Goal: Use online tool/utility: Utilize a website feature to perform a specific function

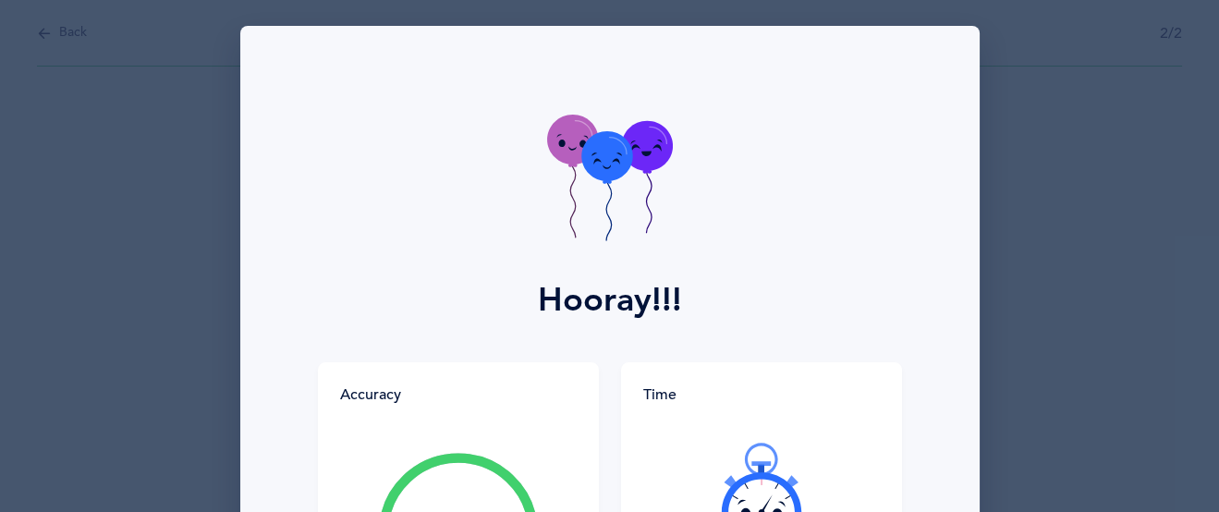
scroll to position [300, 0]
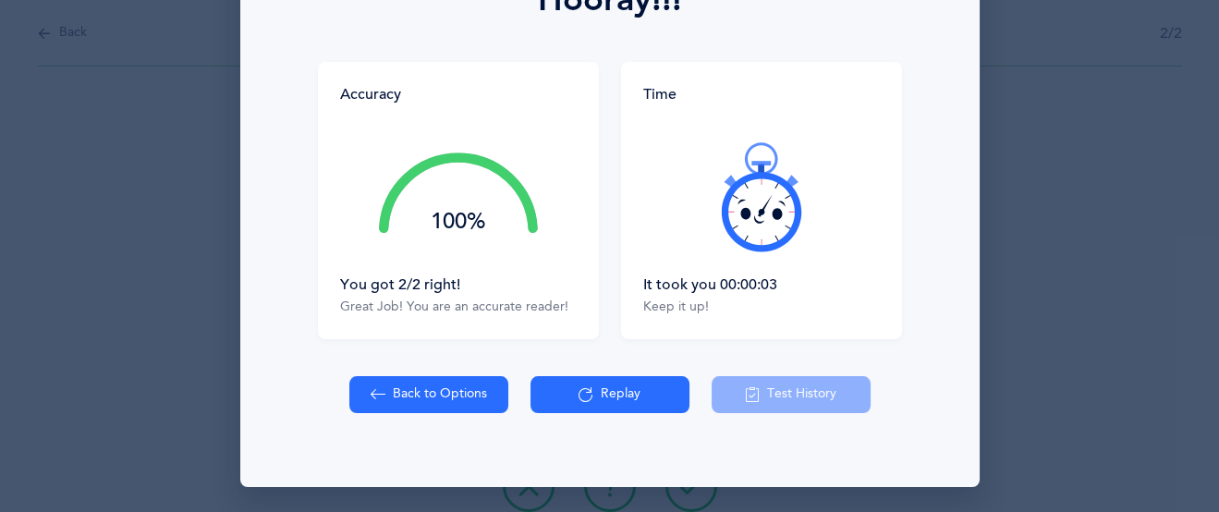
click at [450, 391] on button "Back to Options" at bounding box center [428, 394] width 159 height 37
select select "27"
select select "single"
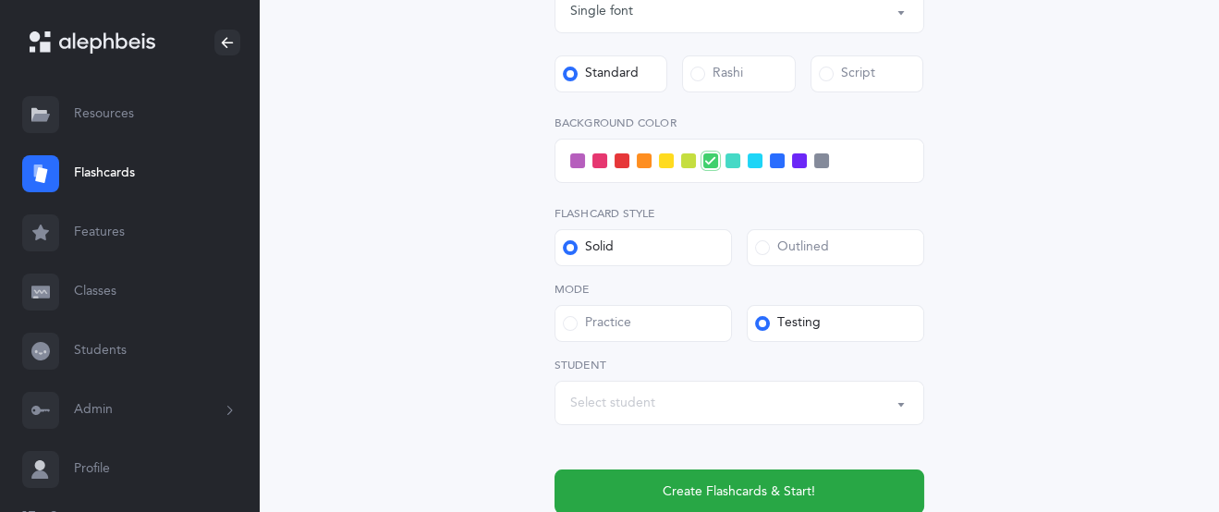
scroll to position [719, 0]
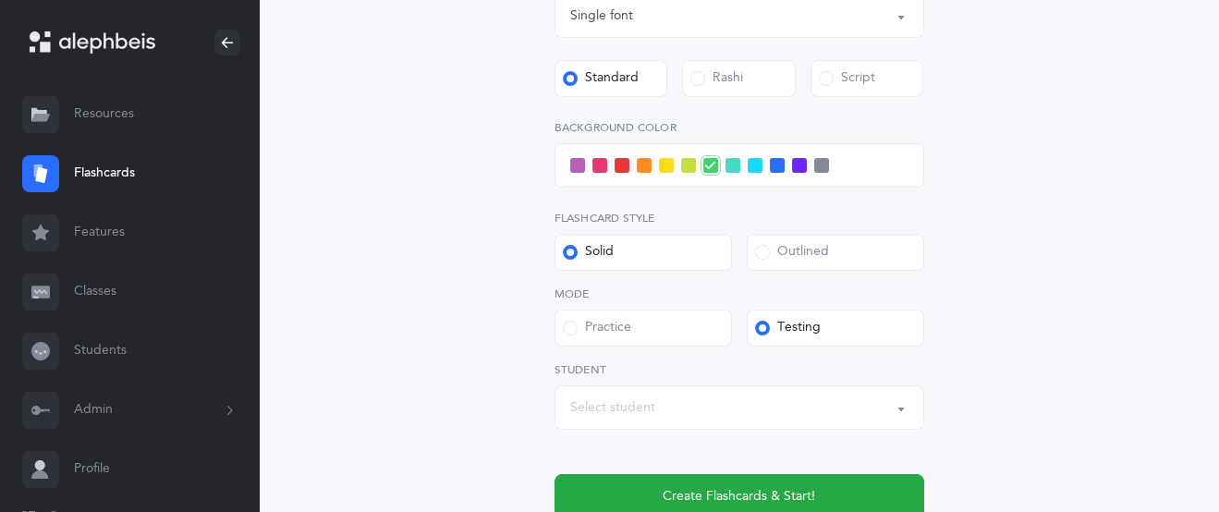
click at [776, 167] on span at bounding box center [777, 165] width 15 height 15
click at [0, 0] on input "checkbox" at bounding box center [0, 0] width 0 height 0
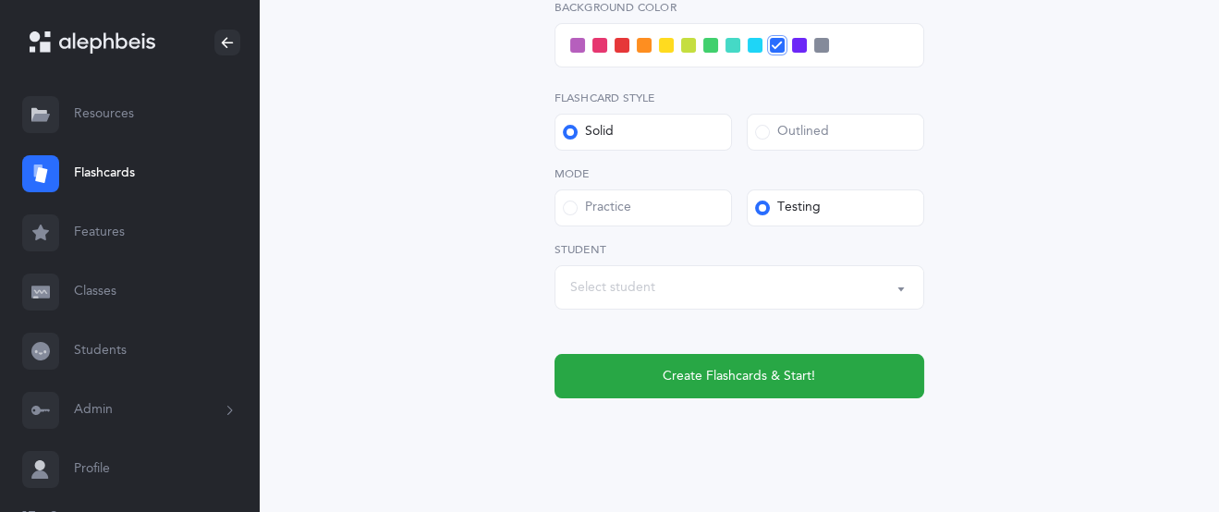
scroll to position [865, 0]
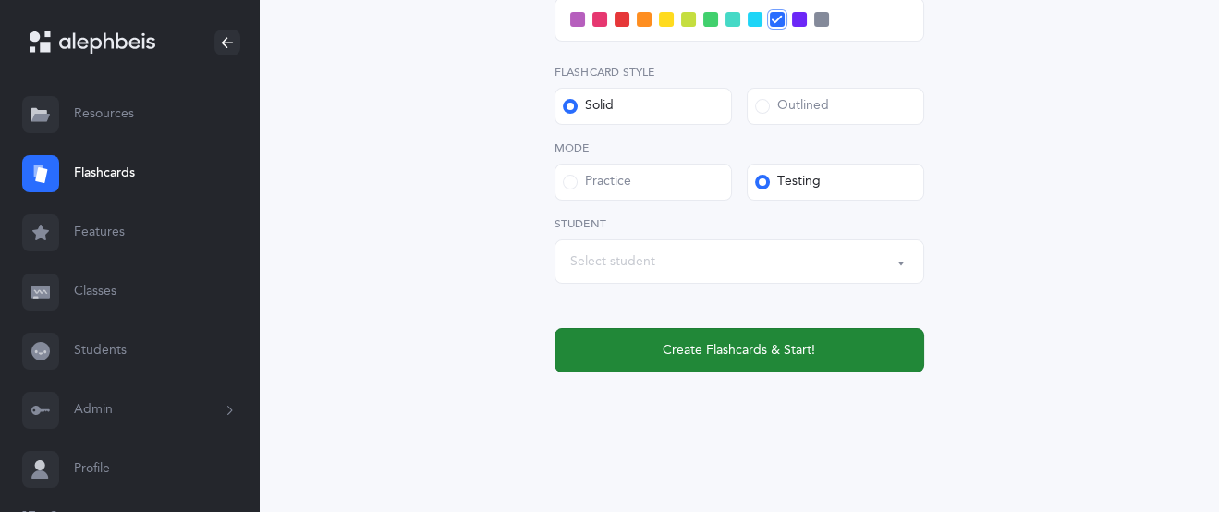
click at [766, 355] on span "Create Flashcards & Start!" at bounding box center [739, 350] width 153 height 19
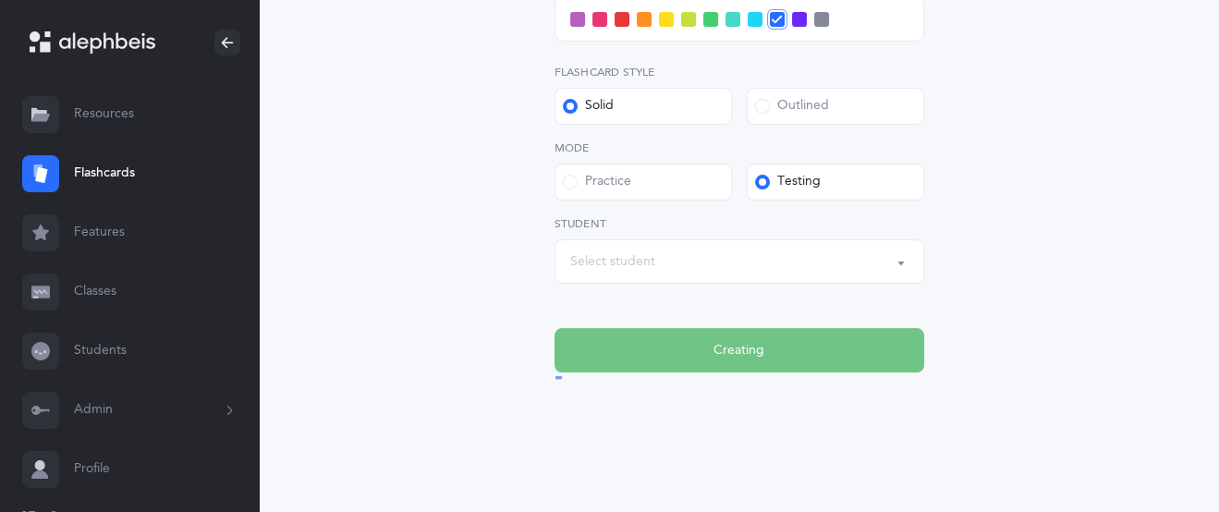
scroll to position [0, 0]
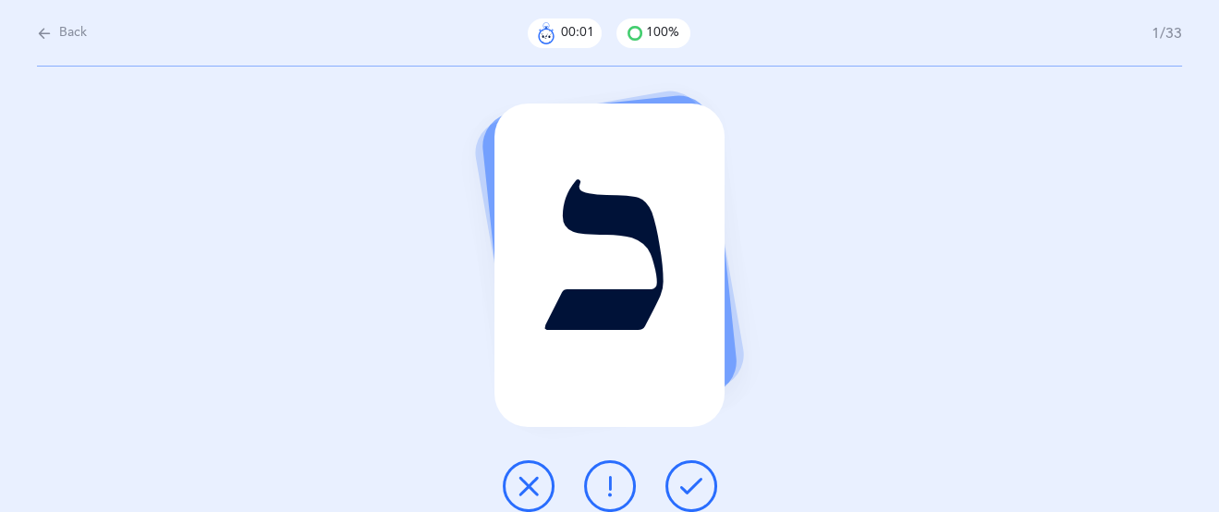
click at [692, 483] on icon at bounding box center [691, 486] width 22 height 22
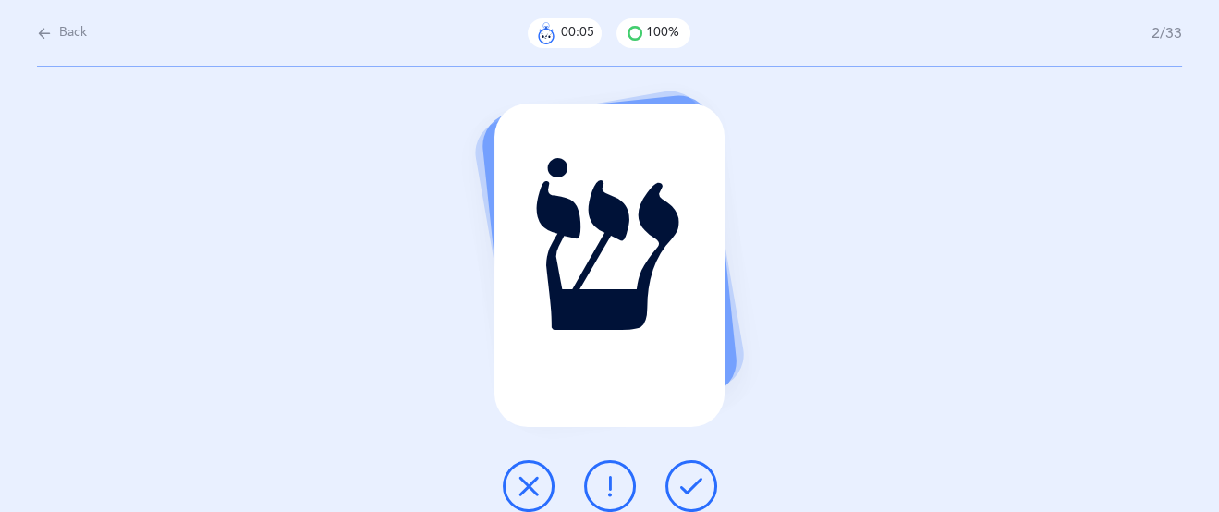
click at [692, 482] on icon at bounding box center [691, 486] width 22 height 22
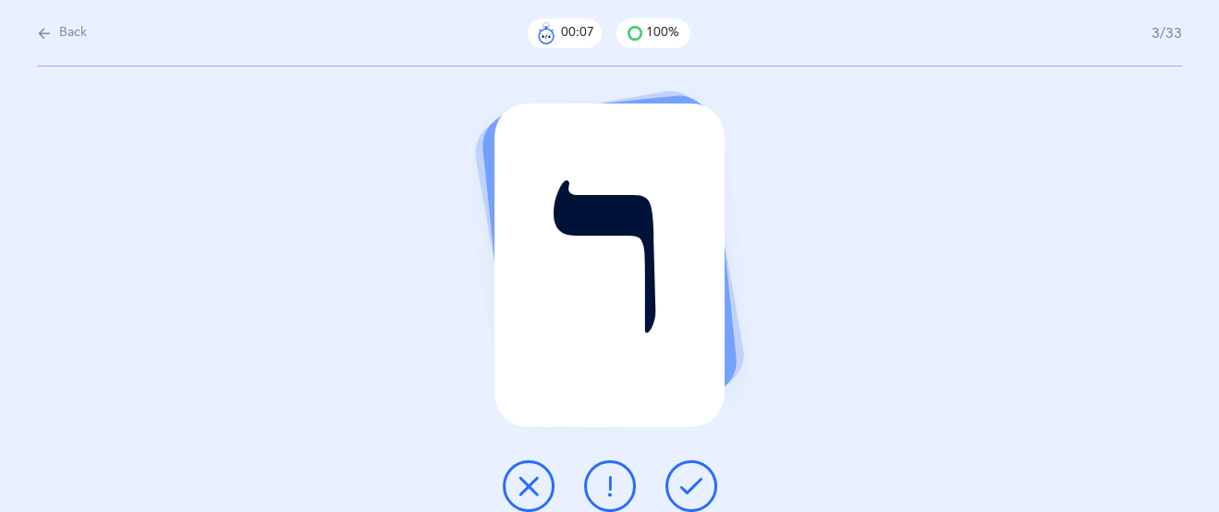
click at [692, 482] on icon at bounding box center [691, 486] width 22 height 22
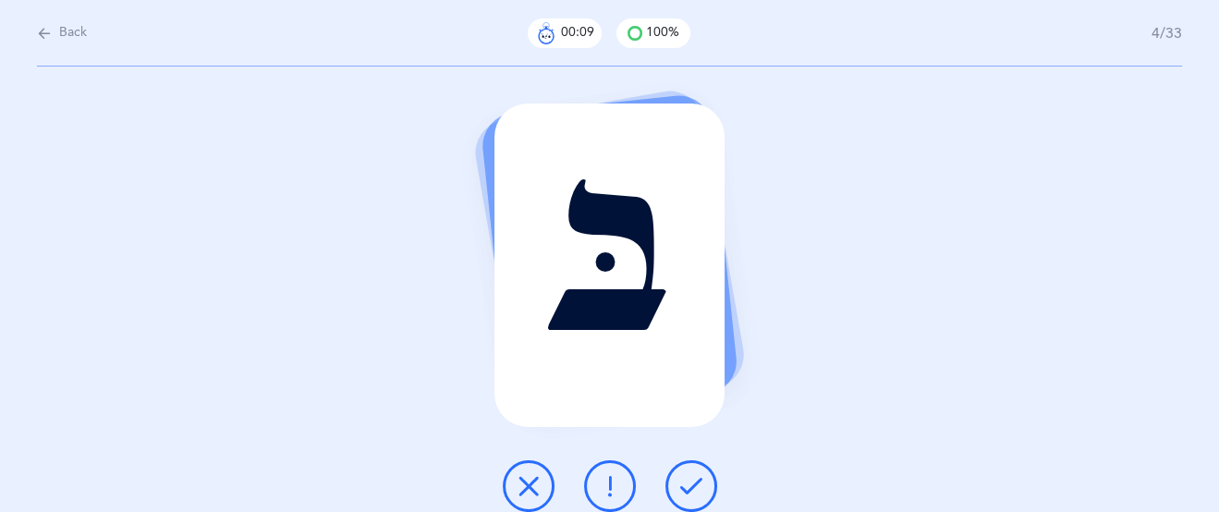
click at [691, 481] on icon at bounding box center [691, 486] width 22 height 22
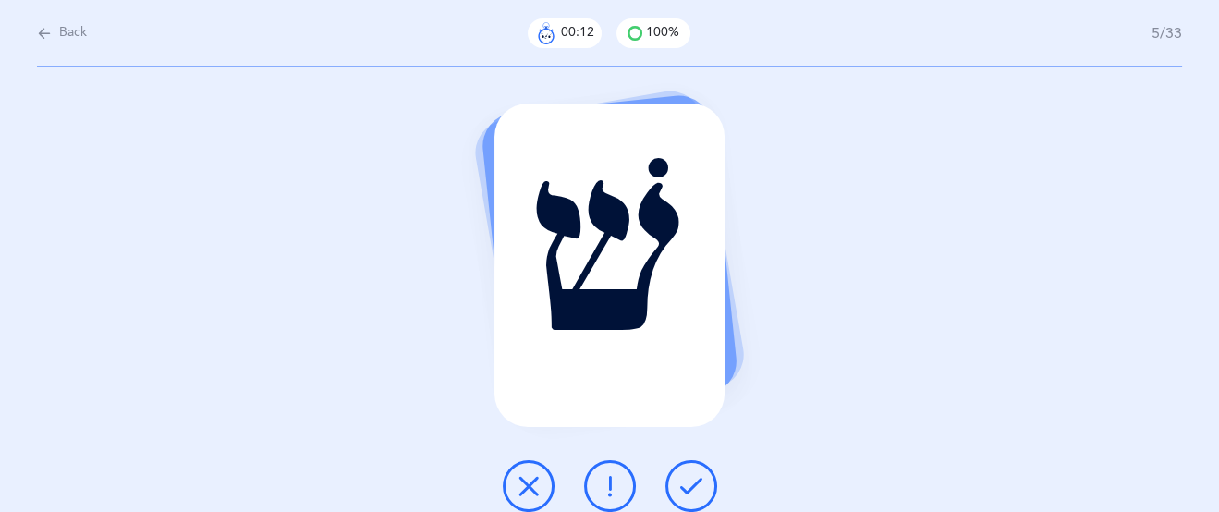
click at [691, 481] on icon at bounding box center [691, 486] width 22 height 22
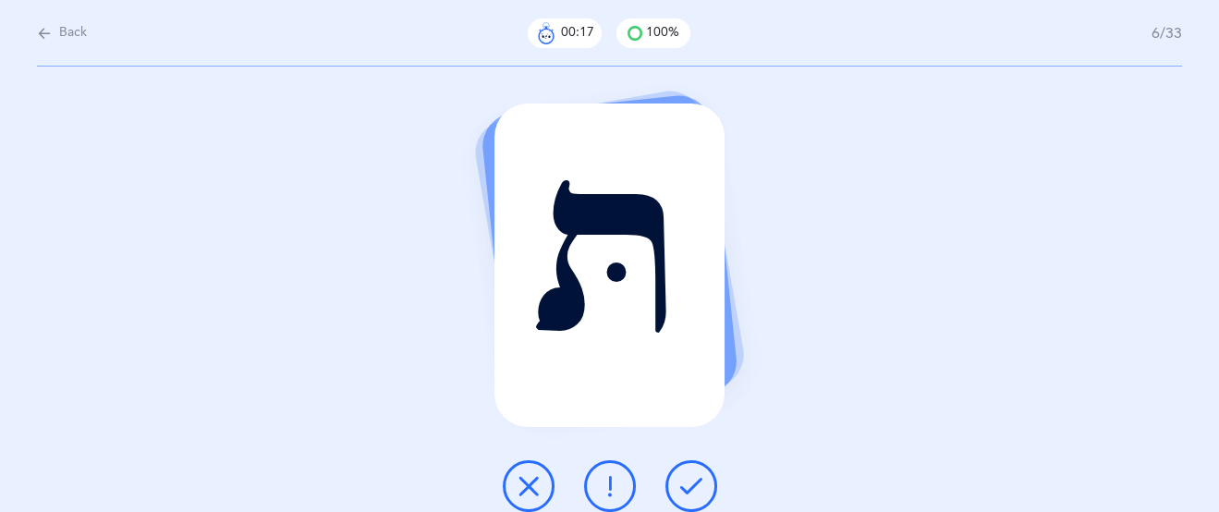
click at [523, 479] on icon at bounding box center [529, 486] width 22 height 22
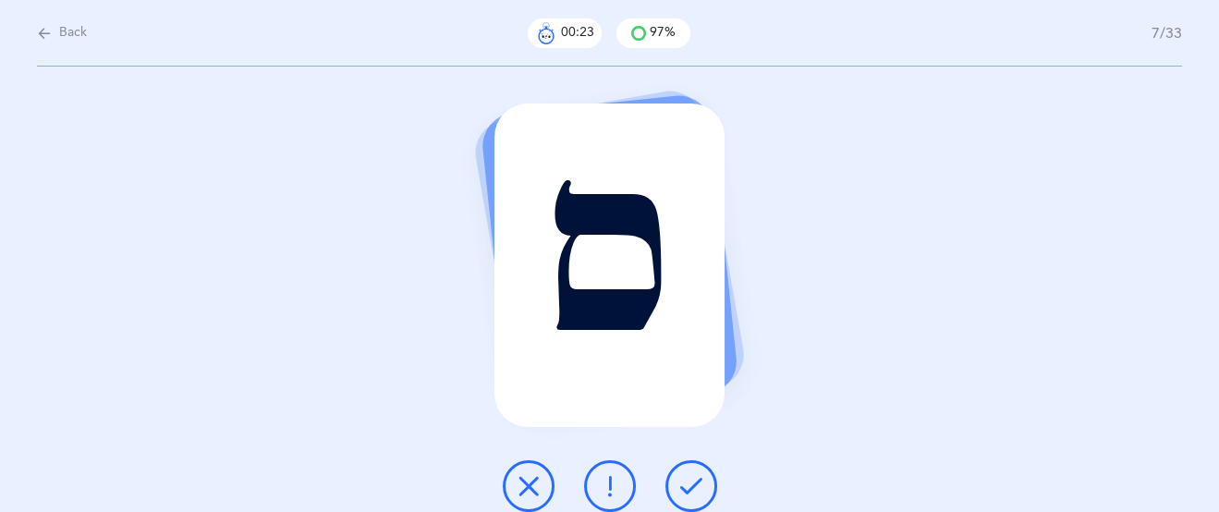
click at [690, 479] on icon at bounding box center [691, 486] width 22 height 22
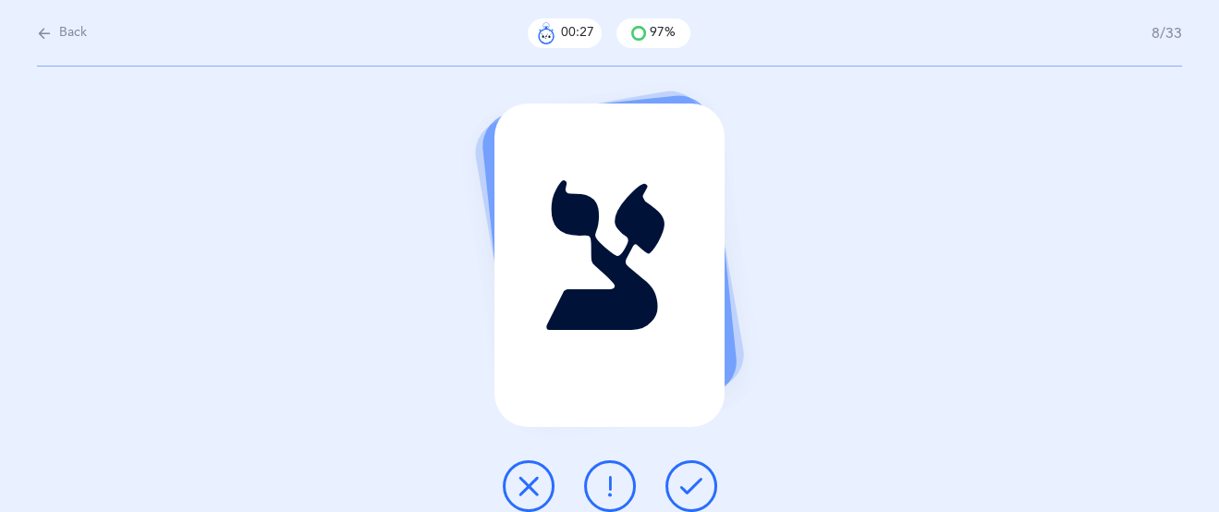
click at [690, 479] on icon at bounding box center [691, 486] width 22 height 22
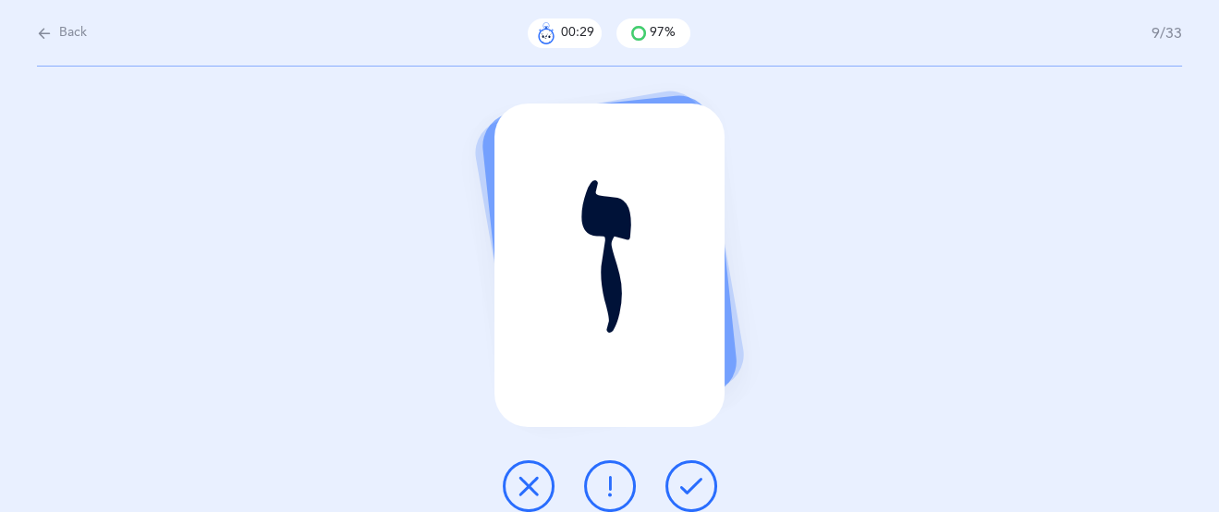
click at [690, 479] on icon at bounding box center [691, 486] width 22 height 22
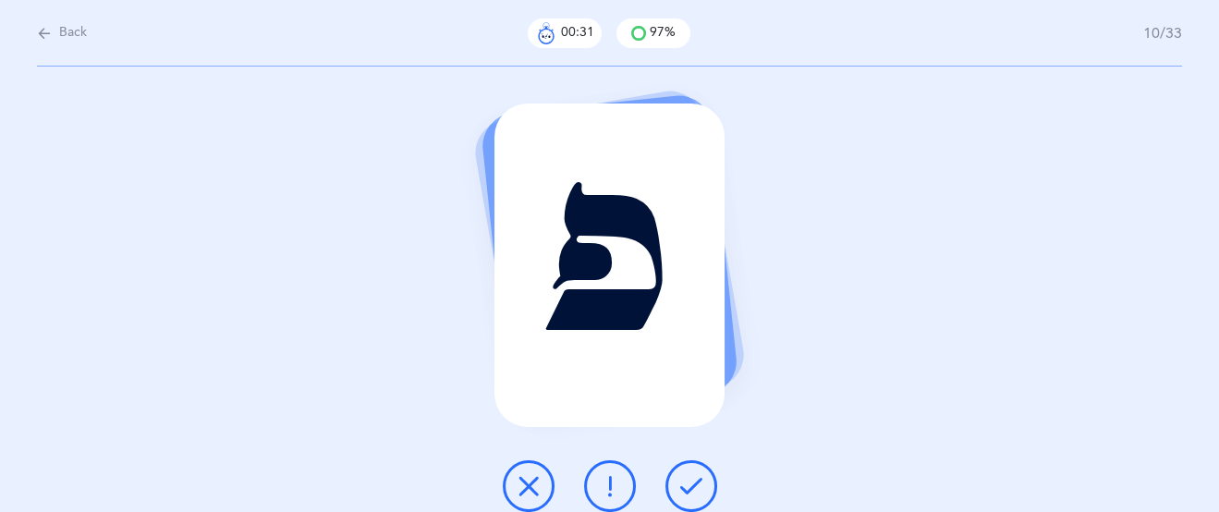
click at [690, 479] on icon at bounding box center [691, 486] width 22 height 22
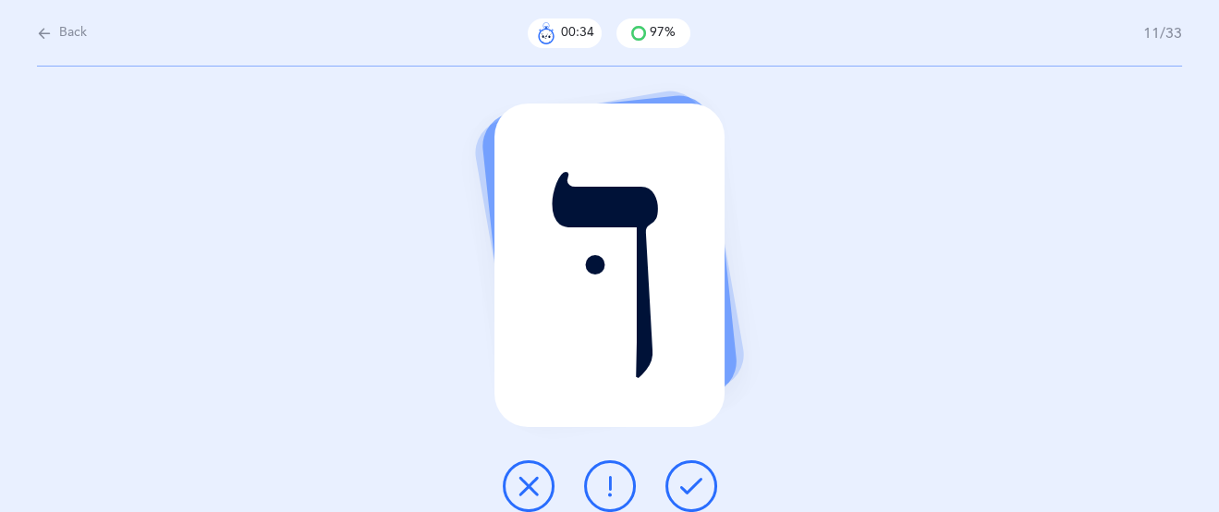
click at [690, 479] on icon at bounding box center [691, 486] width 22 height 22
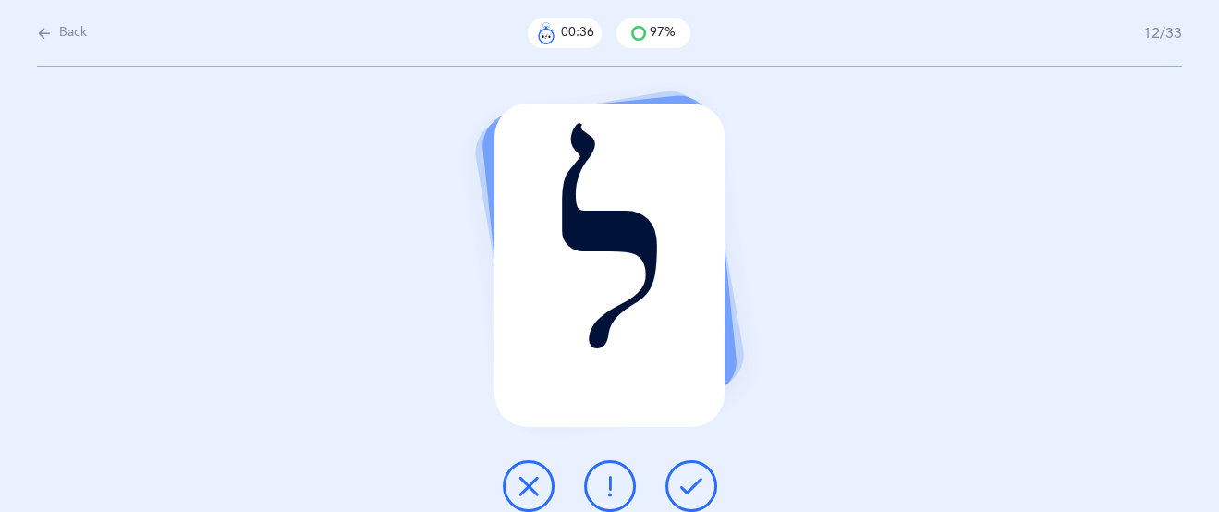
click at [690, 479] on icon at bounding box center [691, 486] width 22 height 22
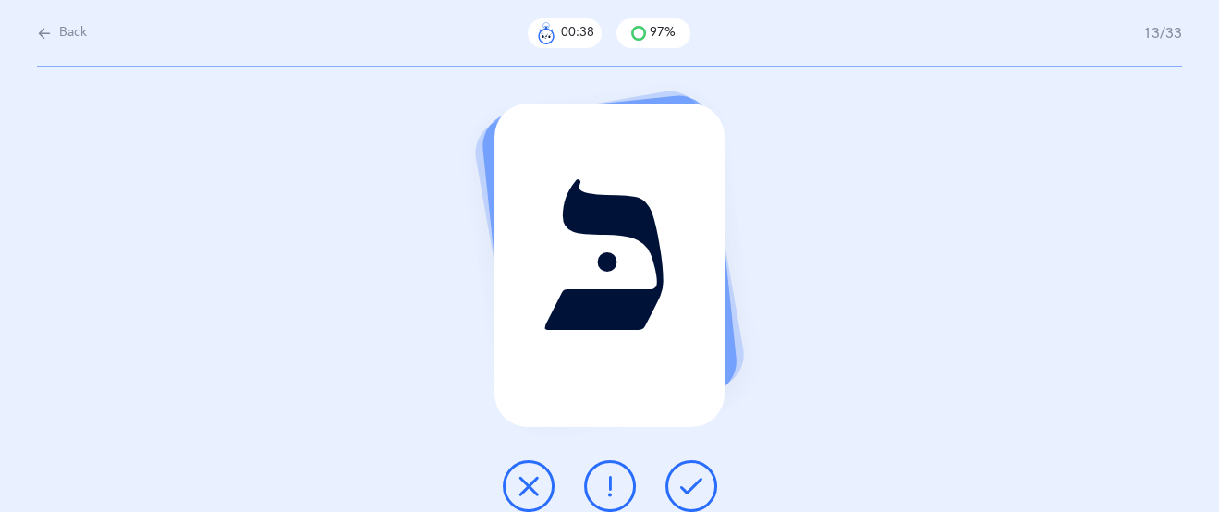
click at [690, 479] on icon at bounding box center [691, 486] width 22 height 22
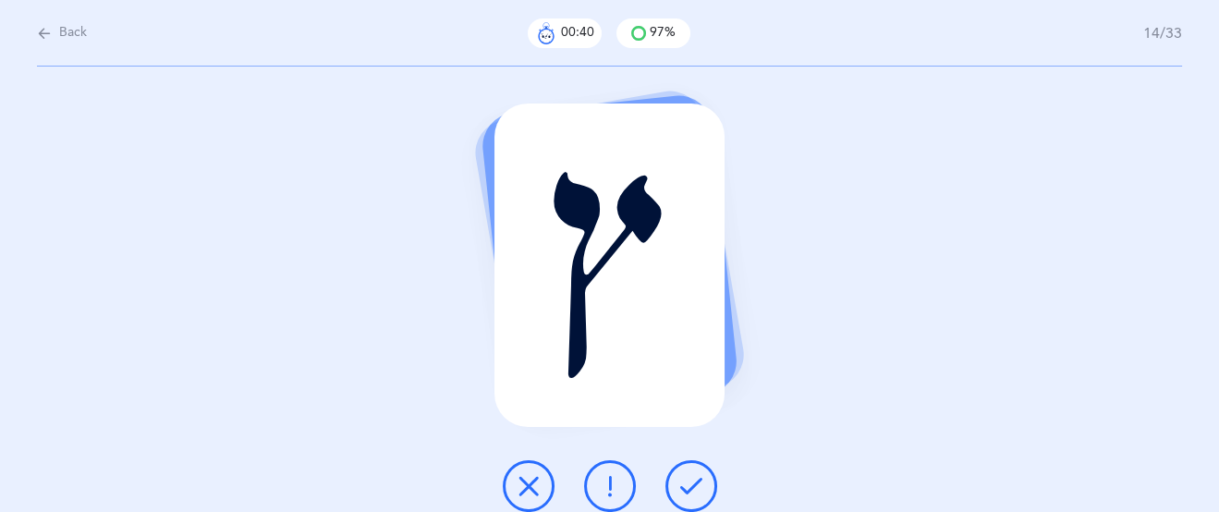
click at [690, 479] on icon at bounding box center [691, 486] width 22 height 22
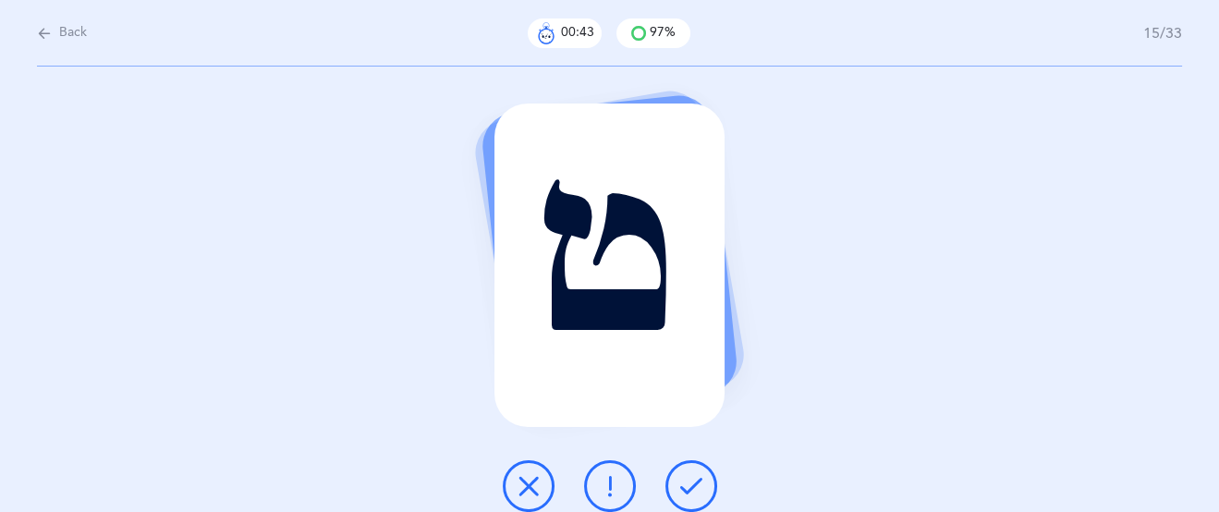
click at [690, 479] on icon at bounding box center [691, 486] width 22 height 22
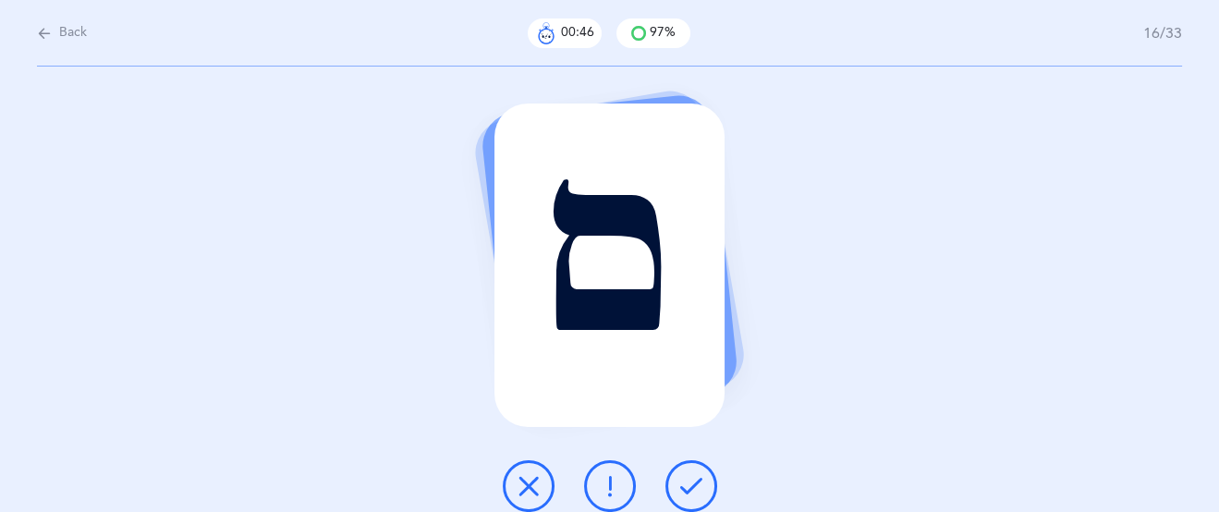
click at [691, 478] on icon at bounding box center [691, 486] width 22 height 22
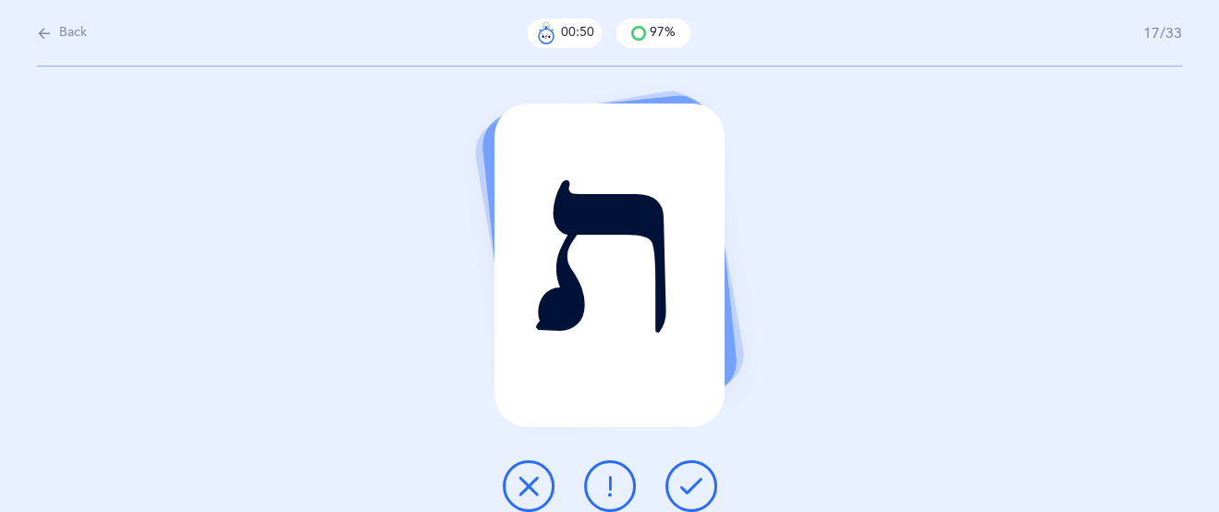
click at [542, 483] on button at bounding box center [529, 486] width 52 height 52
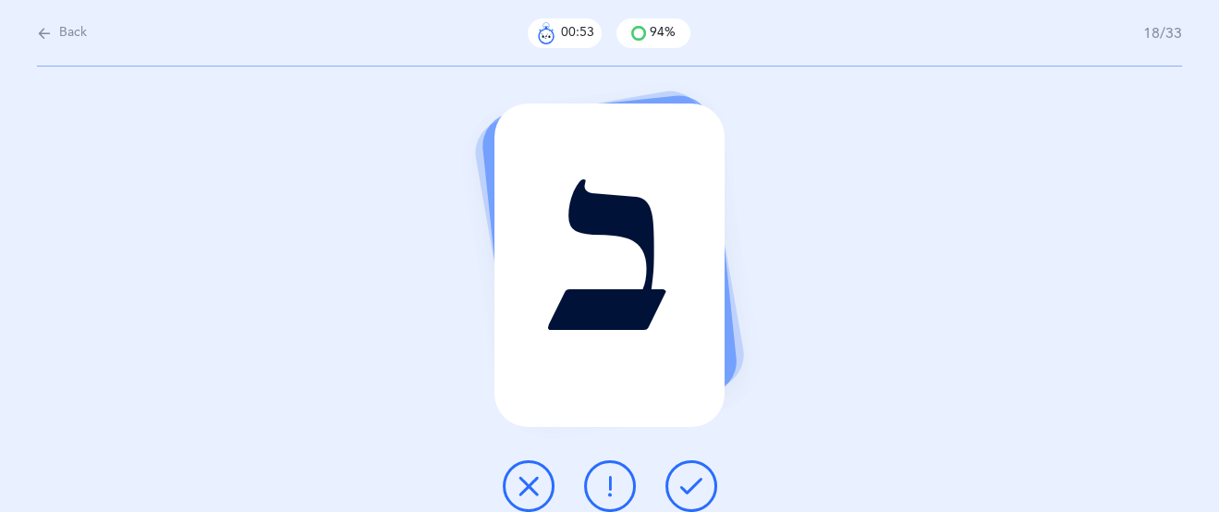
click at [686, 481] on icon at bounding box center [691, 486] width 22 height 22
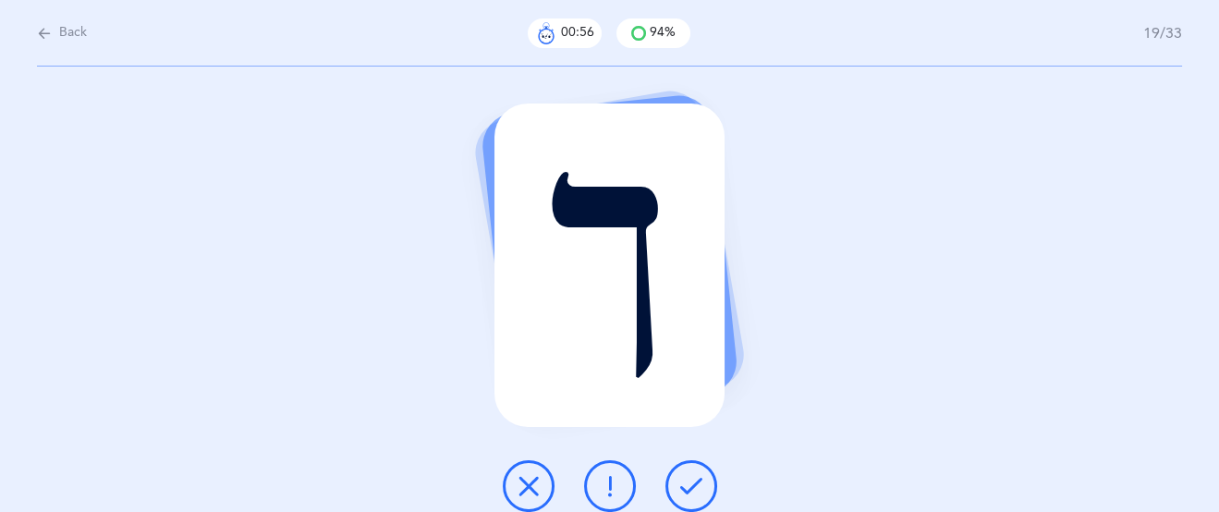
click at [685, 480] on icon at bounding box center [691, 486] width 22 height 22
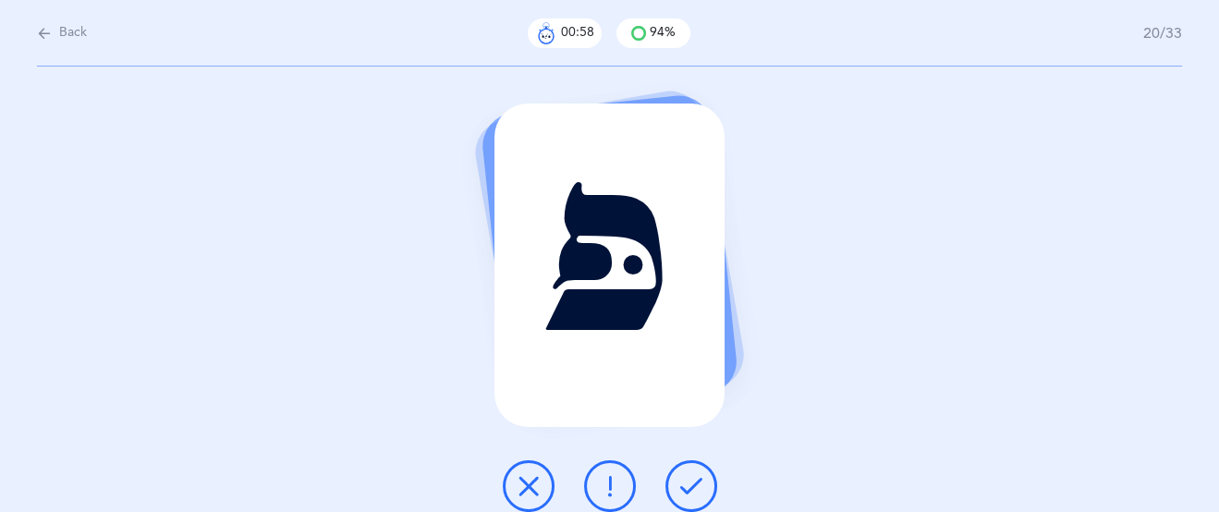
click at [685, 480] on icon at bounding box center [691, 486] width 22 height 22
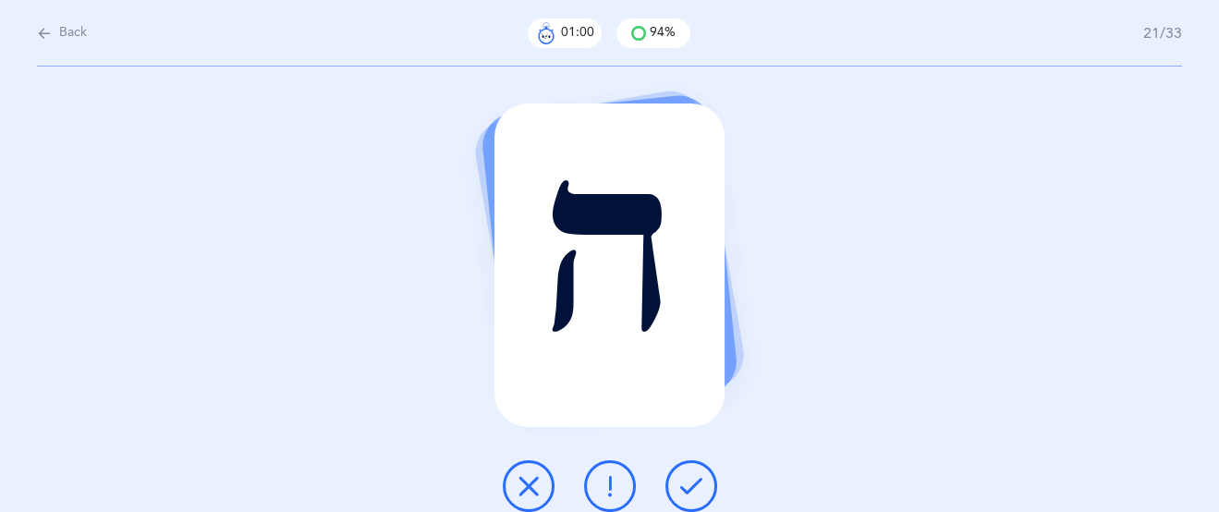
click at [685, 480] on icon at bounding box center [691, 486] width 22 height 22
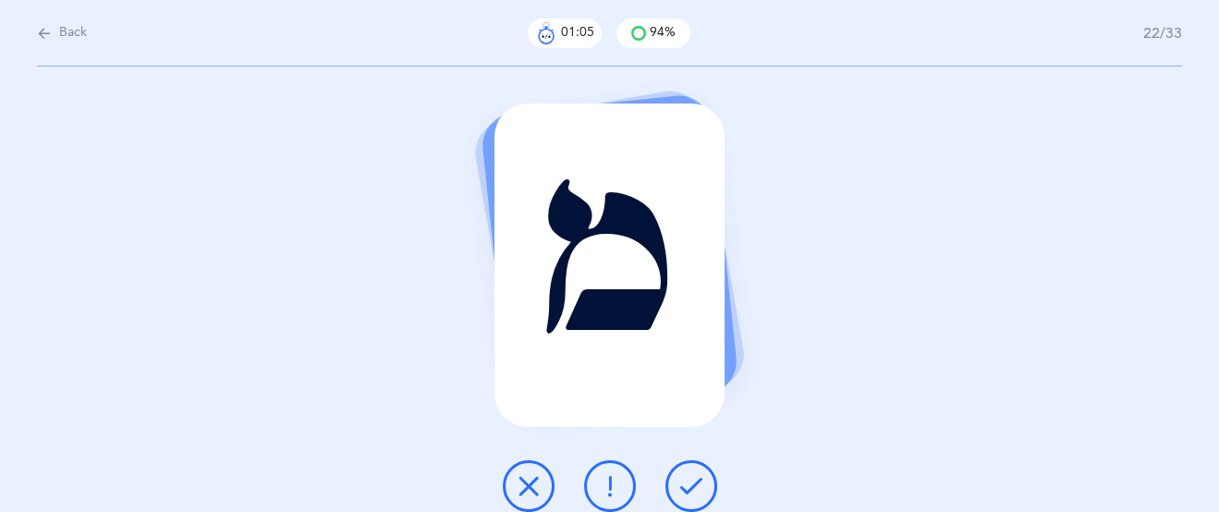
click at [689, 480] on icon at bounding box center [691, 486] width 22 height 22
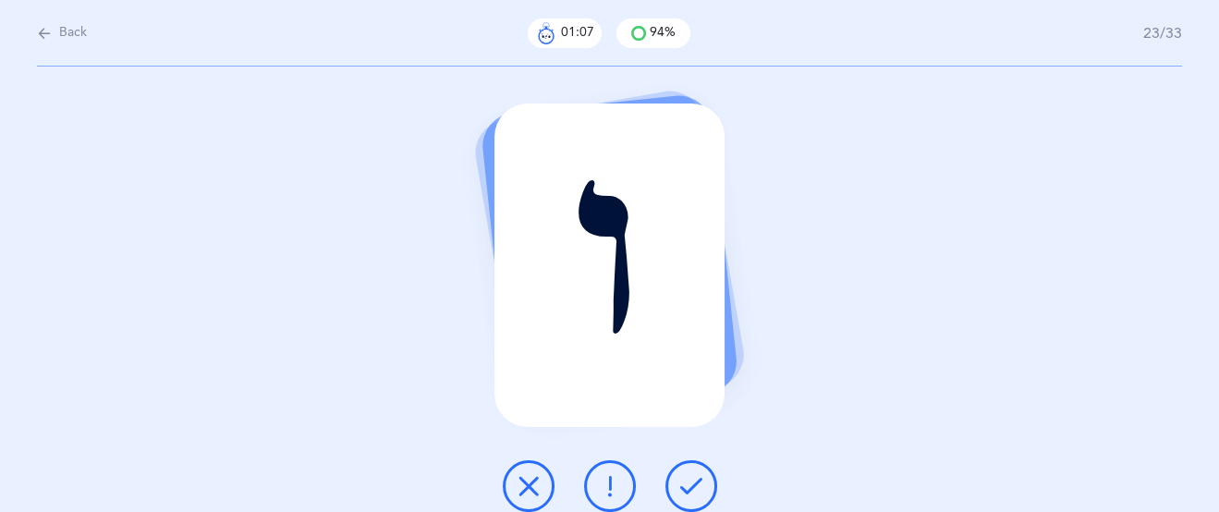
click at [690, 481] on icon at bounding box center [691, 486] width 22 height 22
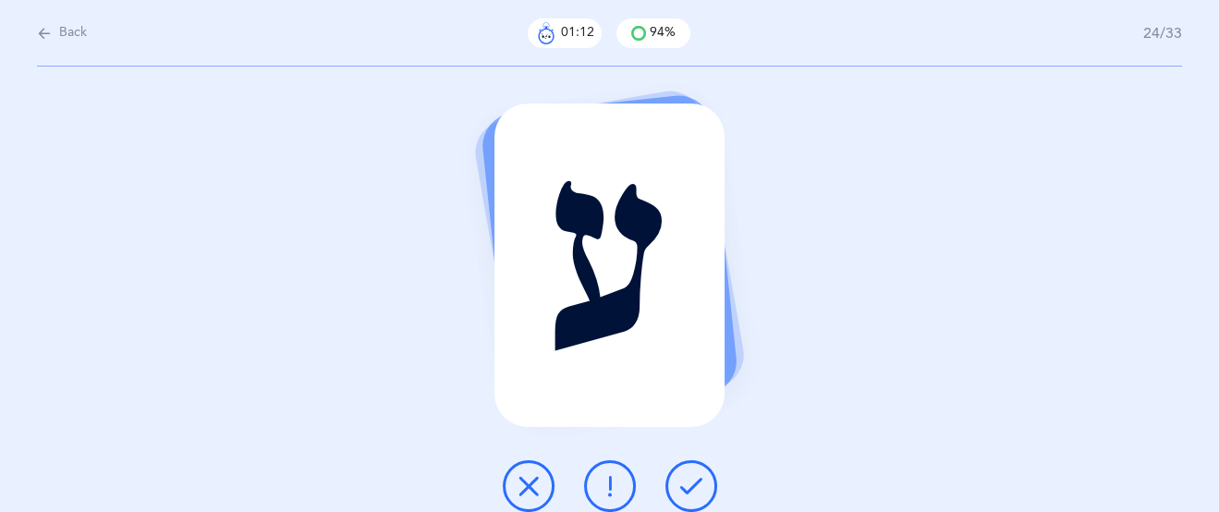
click at [690, 481] on icon at bounding box center [691, 486] width 22 height 22
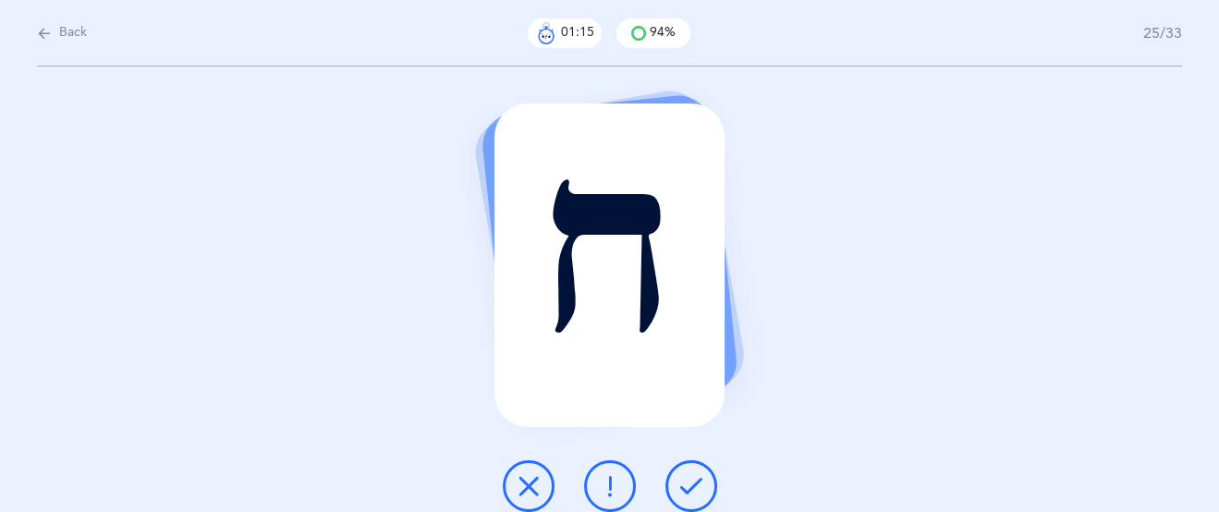
click at [690, 481] on icon at bounding box center [691, 486] width 22 height 22
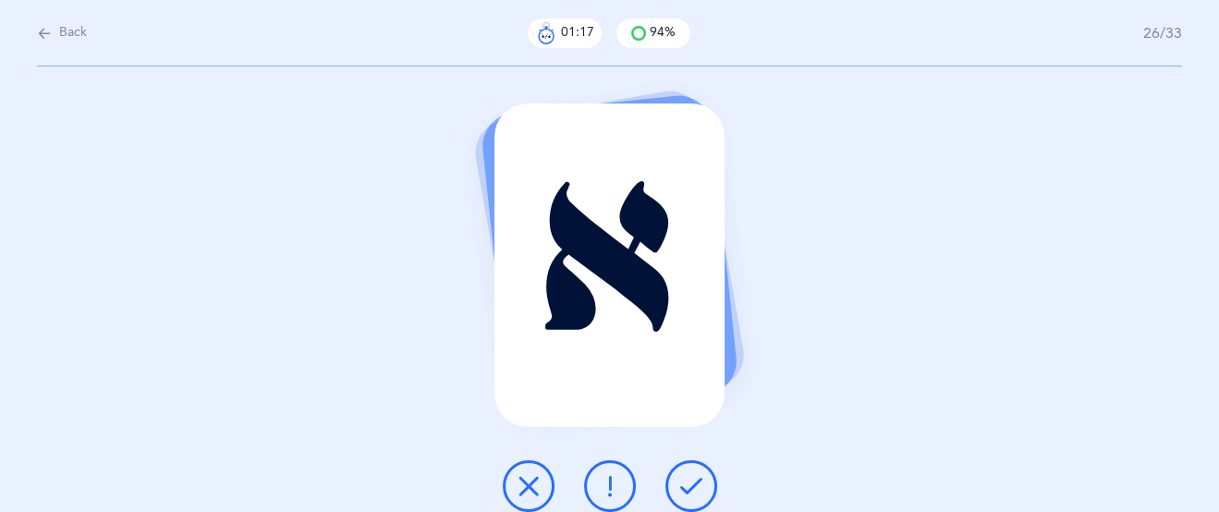
click at [689, 486] on icon at bounding box center [691, 486] width 22 height 22
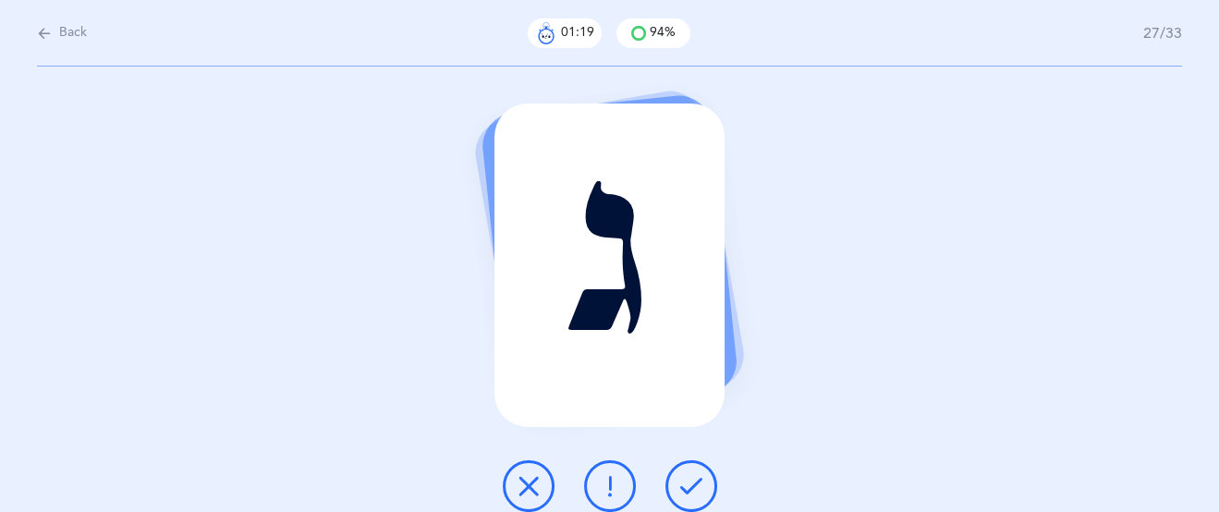
click at [691, 487] on icon at bounding box center [691, 486] width 22 height 22
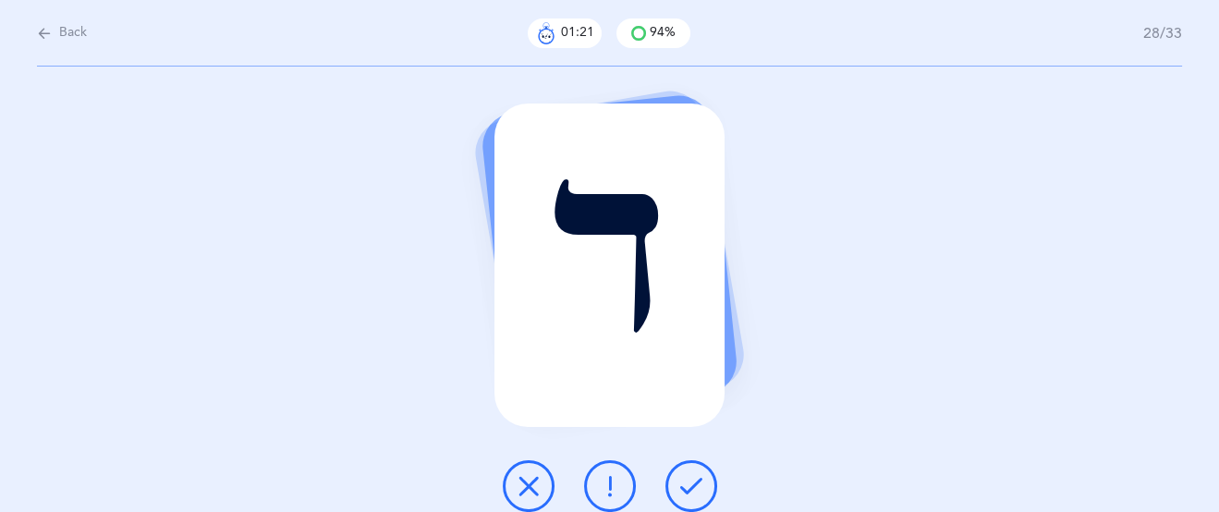
click at [692, 487] on icon at bounding box center [691, 486] width 22 height 22
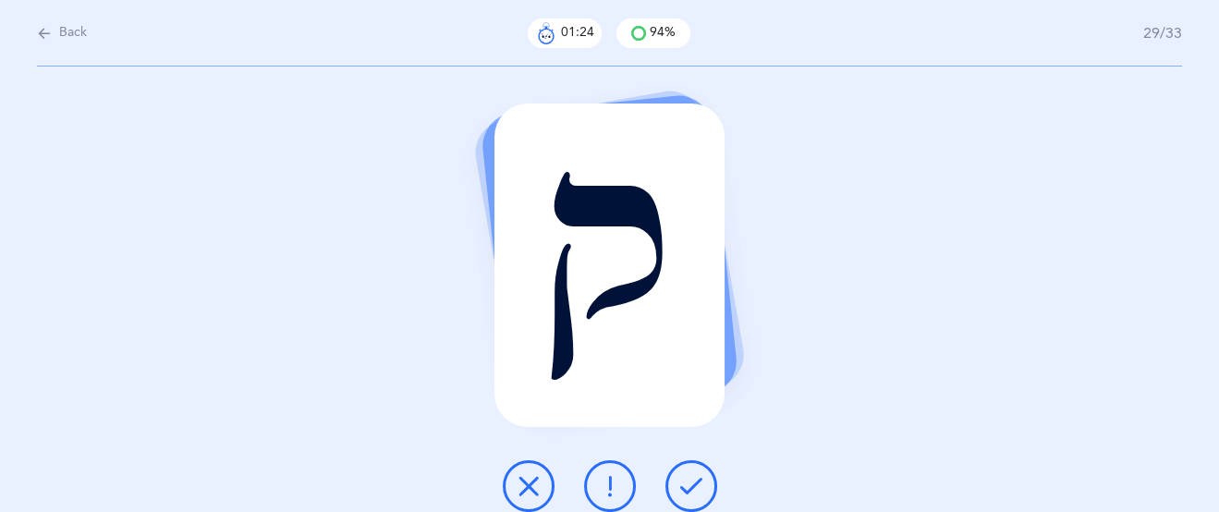
click at [692, 487] on icon at bounding box center [691, 486] width 22 height 22
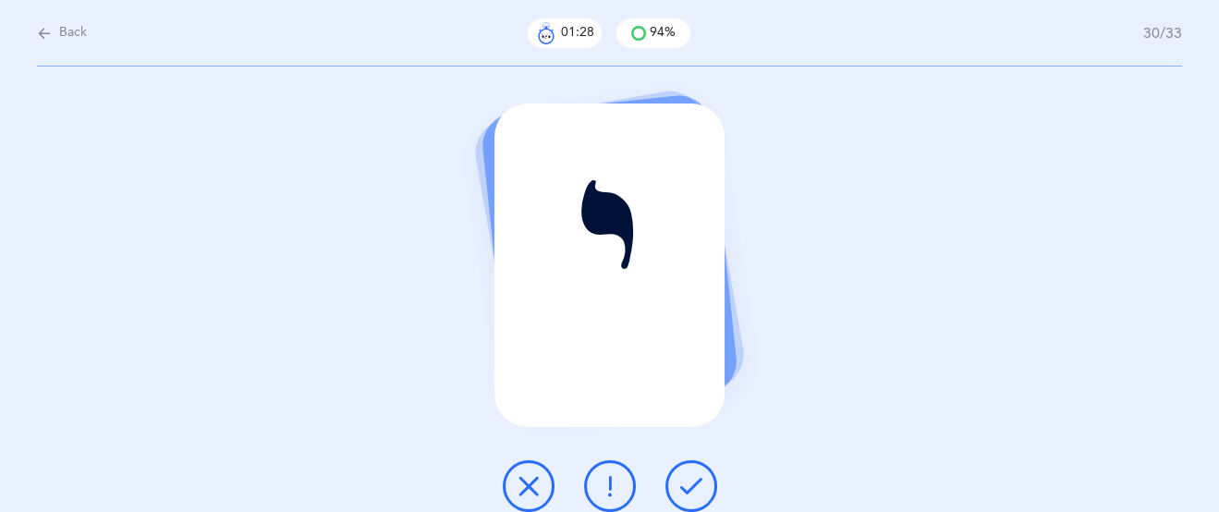
click at [692, 487] on icon at bounding box center [691, 486] width 22 height 22
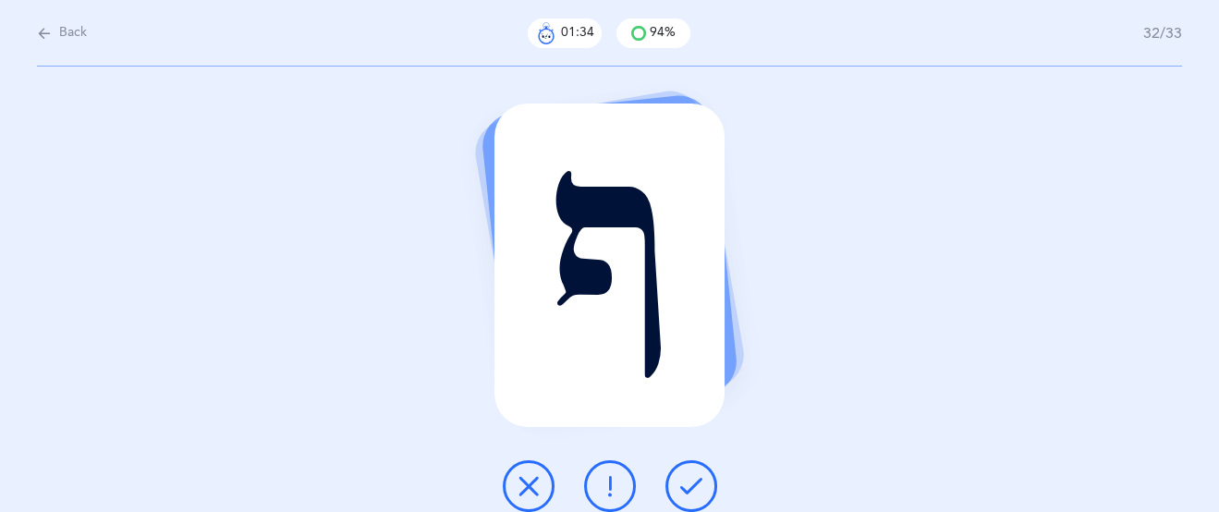
click at [692, 487] on icon at bounding box center [691, 486] width 22 height 22
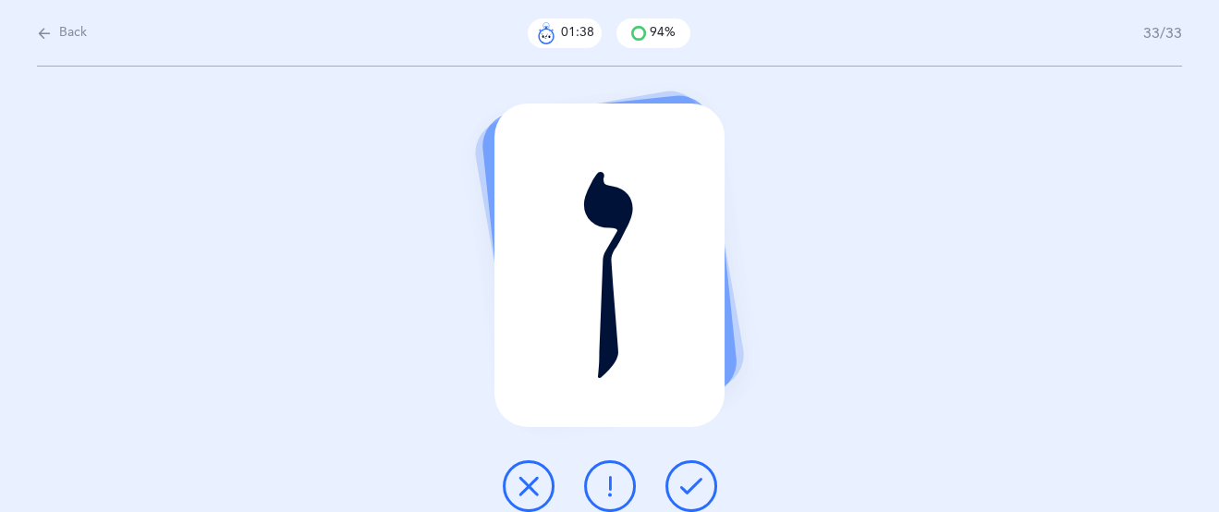
click at [692, 487] on icon at bounding box center [691, 486] width 22 height 22
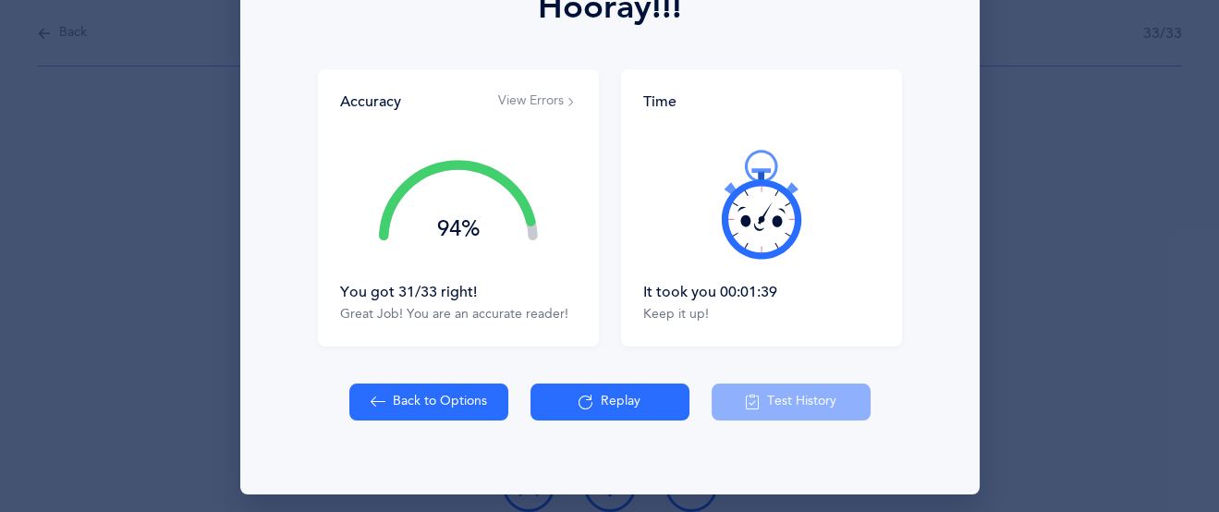
scroll to position [300, 0]
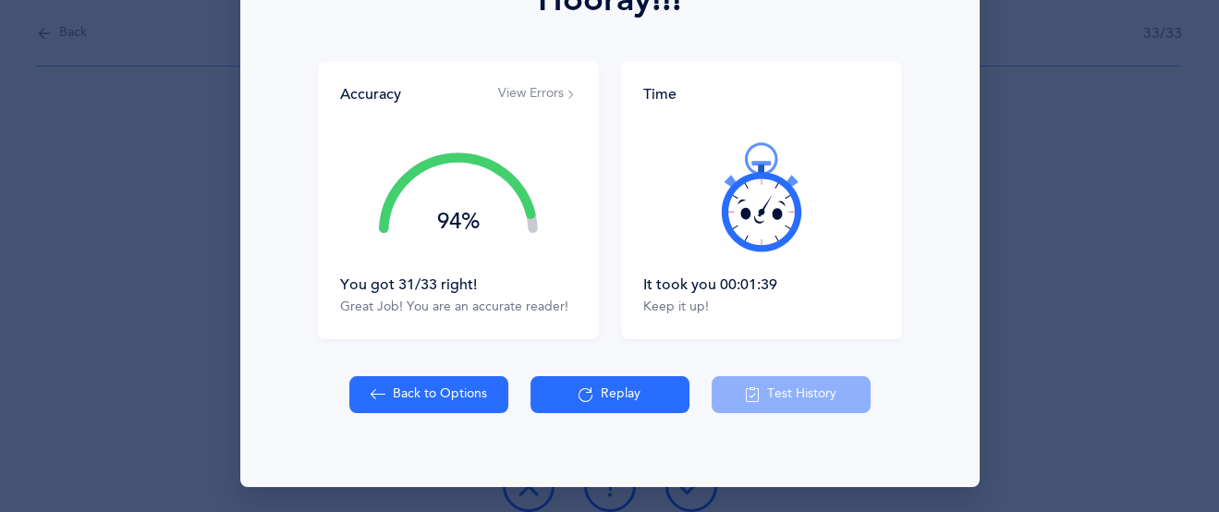
click at [541, 88] on button "View Errors" at bounding box center [537, 94] width 79 height 18
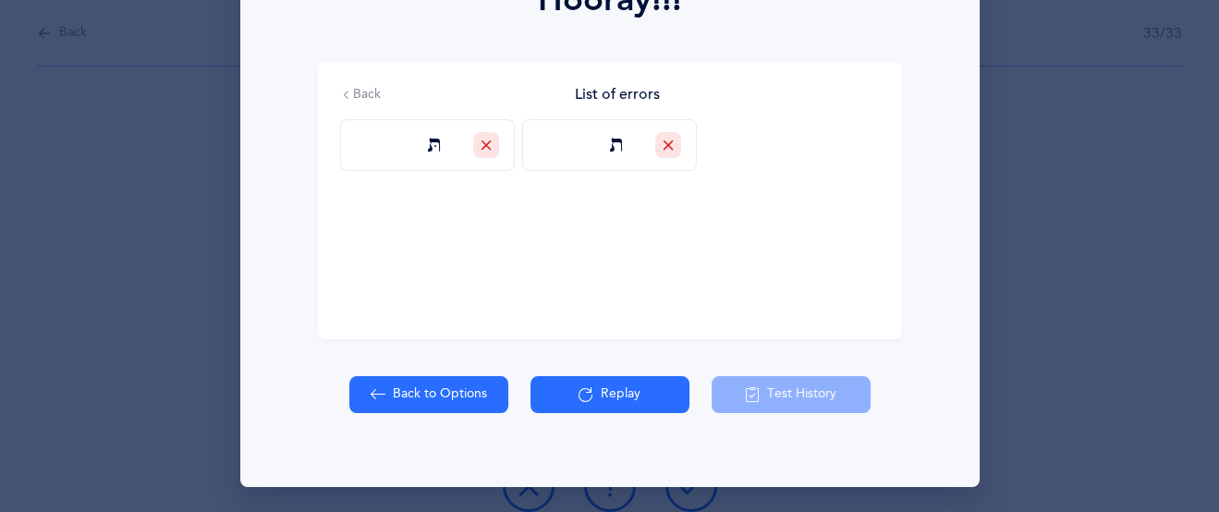
drag, startPoint x: 532, startPoint y: 71, endPoint x: 507, endPoint y: 115, distance: 50.6
click at [520, 84] on div "Back List of errors תּ ת" at bounding box center [610, 200] width 584 height 277
click at [605, 386] on button "Replay" at bounding box center [610, 394] width 159 height 37
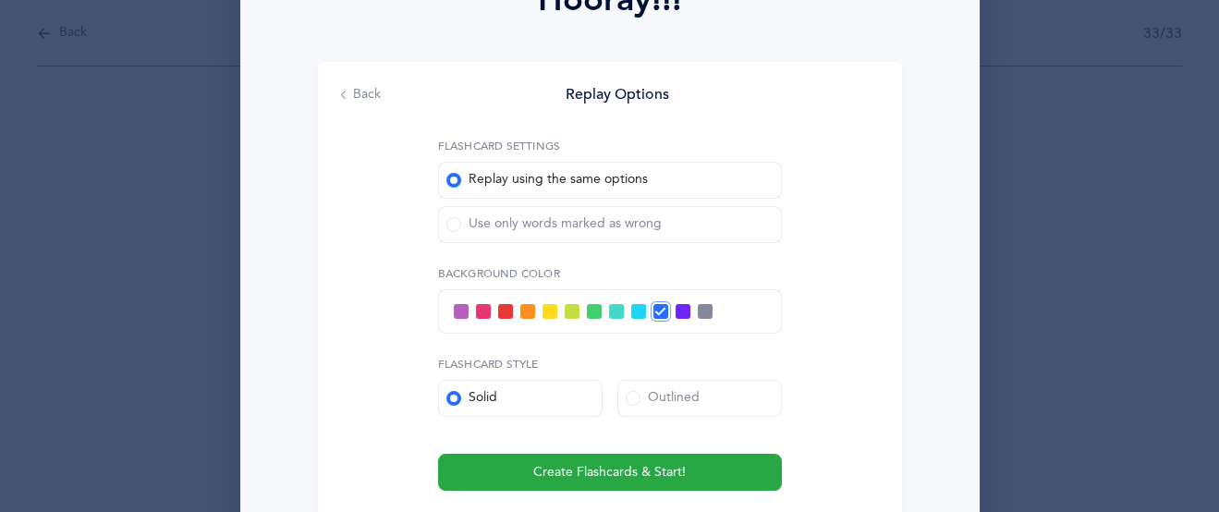
click at [454, 229] on span at bounding box center [453, 224] width 15 height 15
click at [0, 0] on input "Use only words marked as wrong" at bounding box center [0, 0] width 0 height 0
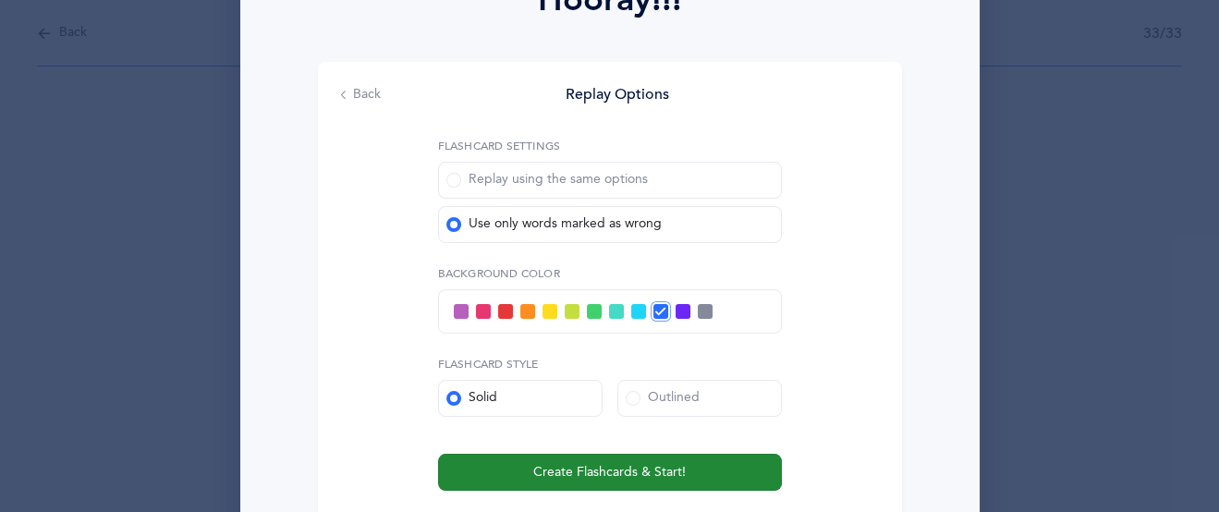
click at [587, 473] on span "Create Flashcards & Start!" at bounding box center [609, 472] width 153 height 19
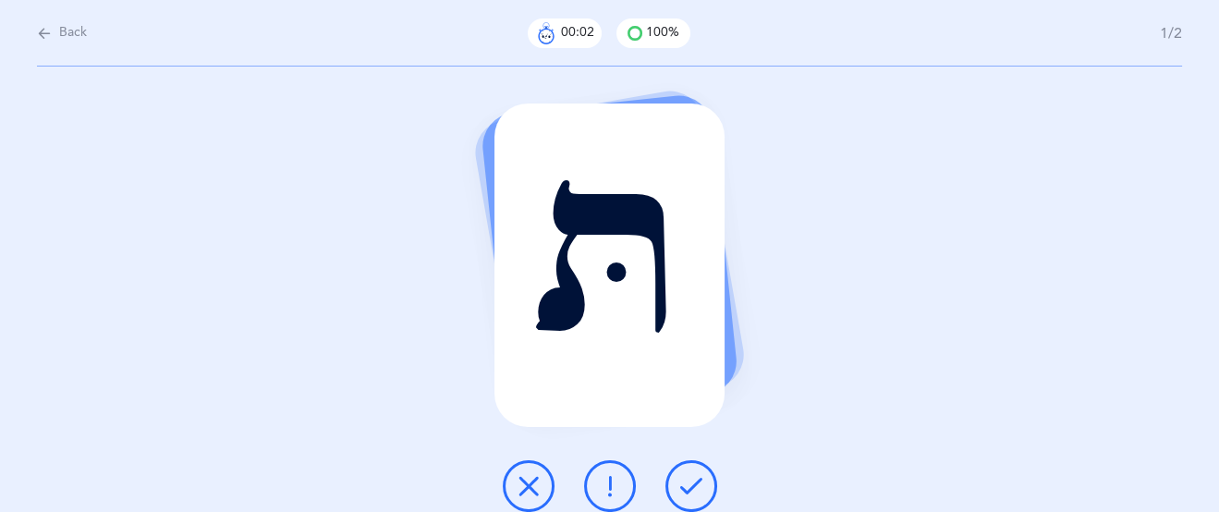
click at [682, 489] on icon at bounding box center [691, 486] width 22 height 22
click at [681, 488] on icon at bounding box center [691, 486] width 22 height 22
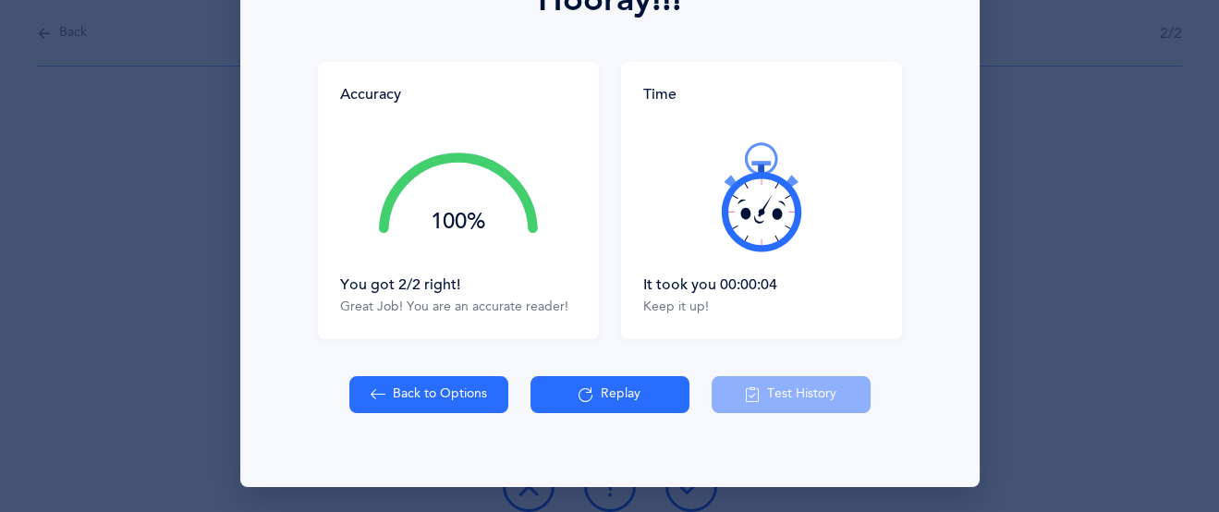
click at [588, 381] on button "Replay" at bounding box center [610, 394] width 159 height 37
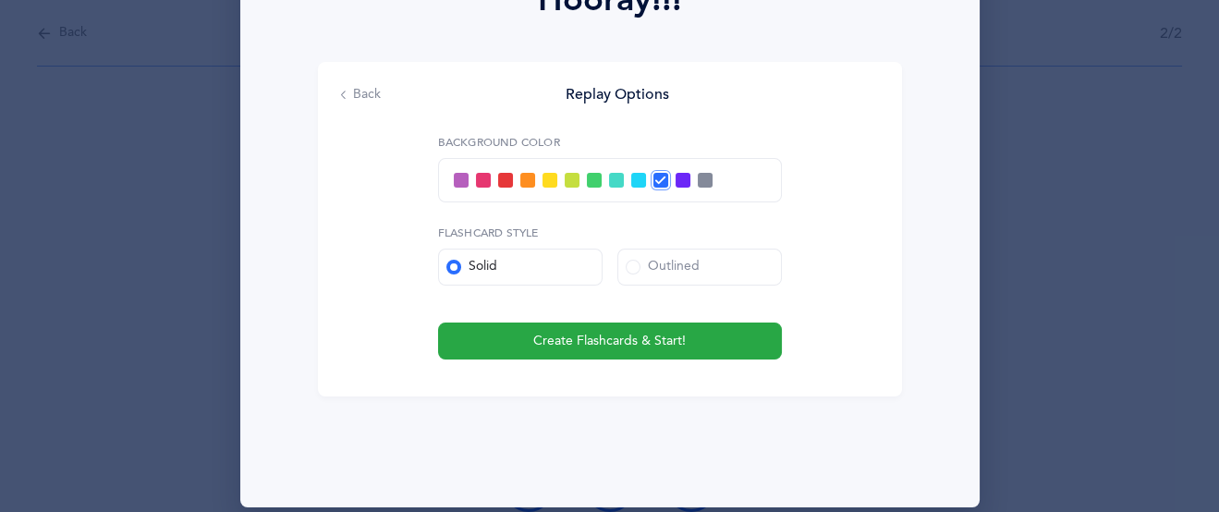
click at [377, 95] on button "Back" at bounding box center [360, 95] width 41 height 18
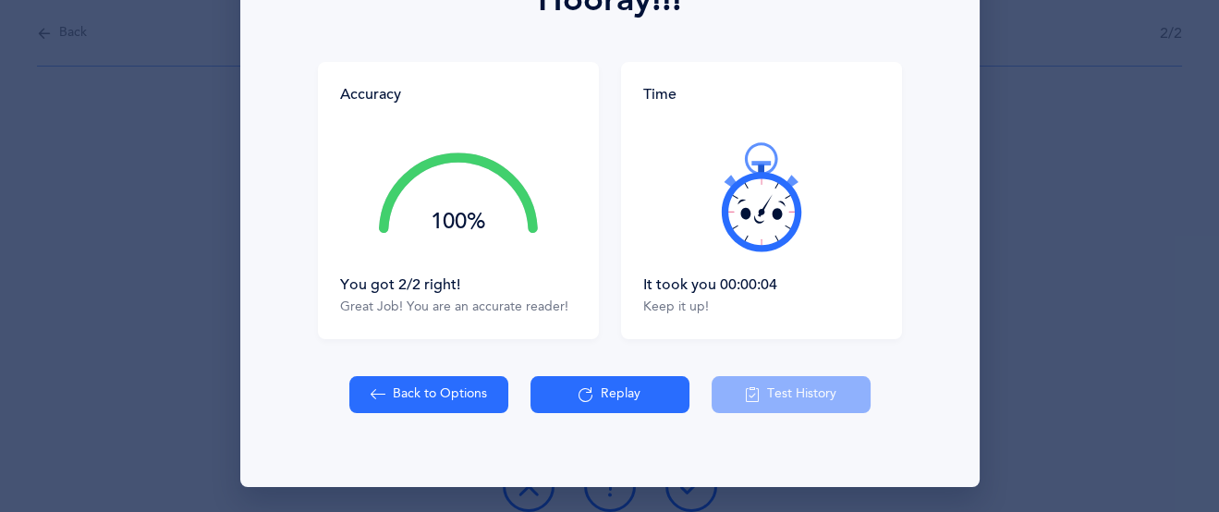
click at [579, 401] on icon at bounding box center [586, 395] width 15 height 20
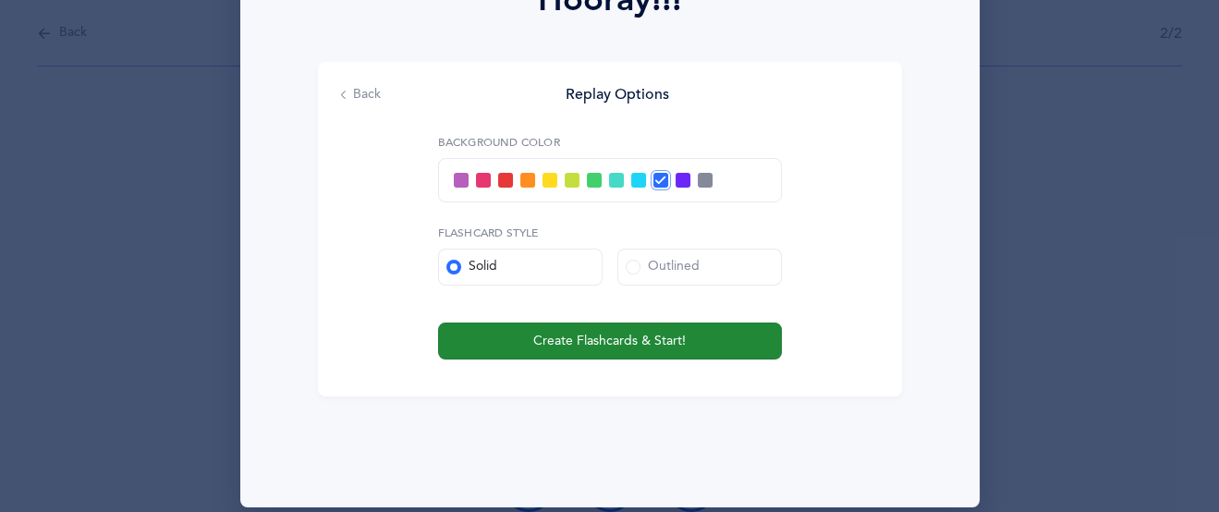
click at [595, 336] on span "Create Flashcards & Start!" at bounding box center [609, 341] width 153 height 19
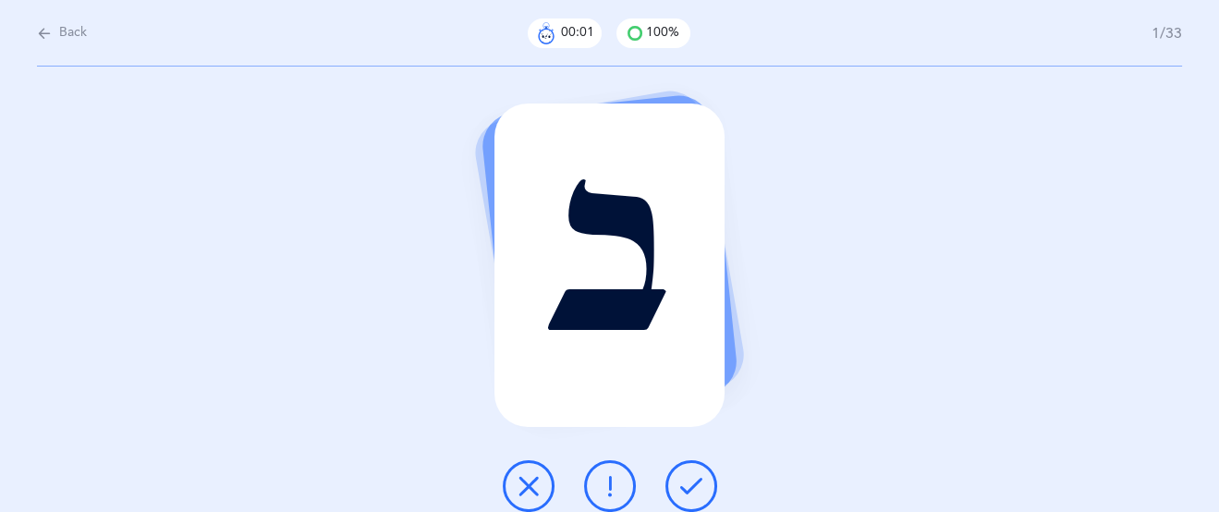
click at [686, 480] on icon at bounding box center [691, 486] width 22 height 22
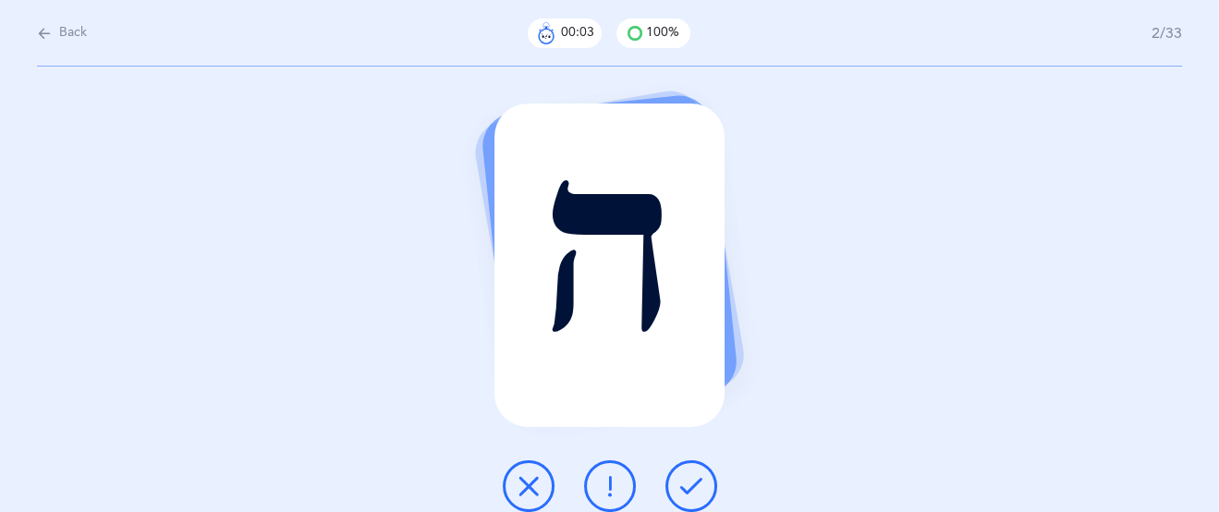
click at [686, 477] on icon at bounding box center [691, 486] width 22 height 22
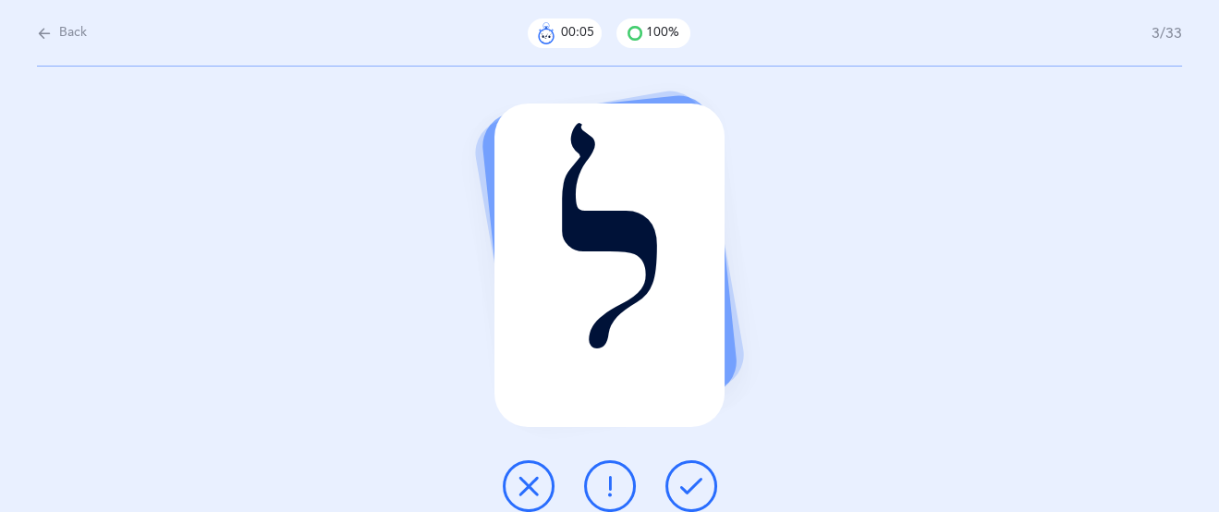
click at [686, 477] on icon at bounding box center [691, 486] width 22 height 22
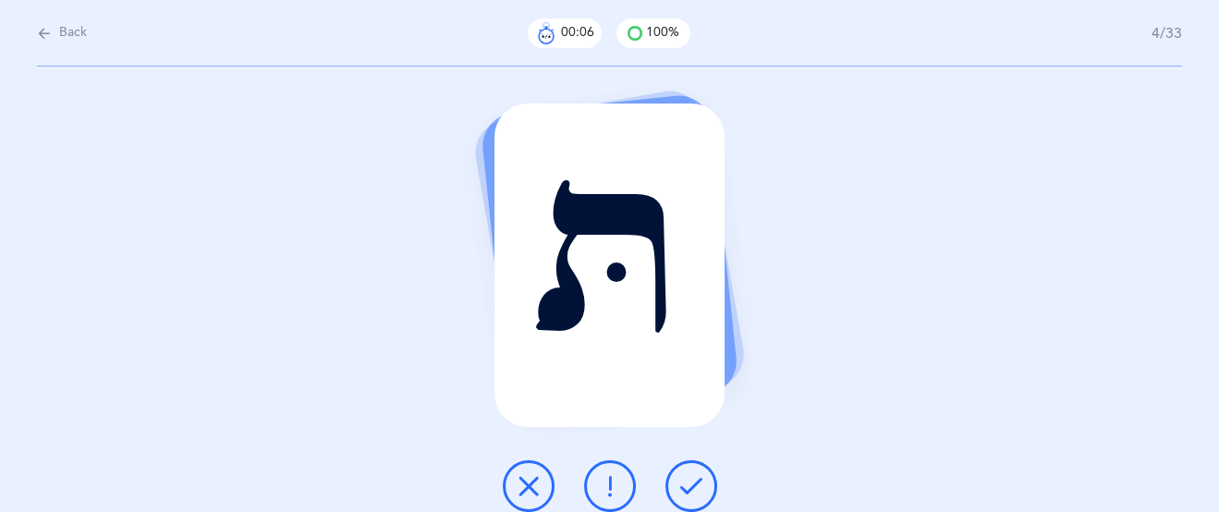
click at [686, 477] on icon at bounding box center [691, 486] width 22 height 22
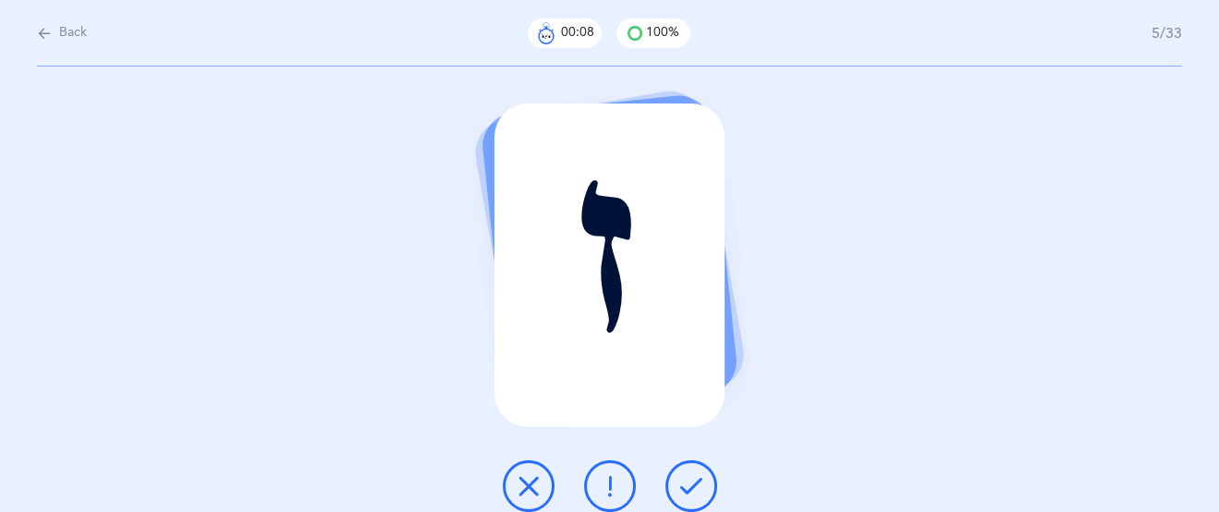
click at [686, 477] on icon at bounding box center [691, 486] width 22 height 22
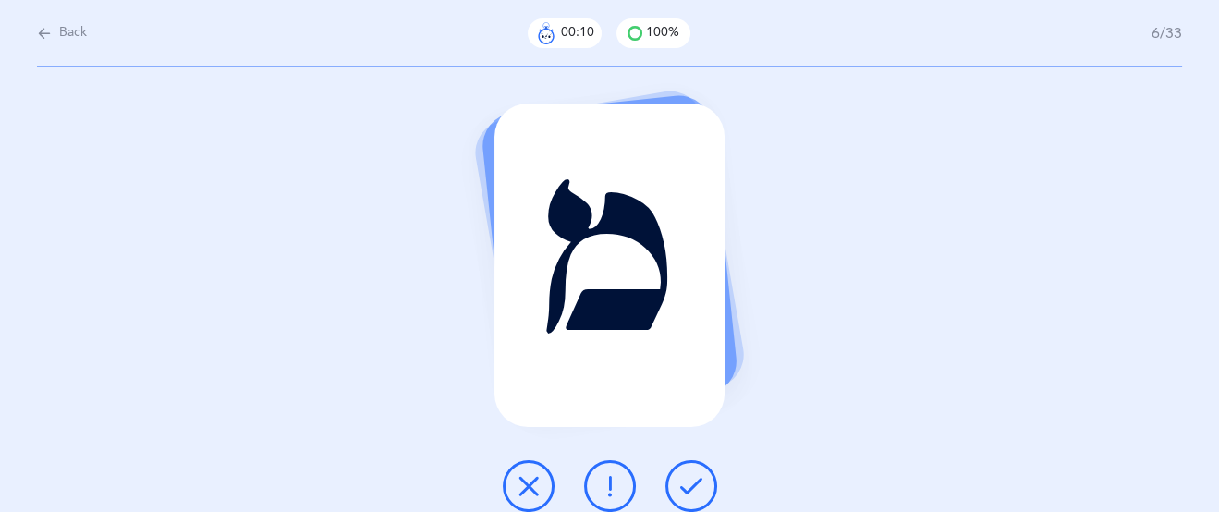
click at [686, 477] on icon at bounding box center [691, 486] width 22 height 22
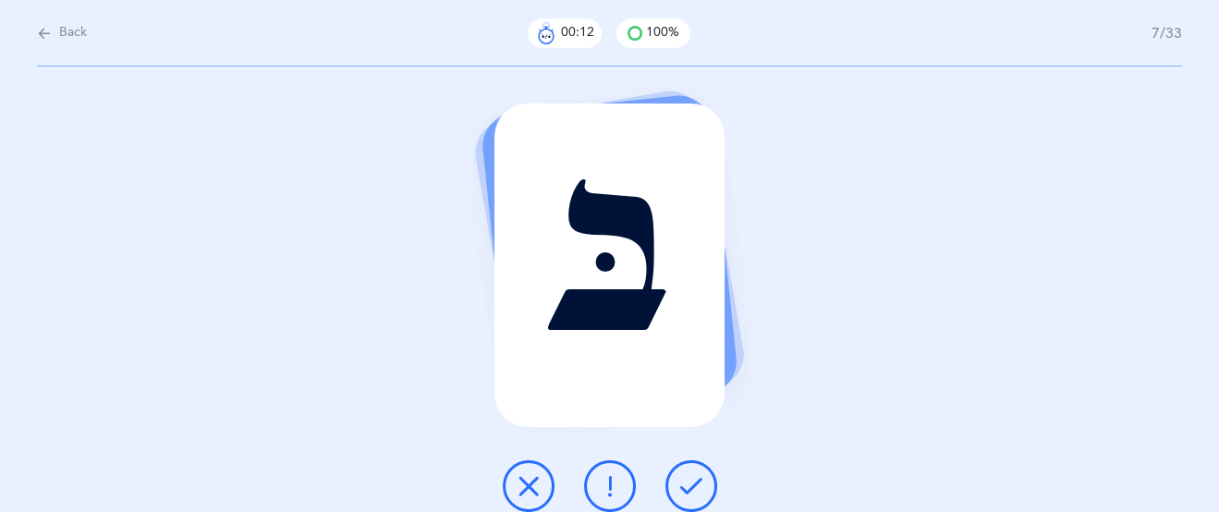
click at [686, 477] on icon at bounding box center [691, 486] width 22 height 22
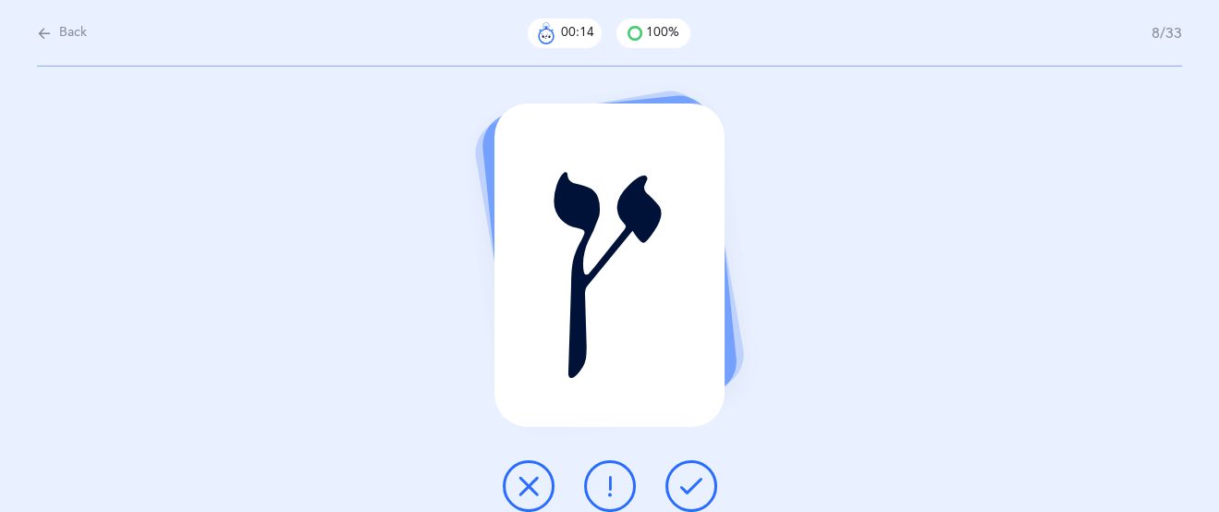
click at [686, 477] on icon at bounding box center [691, 486] width 22 height 22
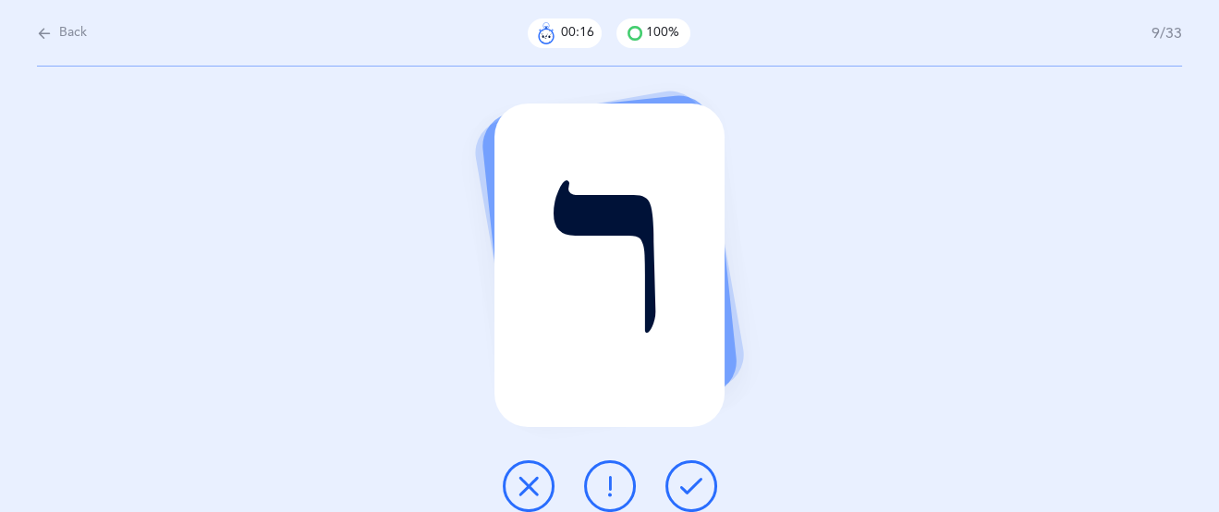
click at [686, 477] on icon at bounding box center [691, 486] width 22 height 22
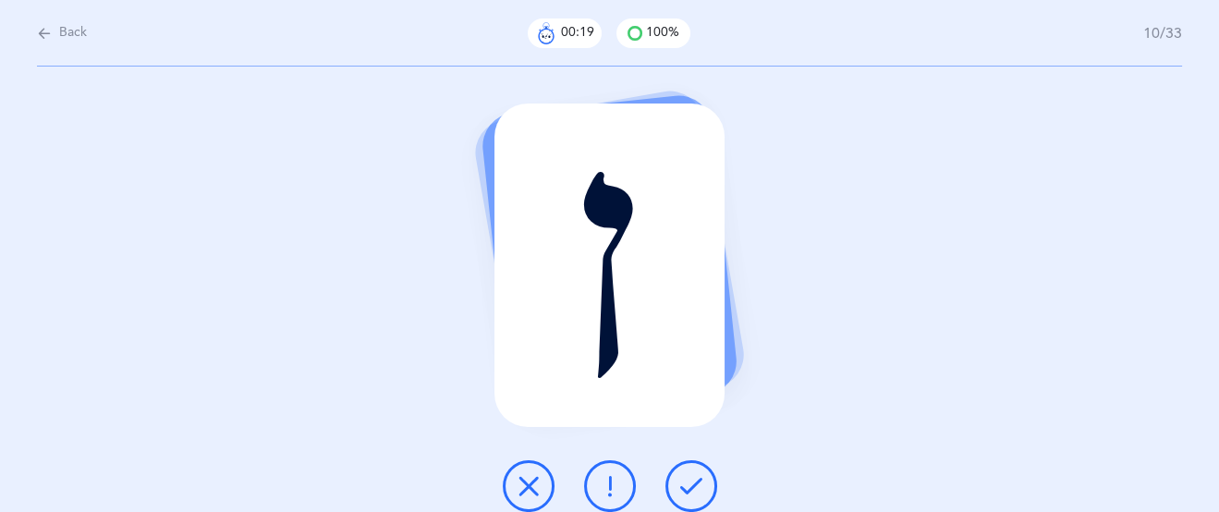
click at [686, 477] on icon at bounding box center [691, 486] width 22 height 22
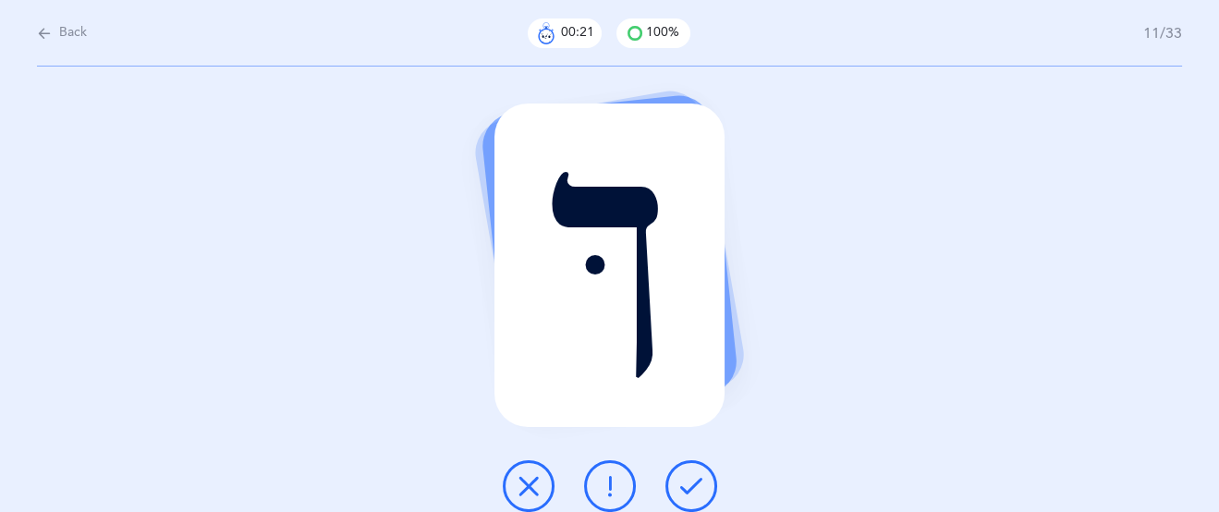
click at [686, 477] on icon at bounding box center [691, 486] width 22 height 22
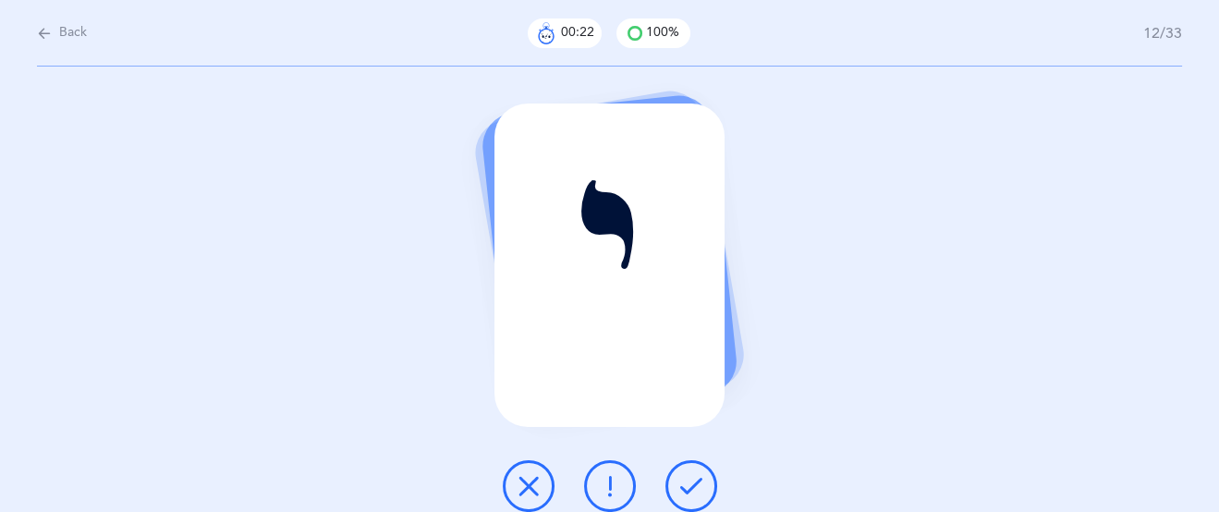
click at [686, 477] on icon at bounding box center [691, 486] width 22 height 22
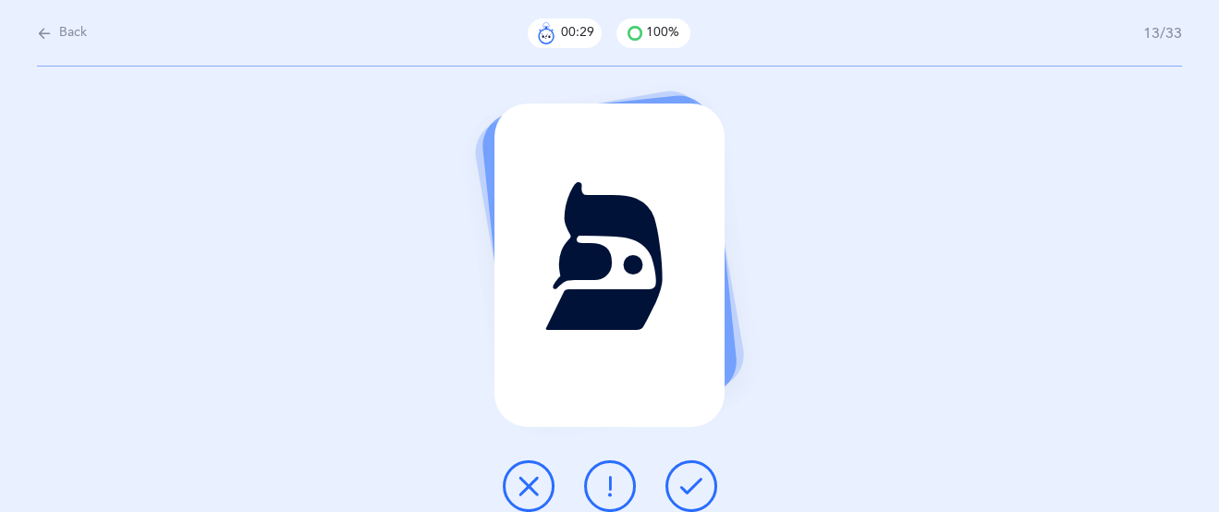
click at [550, 486] on button at bounding box center [529, 486] width 52 height 52
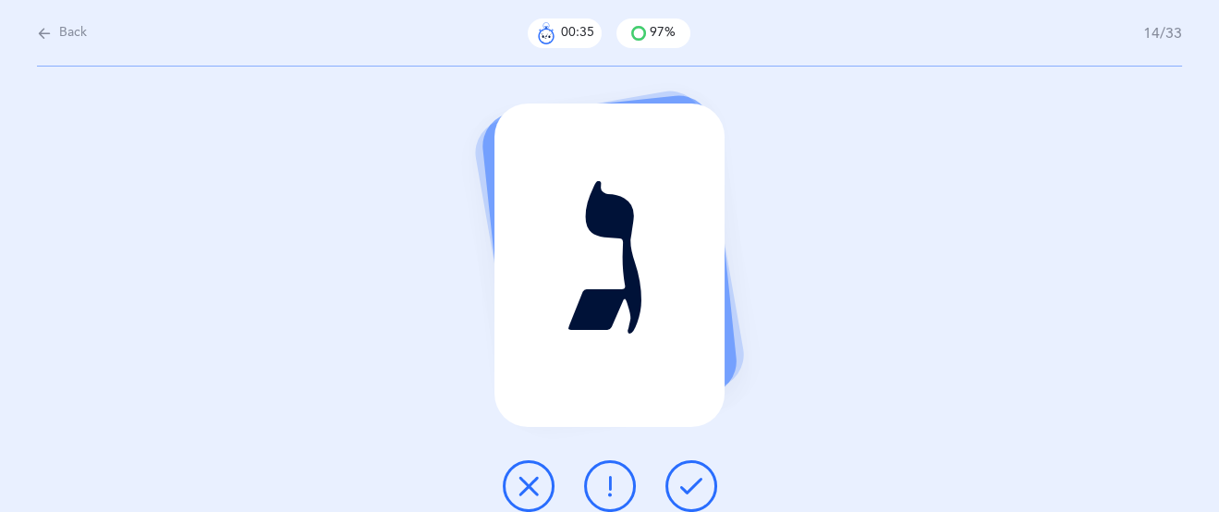
click at [531, 475] on icon at bounding box center [529, 486] width 22 height 22
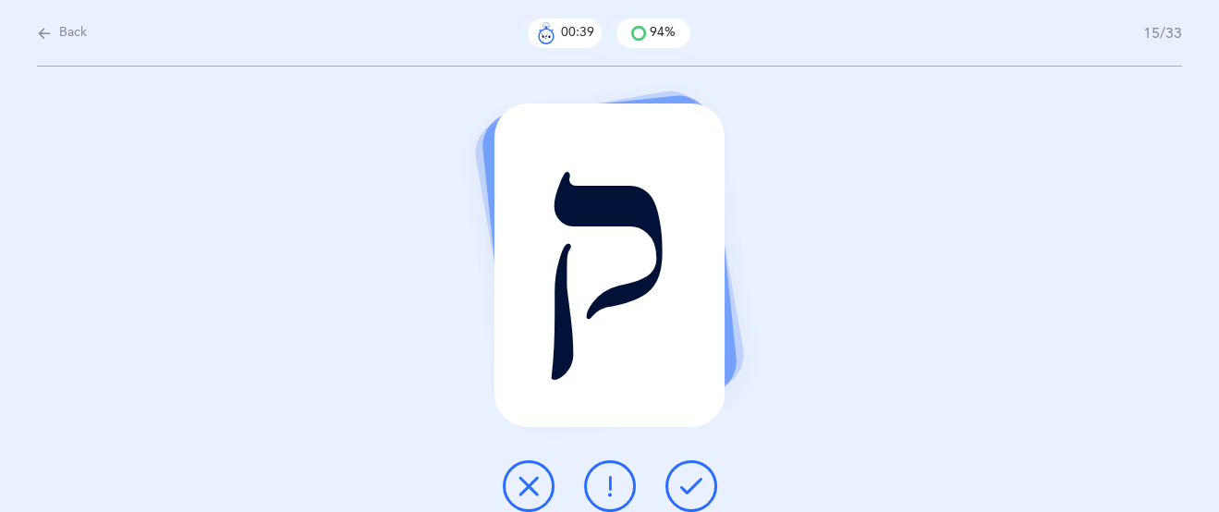
click at [692, 483] on icon at bounding box center [691, 486] width 22 height 22
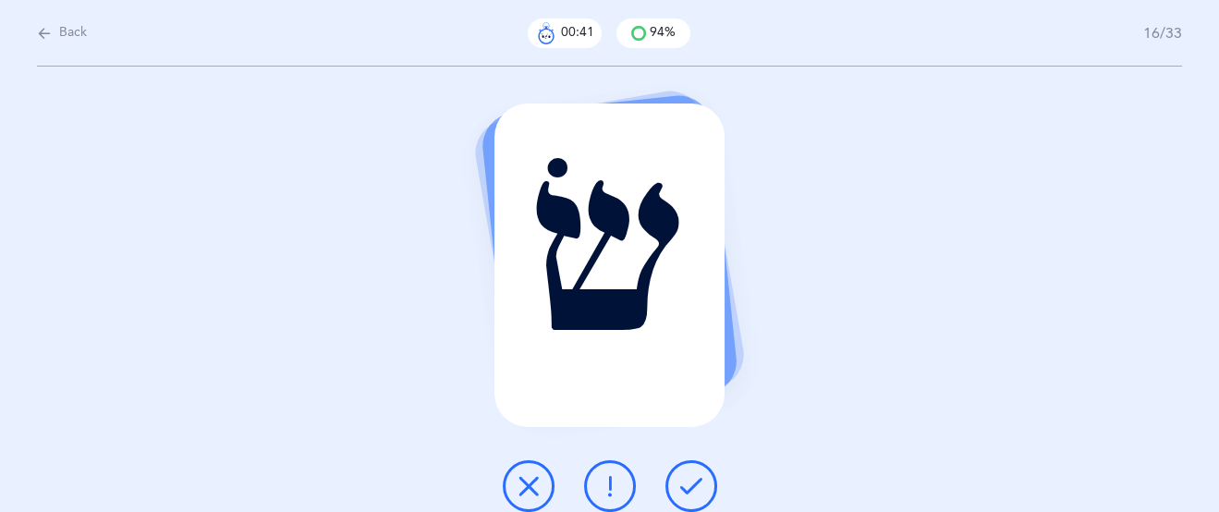
click at [691, 483] on icon at bounding box center [691, 486] width 22 height 22
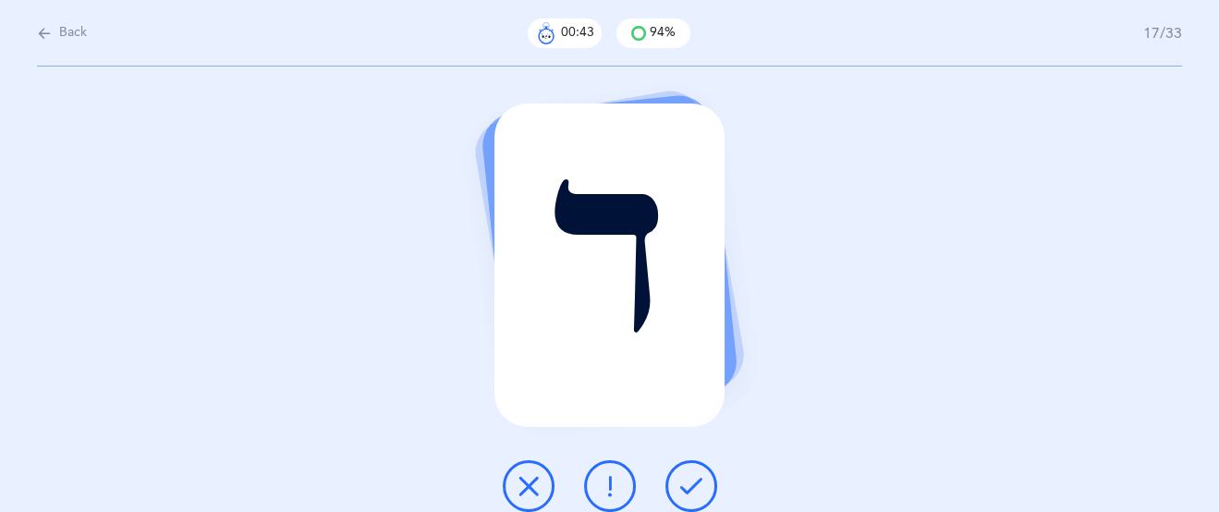
click at [691, 484] on icon at bounding box center [691, 486] width 22 height 22
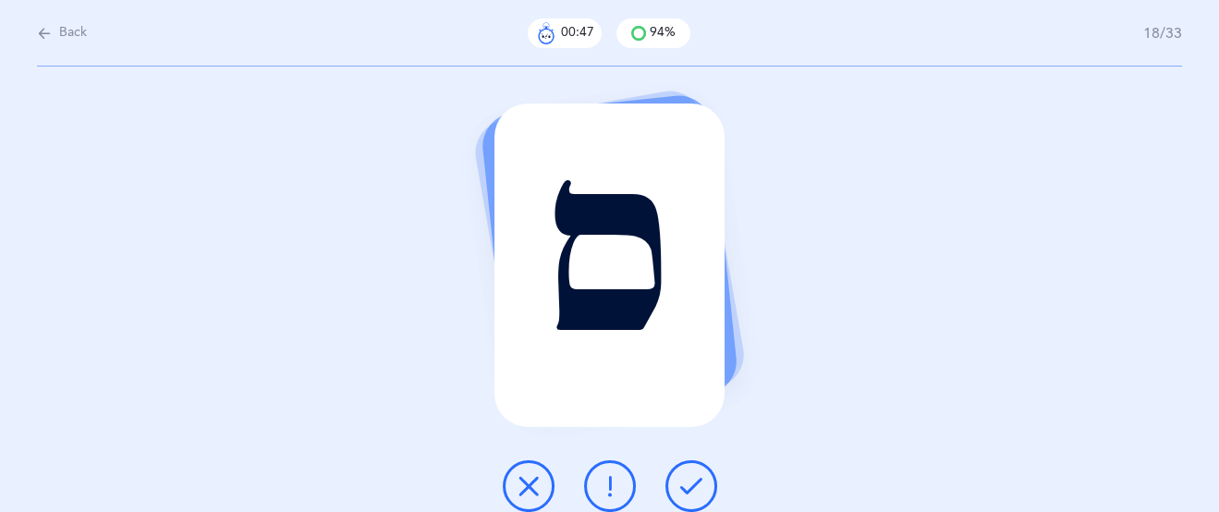
click at [691, 485] on icon at bounding box center [691, 486] width 22 height 22
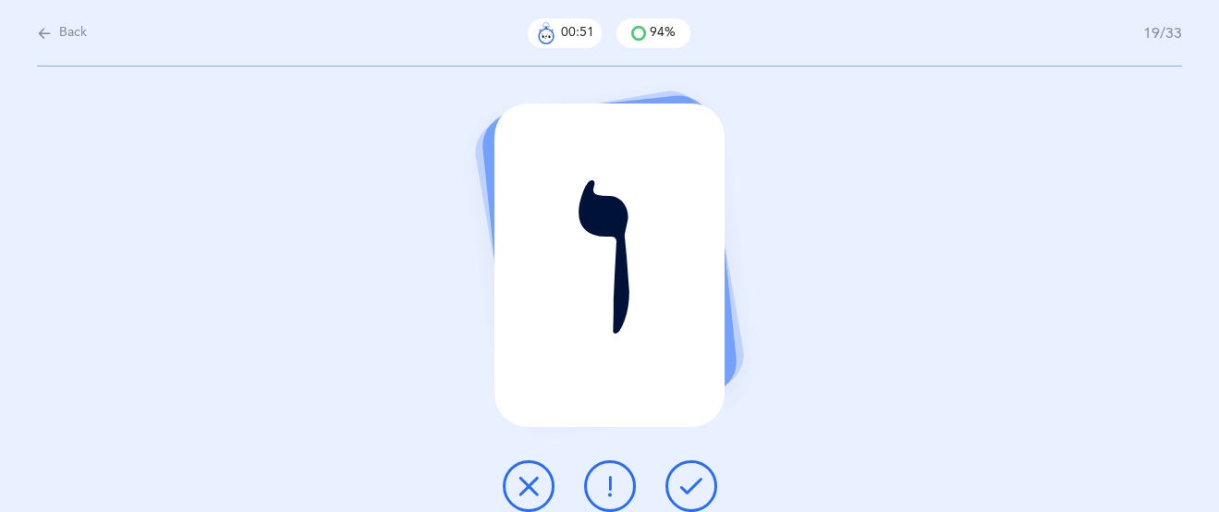
click at [692, 481] on icon at bounding box center [691, 486] width 22 height 22
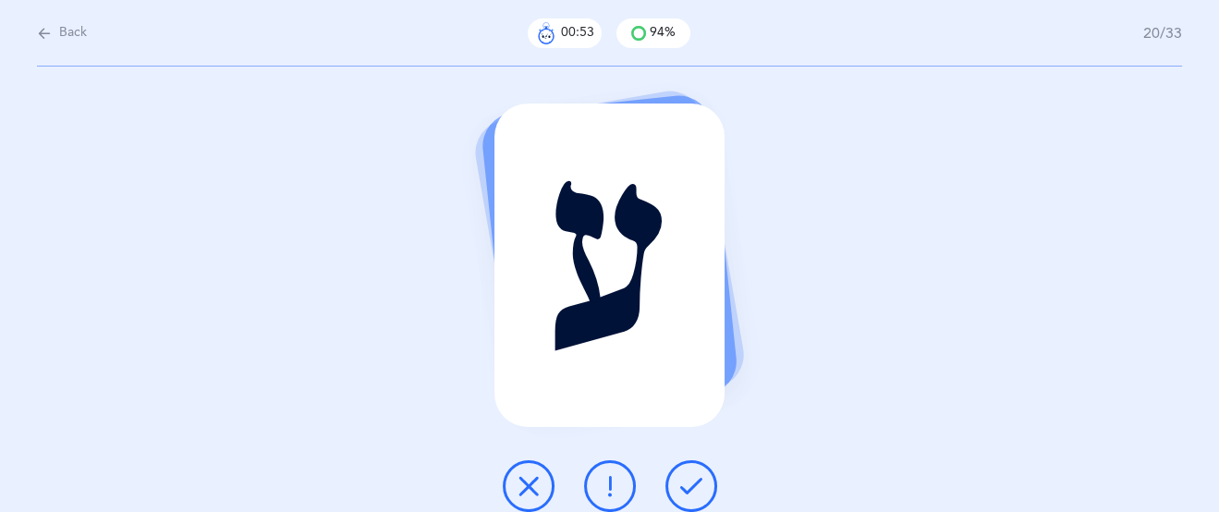
click at [690, 483] on icon at bounding box center [691, 486] width 22 height 22
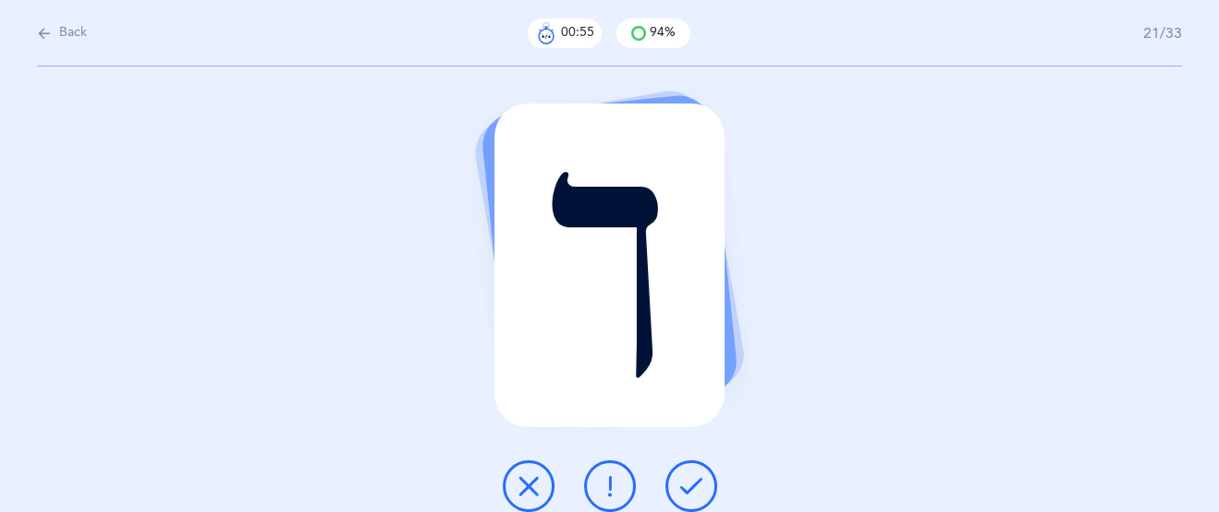
click at [690, 483] on icon at bounding box center [691, 486] width 22 height 22
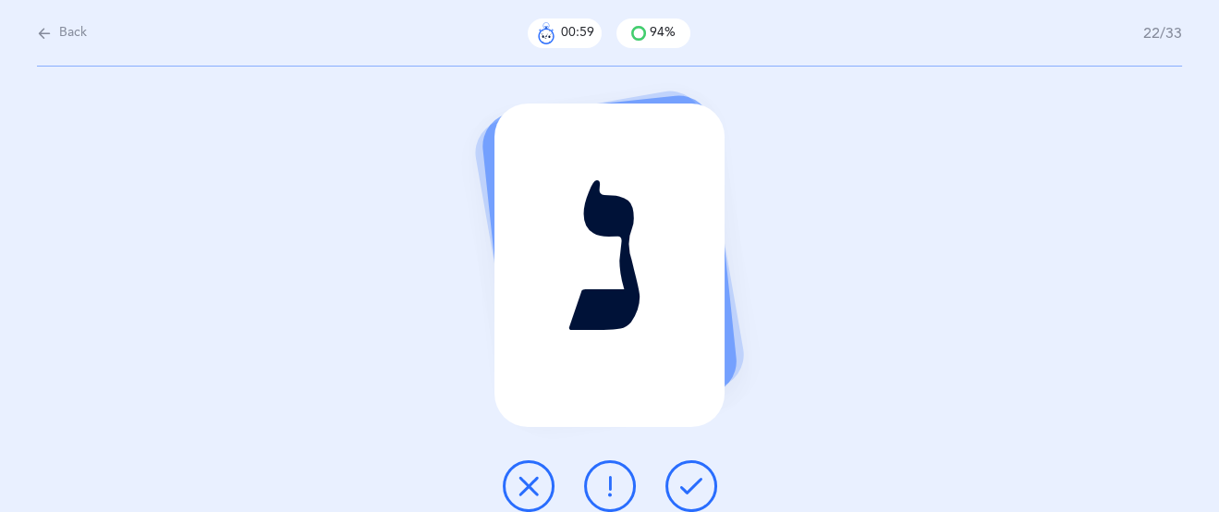
click at [532, 472] on button at bounding box center [529, 486] width 52 height 52
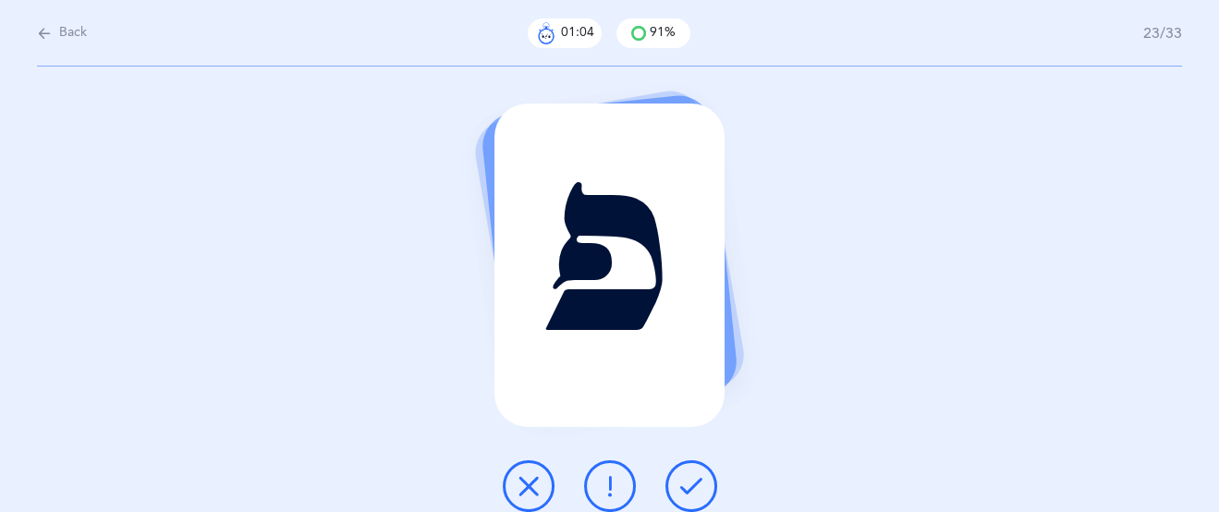
click at [684, 471] on button at bounding box center [692, 486] width 52 height 52
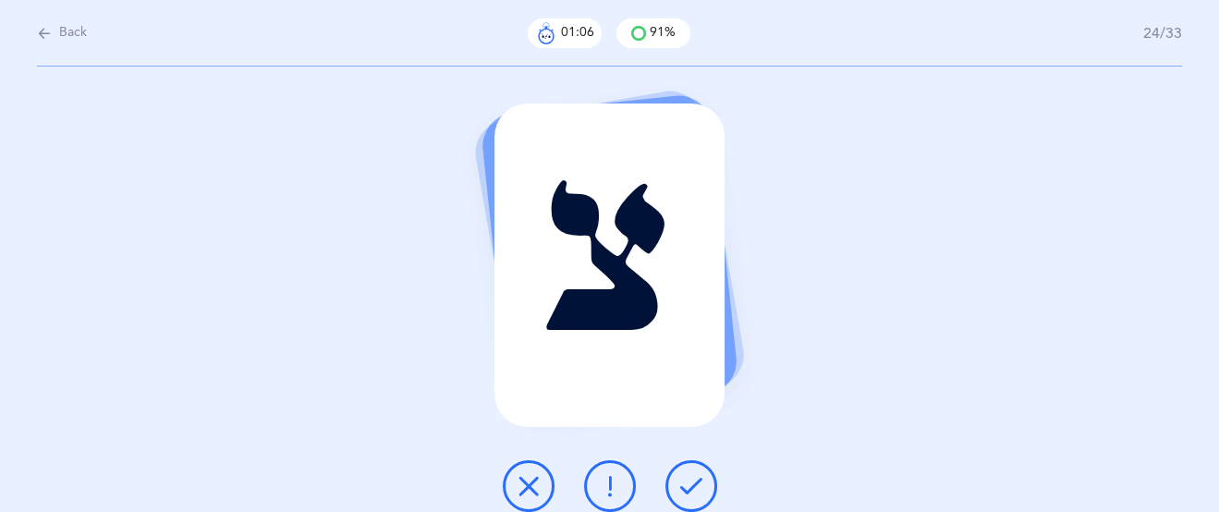
click at [684, 471] on button at bounding box center [692, 486] width 52 height 52
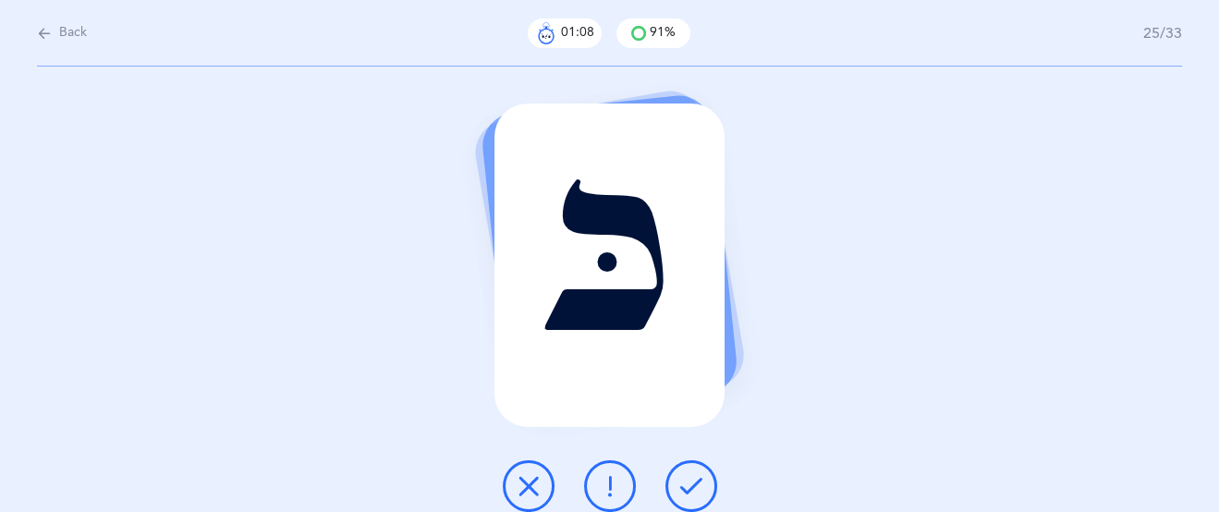
click at [684, 471] on button at bounding box center [692, 486] width 52 height 52
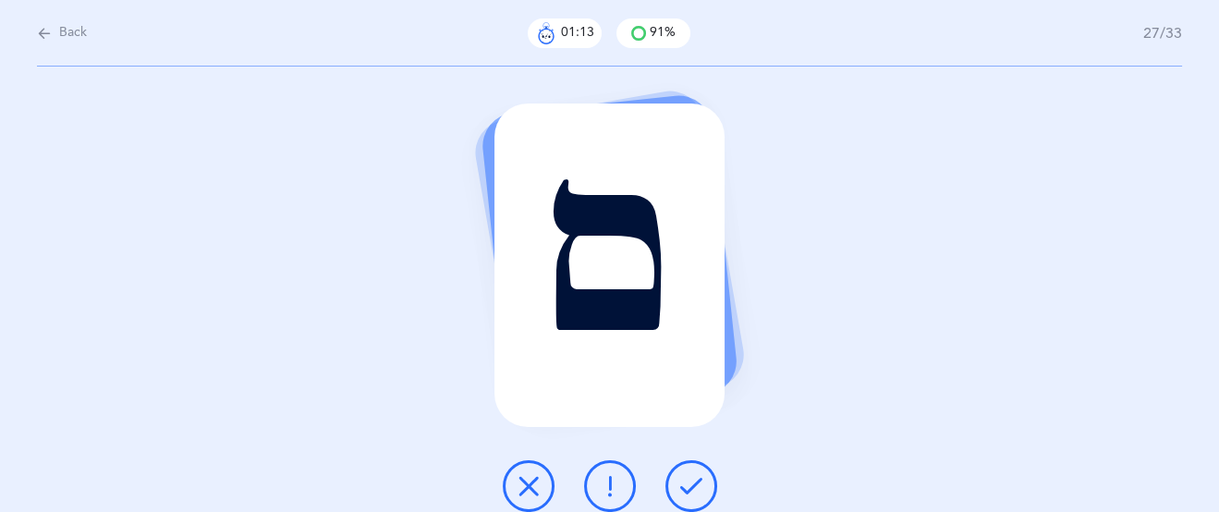
click at [691, 475] on icon at bounding box center [691, 486] width 22 height 22
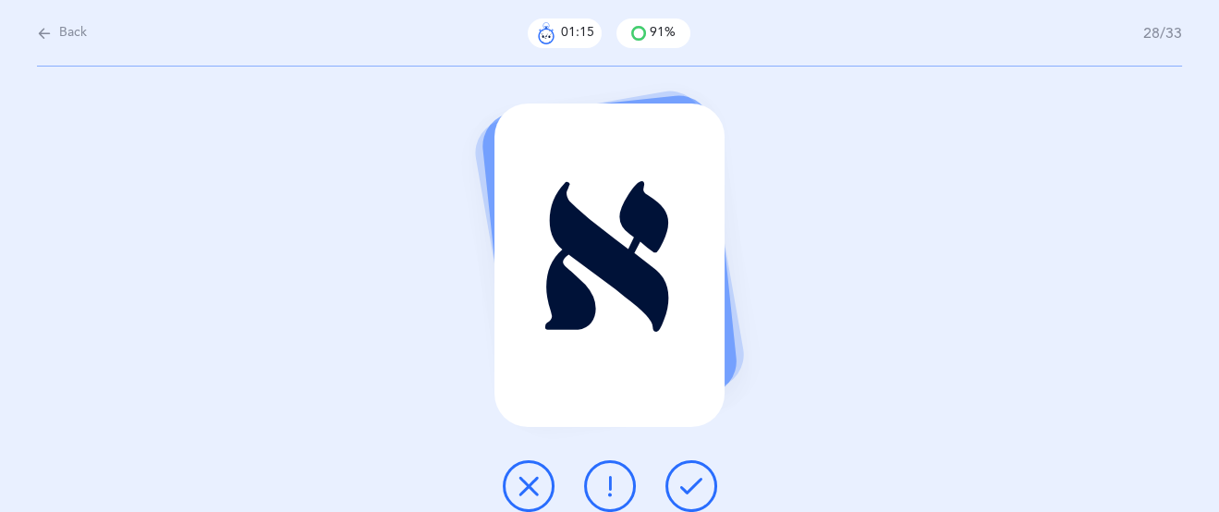
click at [691, 475] on icon at bounding box center [691, 486] width 22 height 22
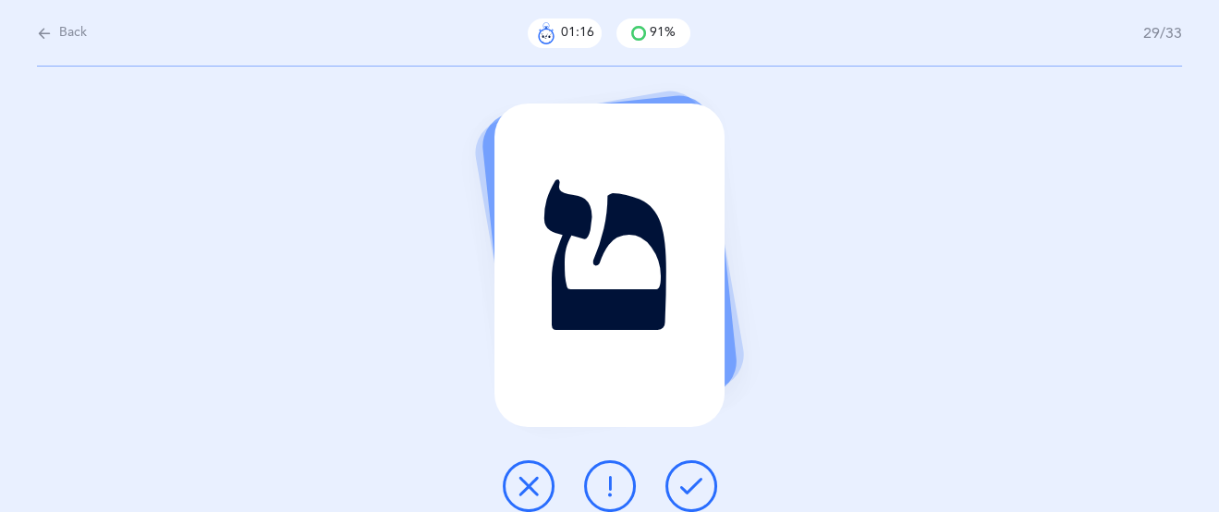
click at [691, 475] on icon at bounding box center [691, 486] width 22 height 22
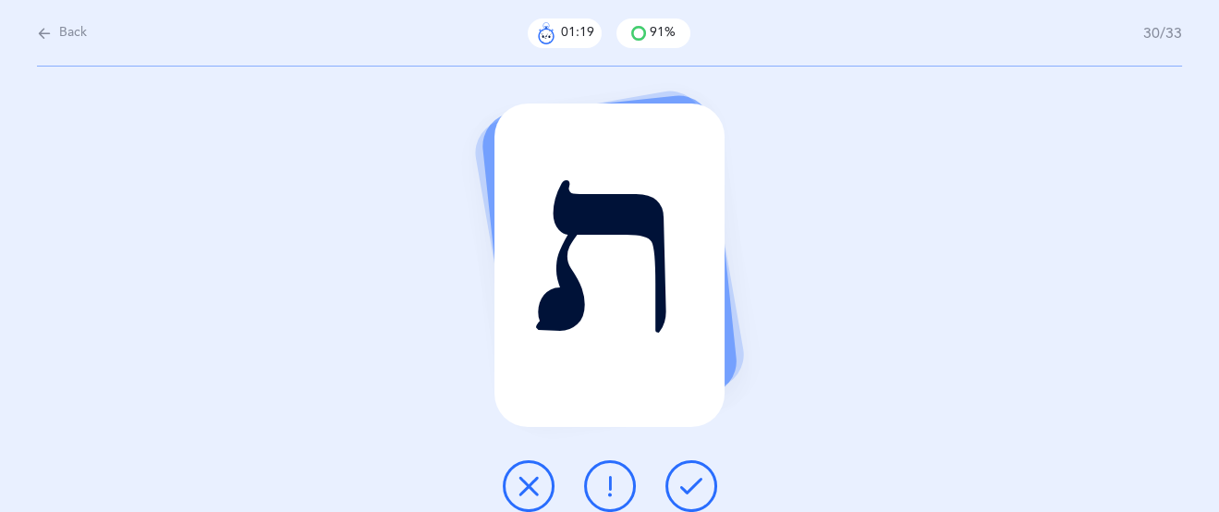
click at [691, 475] on icon at bounding box center [691, 486] width 22 height 22
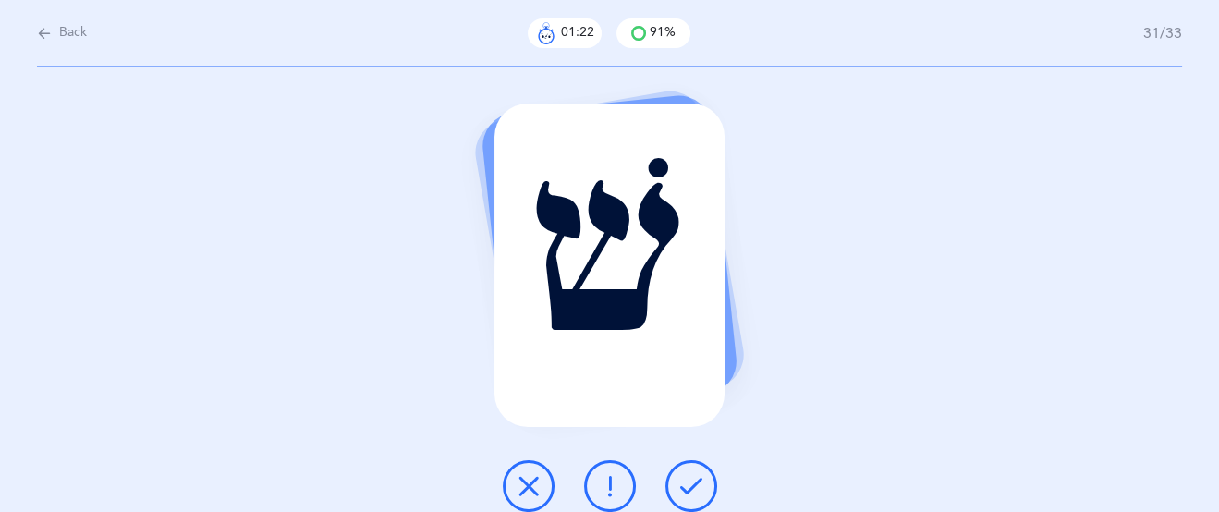
click at [691, 475] on icon at bounding box center [691, 486] width 22 height 22
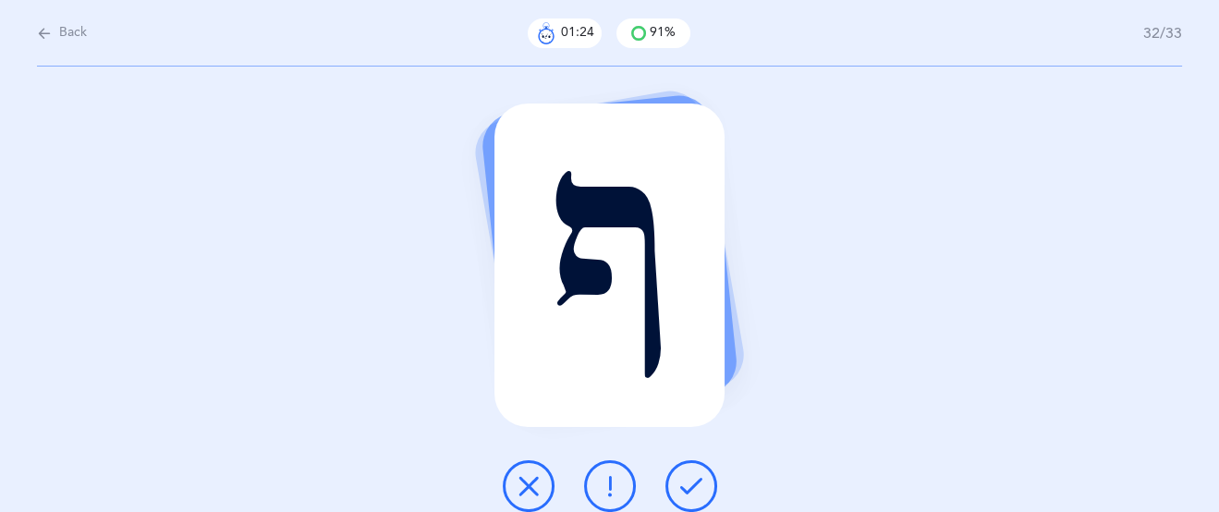
click at [691, 475] on icon at bounding box center [691, 486] width 22 height 22
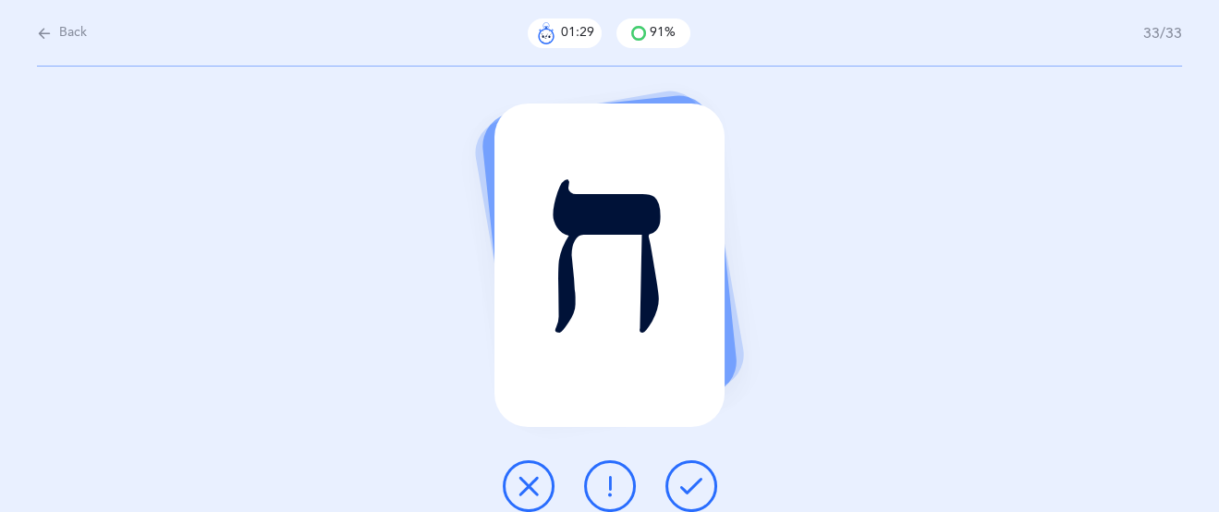
click at [528, 481] on icon at bounding box center [529, 486] width 22 height 22
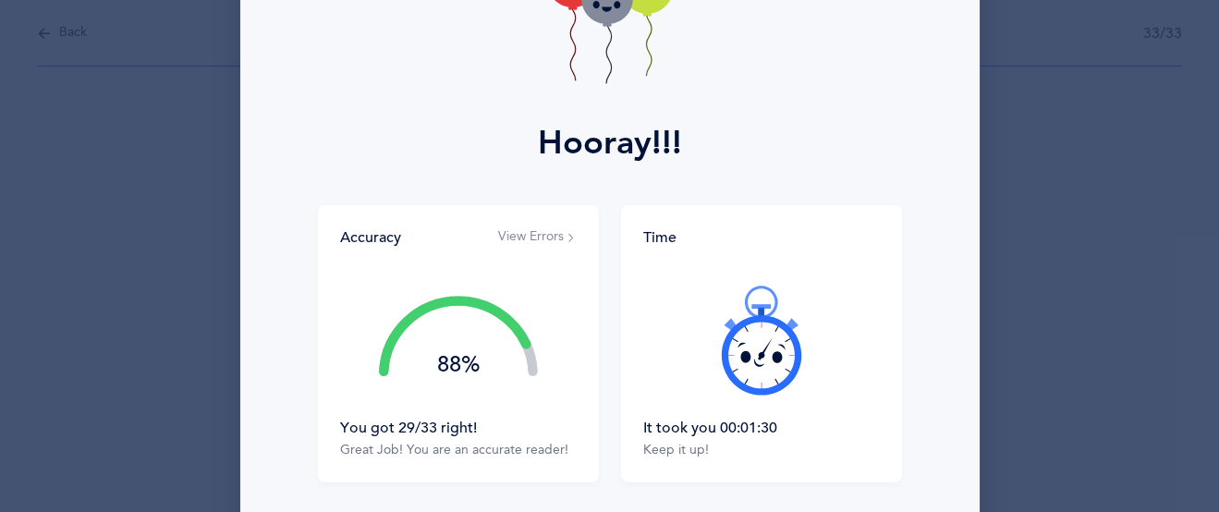
scroll to position [184, 0]
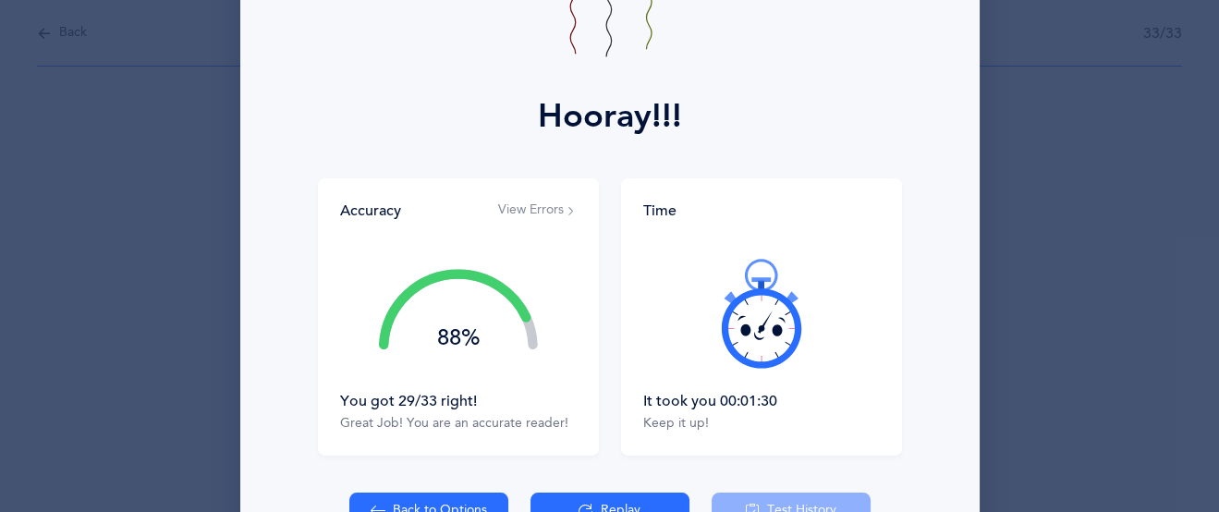
click at [546, 214] on button "View Errors" at bounding box center [537, 211] width 79 height 18
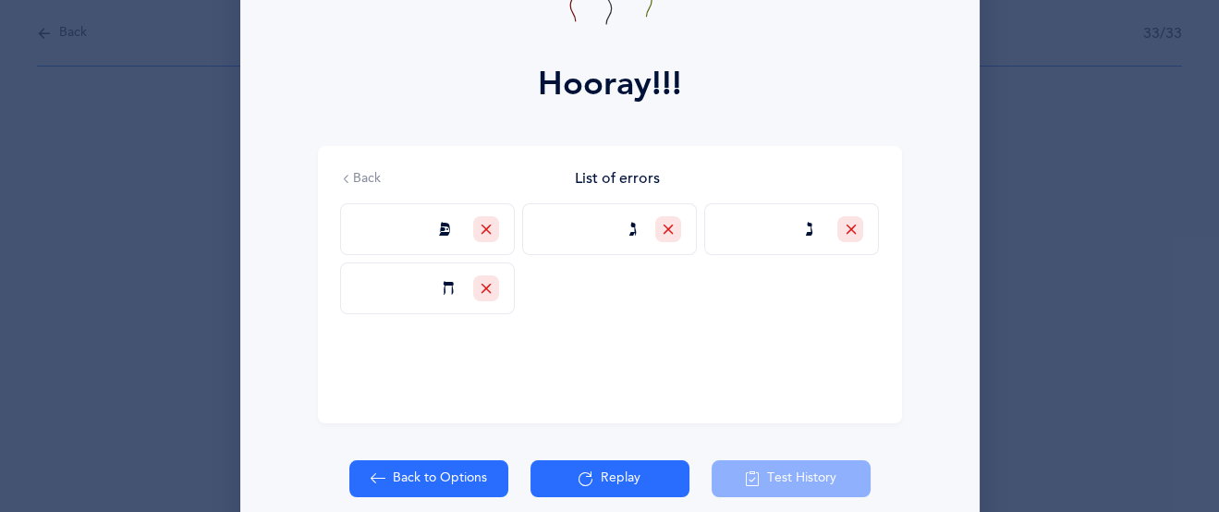
scroll to position [217, 0]
click at [622, 487] on button "Replay" at bounding box center [610, 477] width 159 height 37
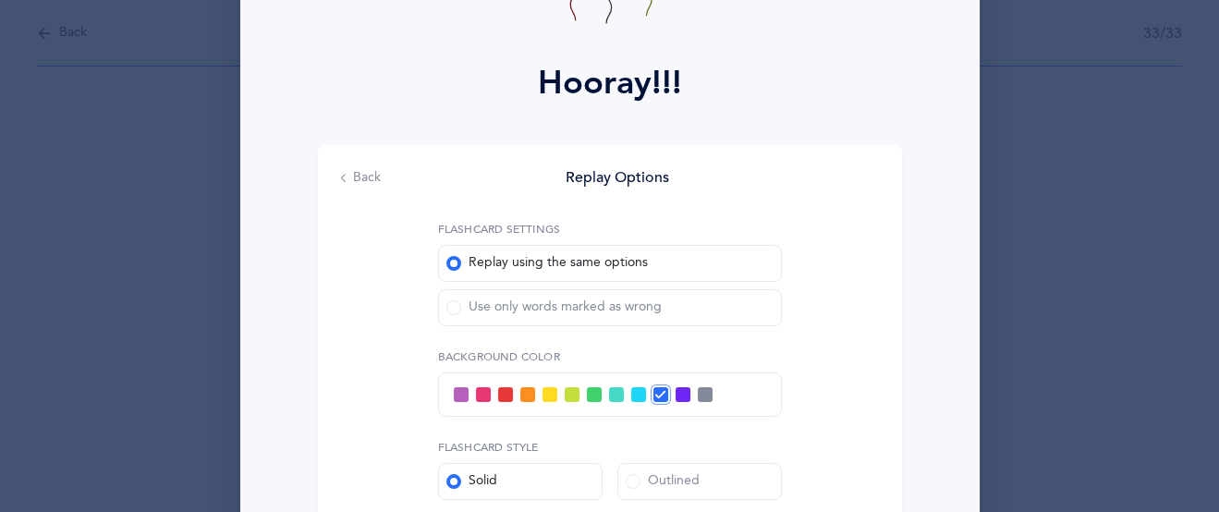
click at [454, 307] on span at bounding box center [453, 307] width 15 height 15
click at [0, 0] on input "Use only words marked as wrong" at bounding box center [0, 0] width 0 height 0
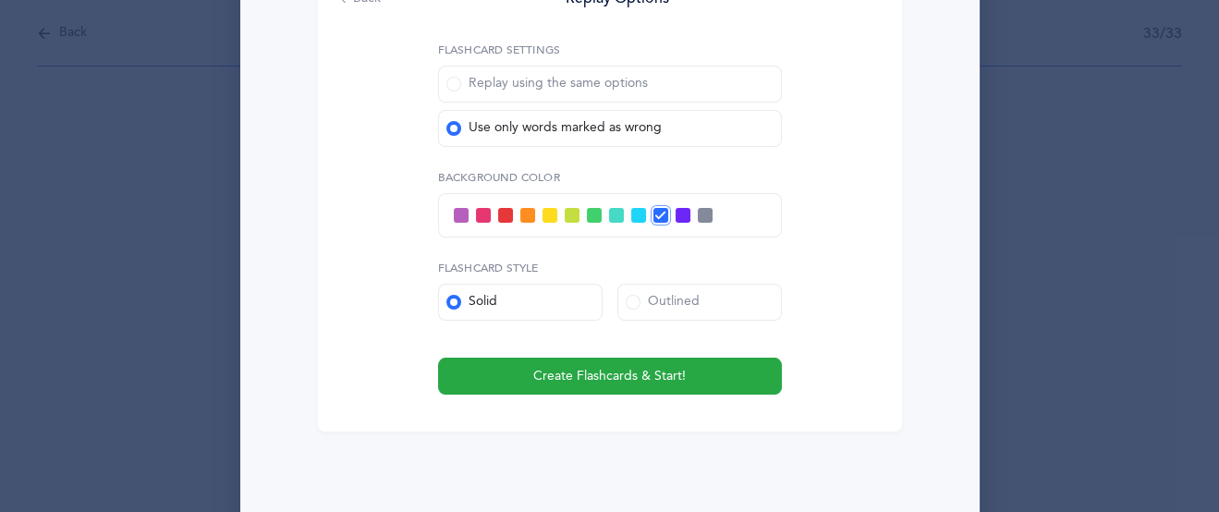
scroll to position [411, 0]
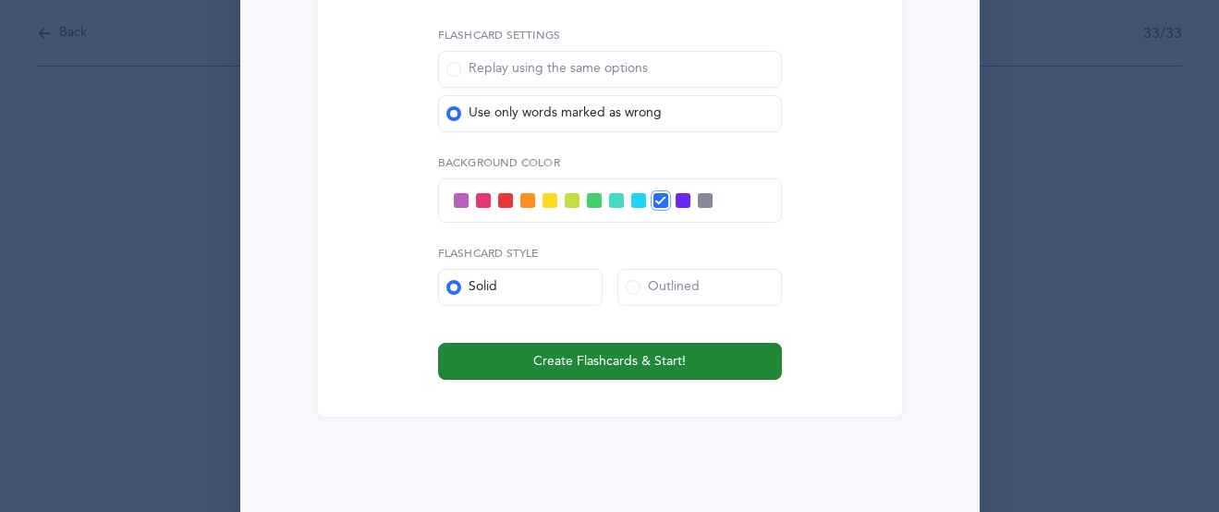
click at [617, 365] on span "Create Flashcards & Start!" at bounding box center [609, 361] width 153 height 19
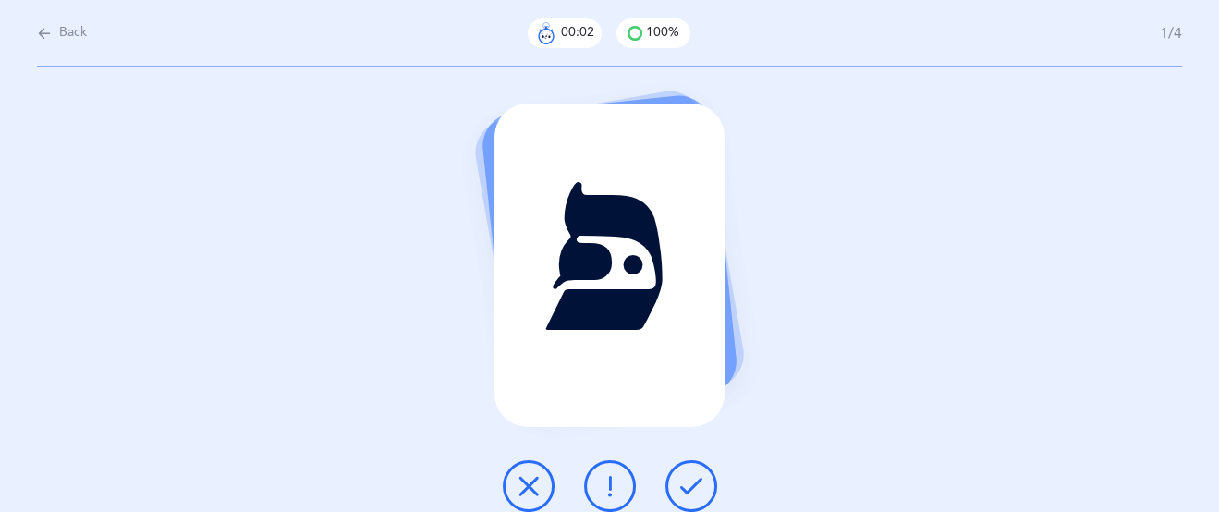
click at [693, 477] on icon at bounding box center [691, 486] width 22 height 22
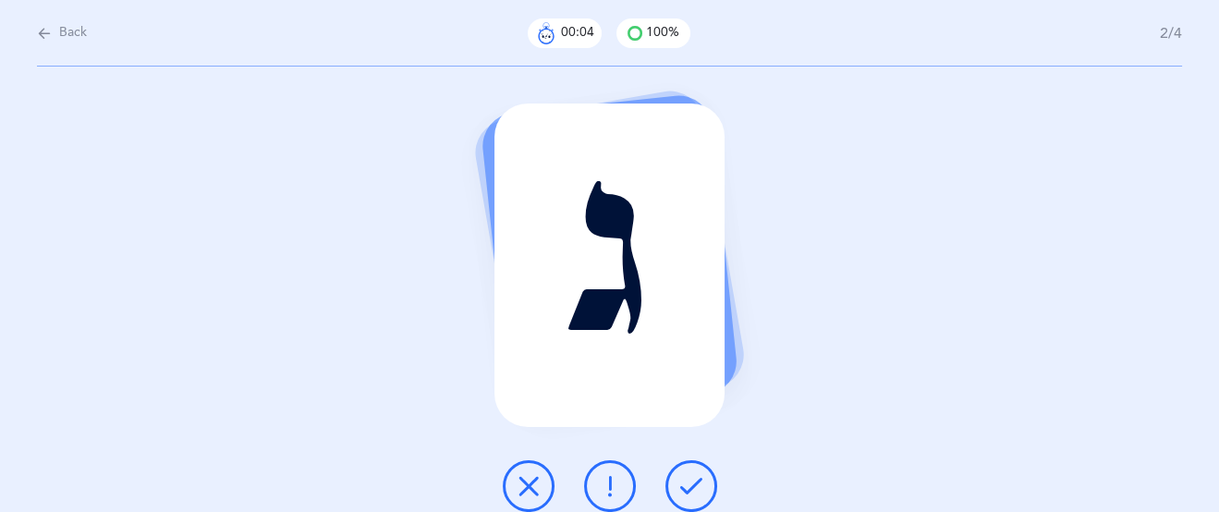
click at [693, 477] on icon at bounding box center [691, 486] width 22 height 22
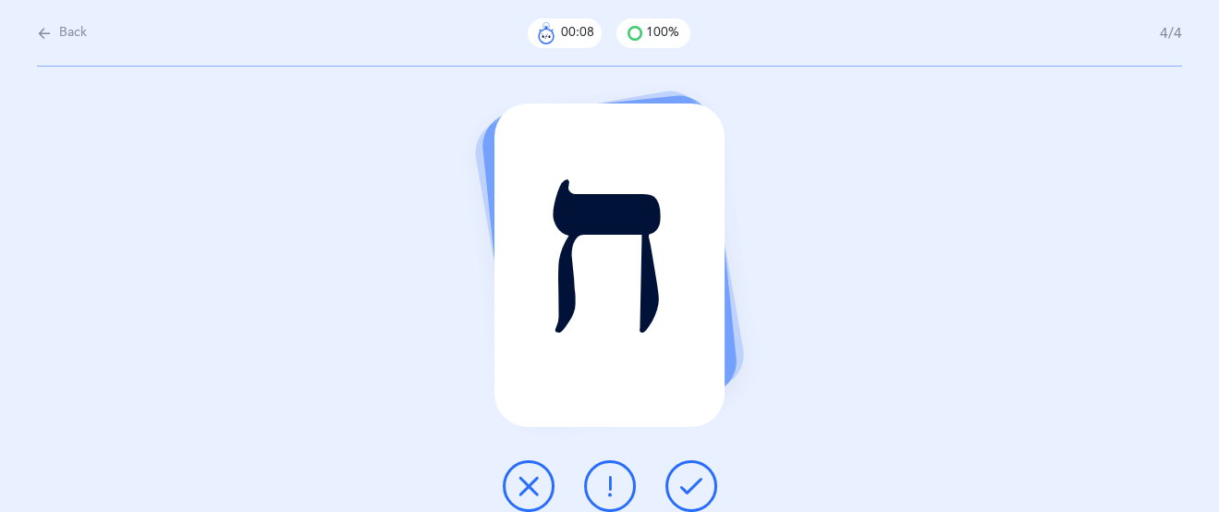
click at [693, 477] on icon at bounding box center [691, 486] width 22 height 22
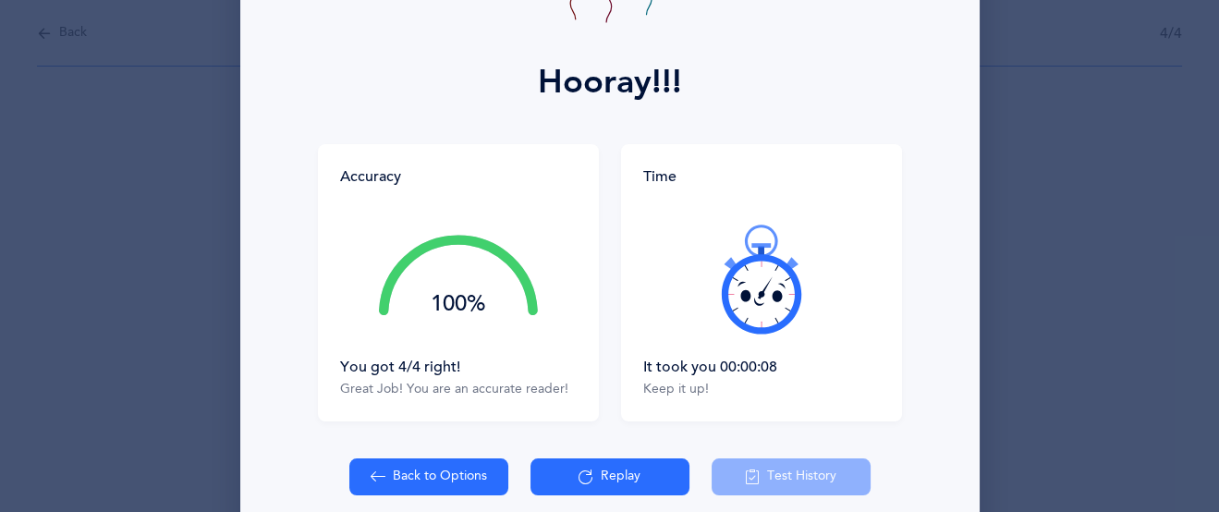
scroll to position [223, 0]
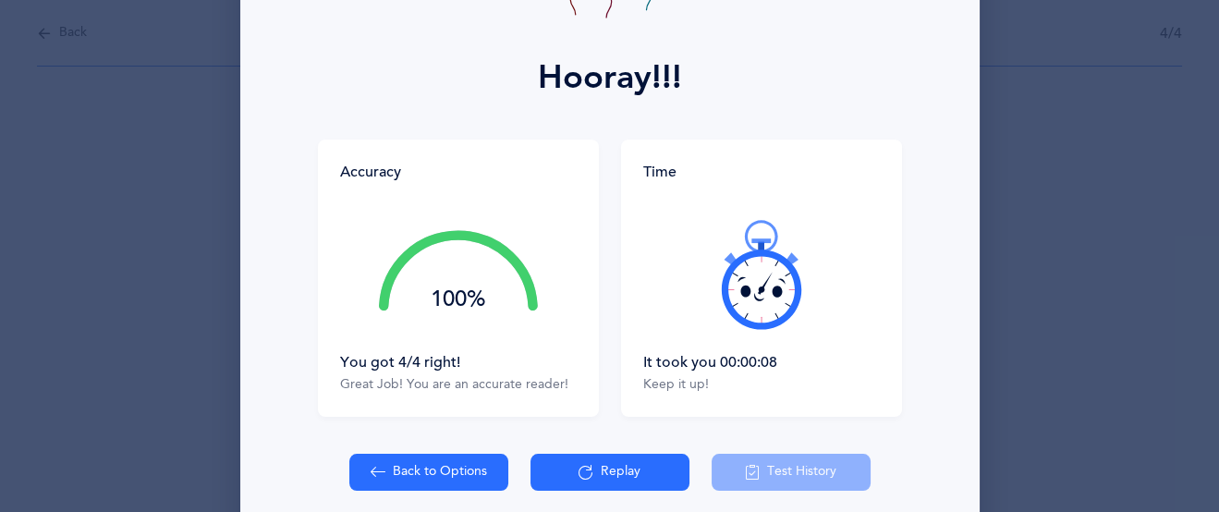
click at [422, 469] on button "Back to Options" at bounding box center [428, 472] width 159 height 37
select select "27"
select select "single"
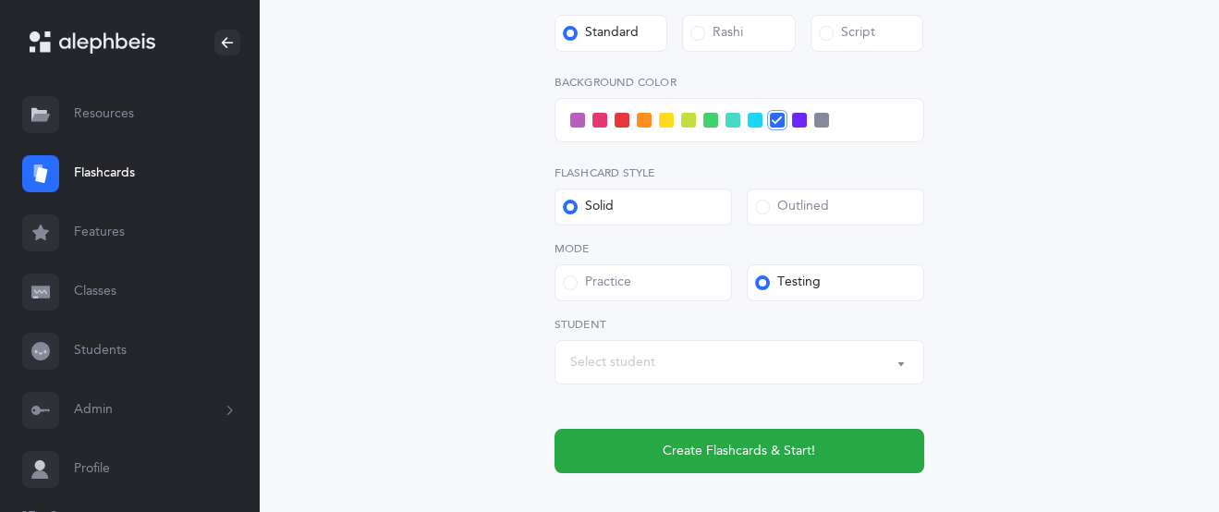
scroll to position [681, 0]
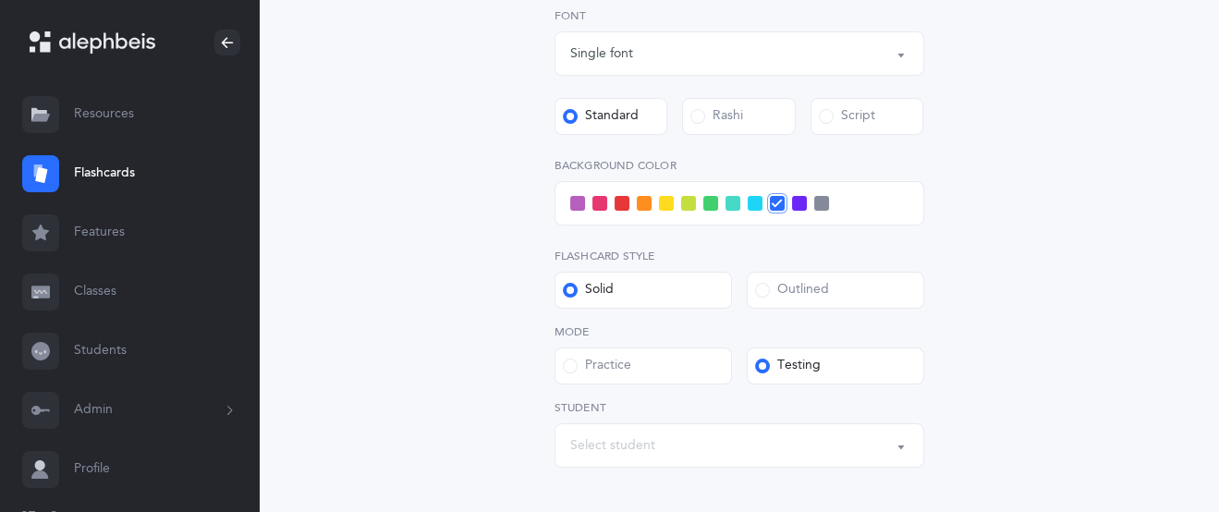
click at [576, 202] on span at bounding box center [577, 203] width 15 height 15
click at [0, 0] on input "checkbox" at bounding box center [0, 0] width 0 height 0
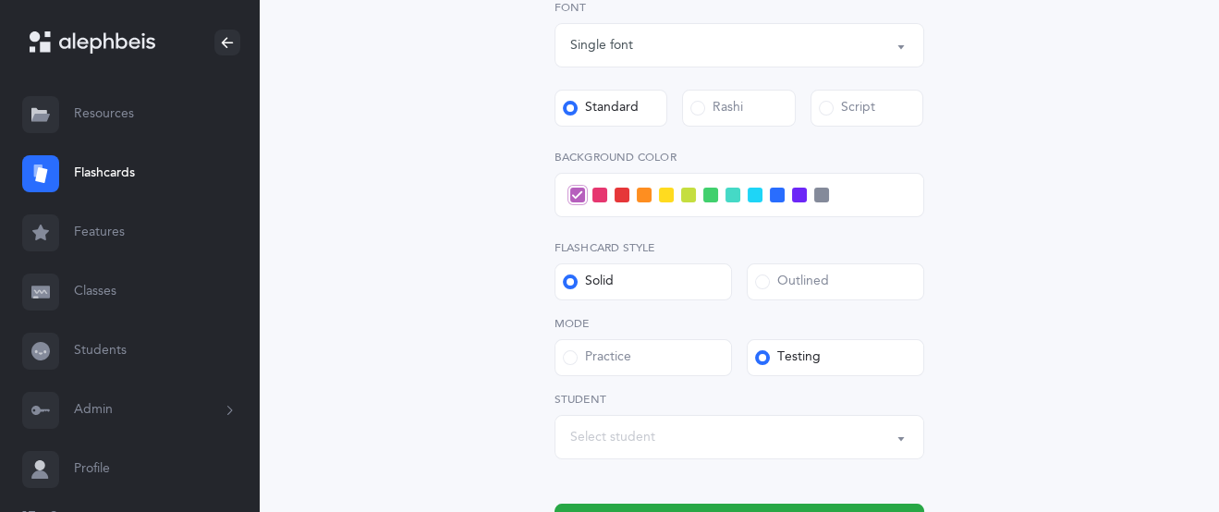
scroll to position [691, 0]
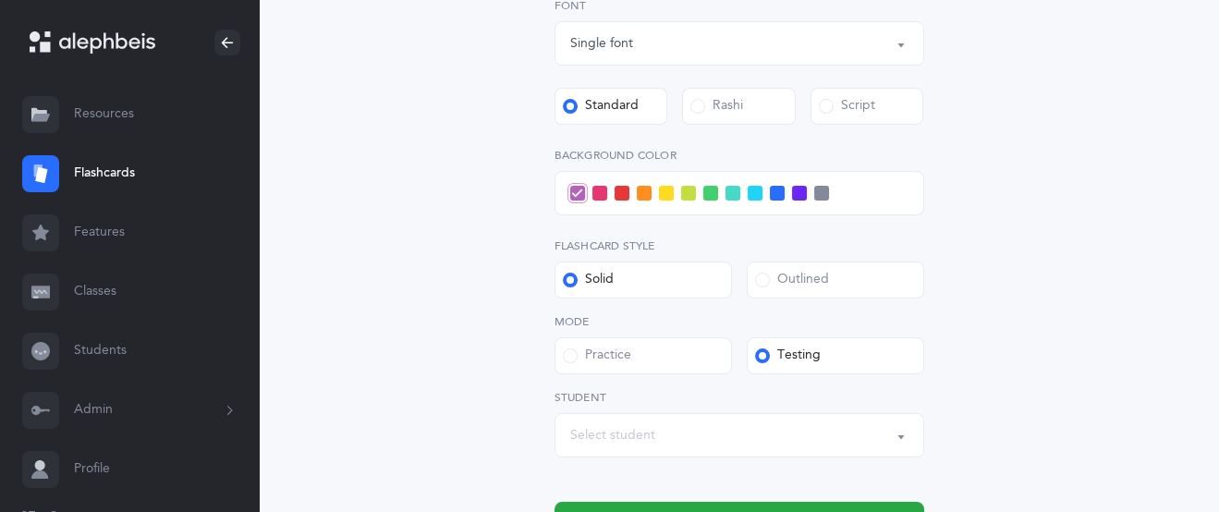
click at [617, 199] on span at bounding box center [622, 193] width 15 height 15
click at [0, 0] on input "checkbox" at bounding box center [0, 0] width 0 height 0
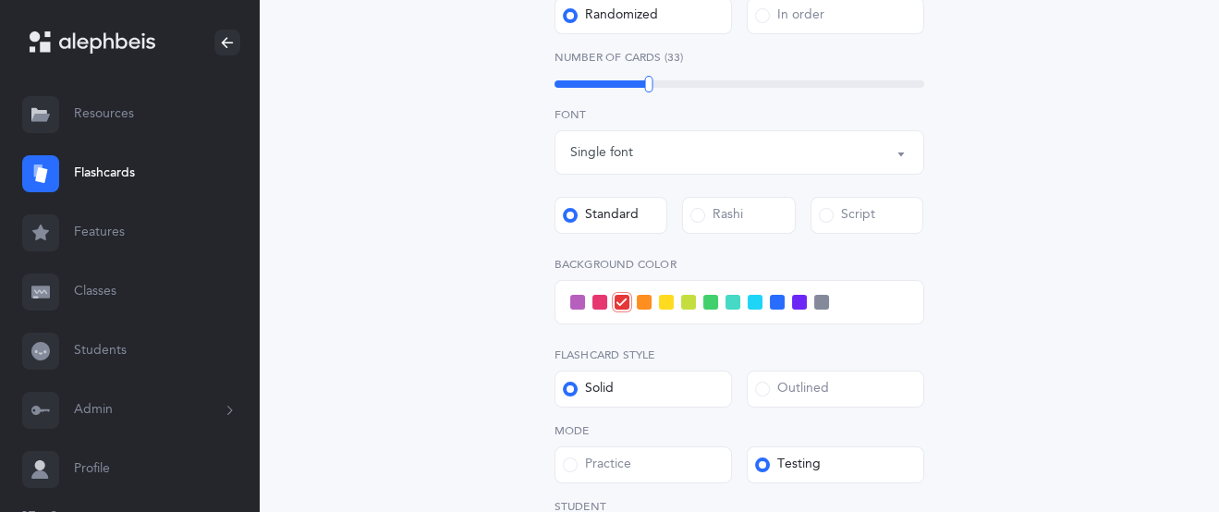
scroll to position [873, 0]
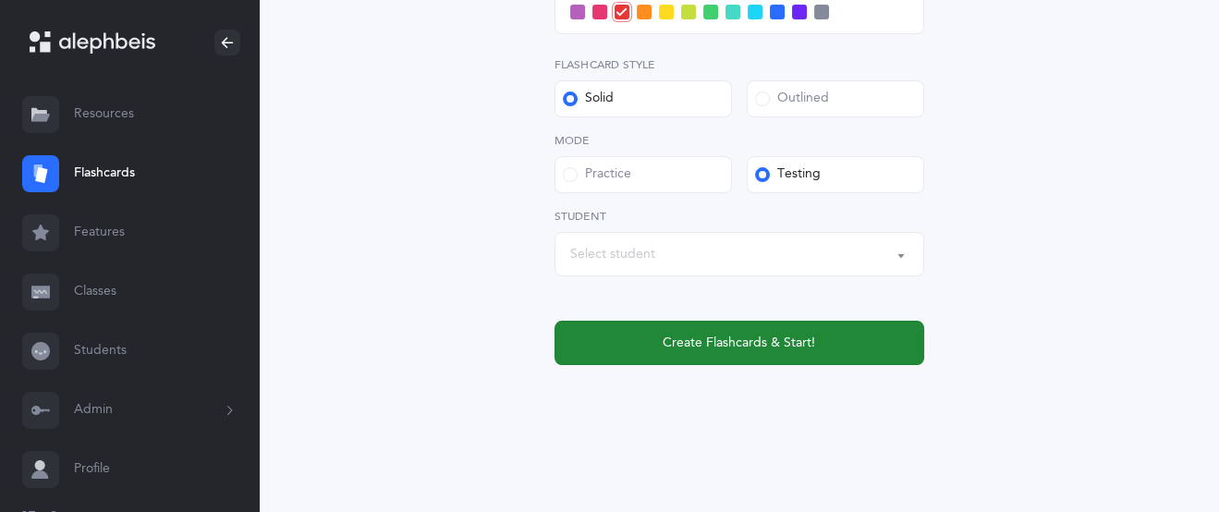
click at [698, 352] on button "Create Flashcards & Start!" at bounding box center [740, 343] width 370 height 44
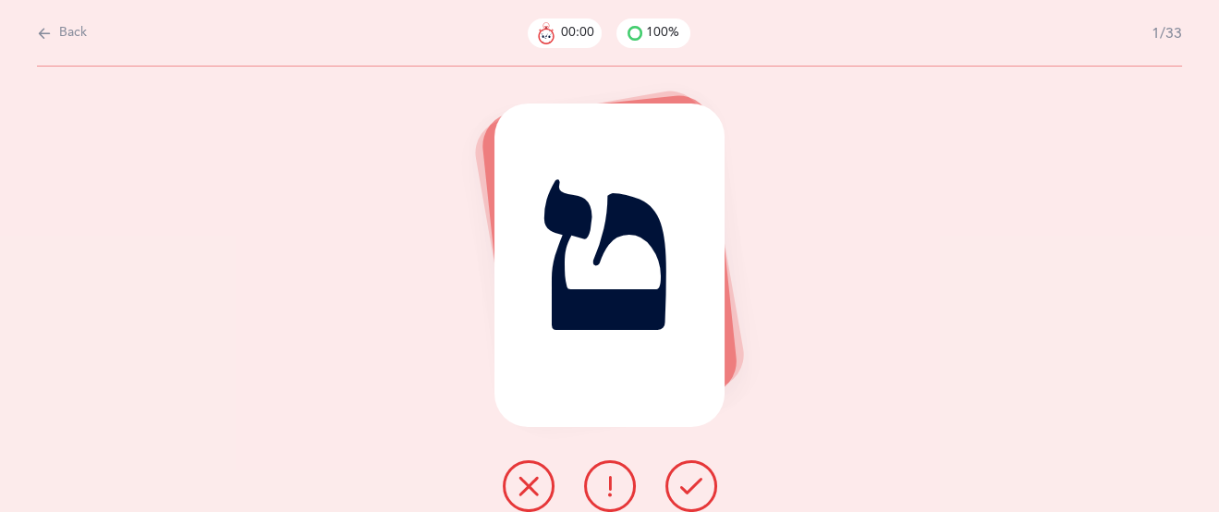
scroll to position [0, 0]
click at [680, 485] on icon at bounding box center [691, 486] width 22 height 22
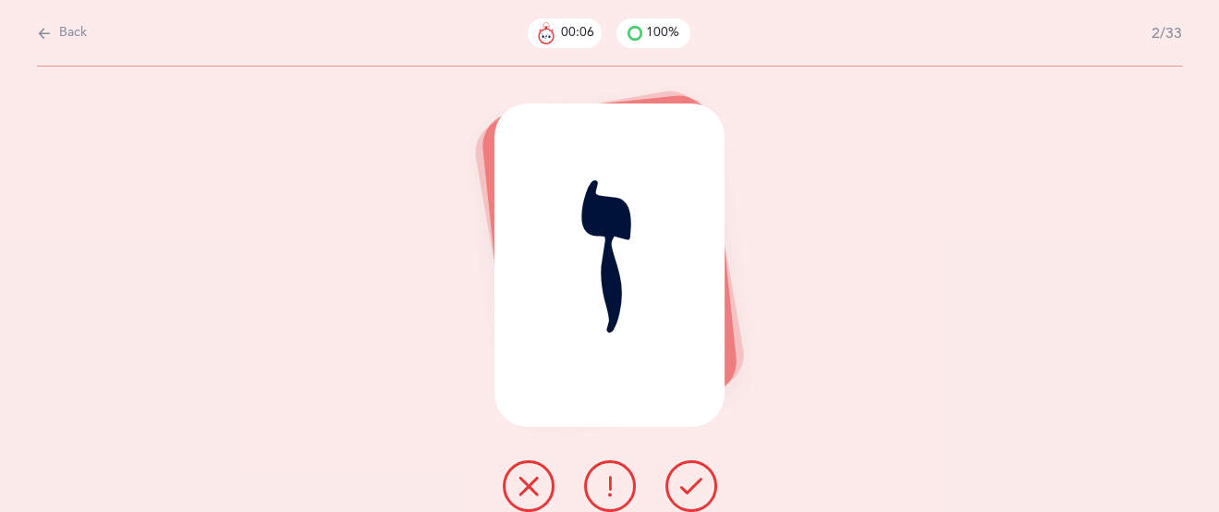
click at [686, 495] on icon at bounding box center [691, 486] width 22 height 22
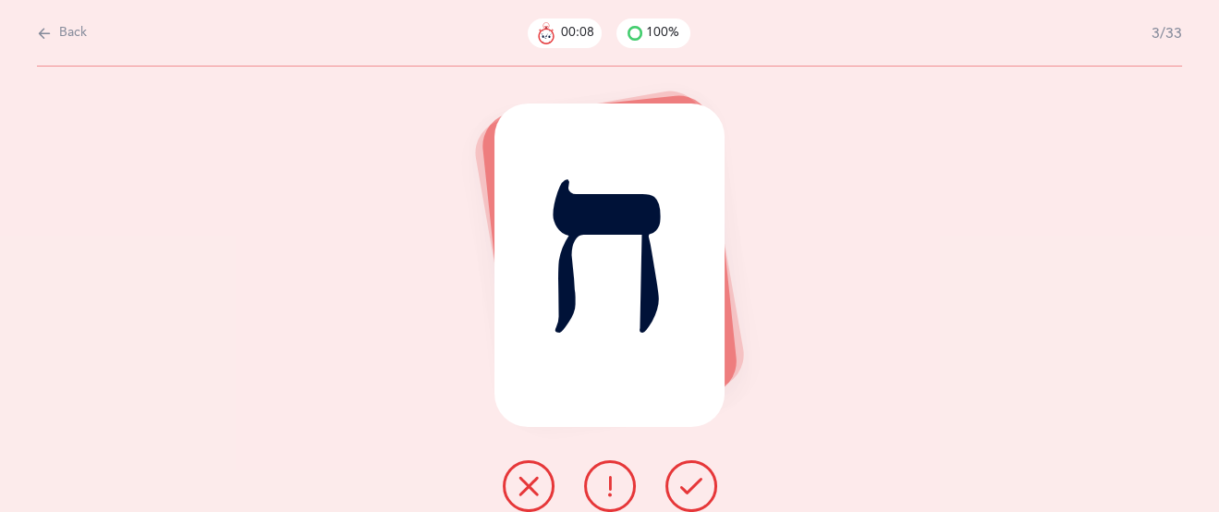
click at [686, 495] on icon at bounding box center [691, 486] width 22 height 22
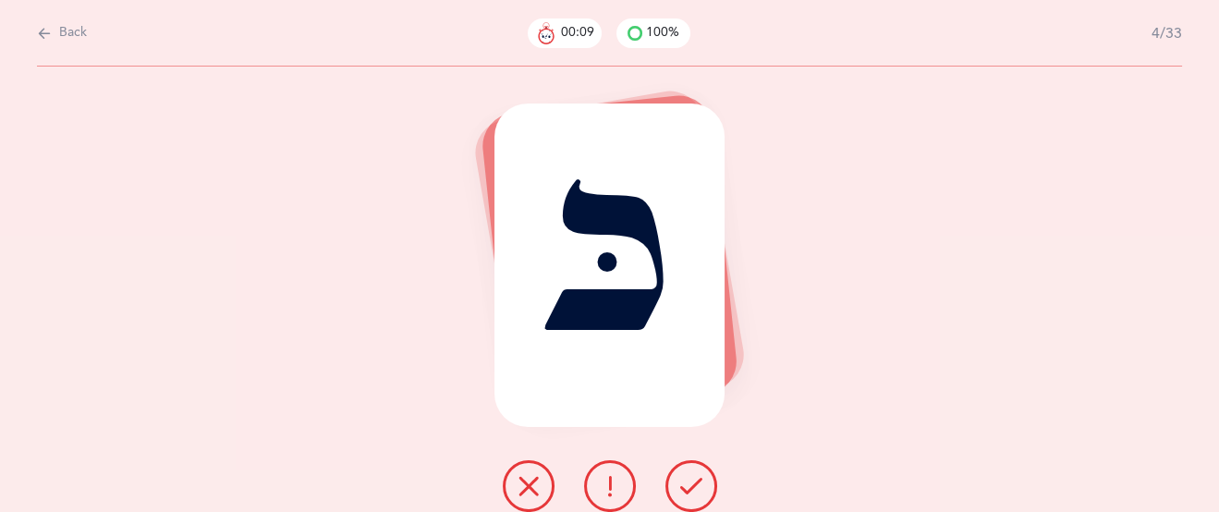
click at [686, 495] on icon at bounding box center [691, 486] width 22 height 22
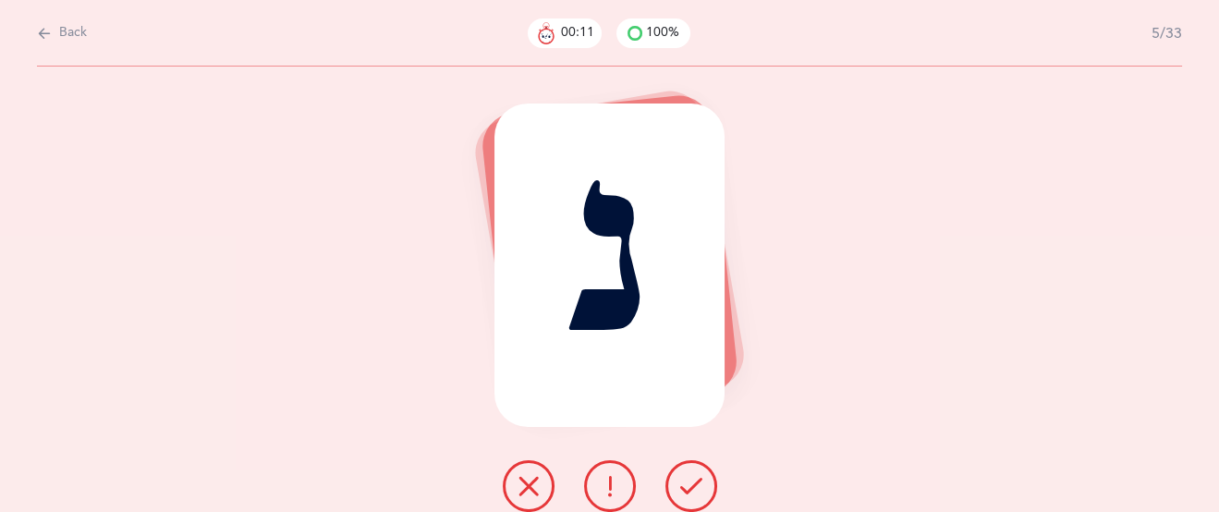
click at [686, 495] on icon at bounding box center [691, 486] width 22 height 22
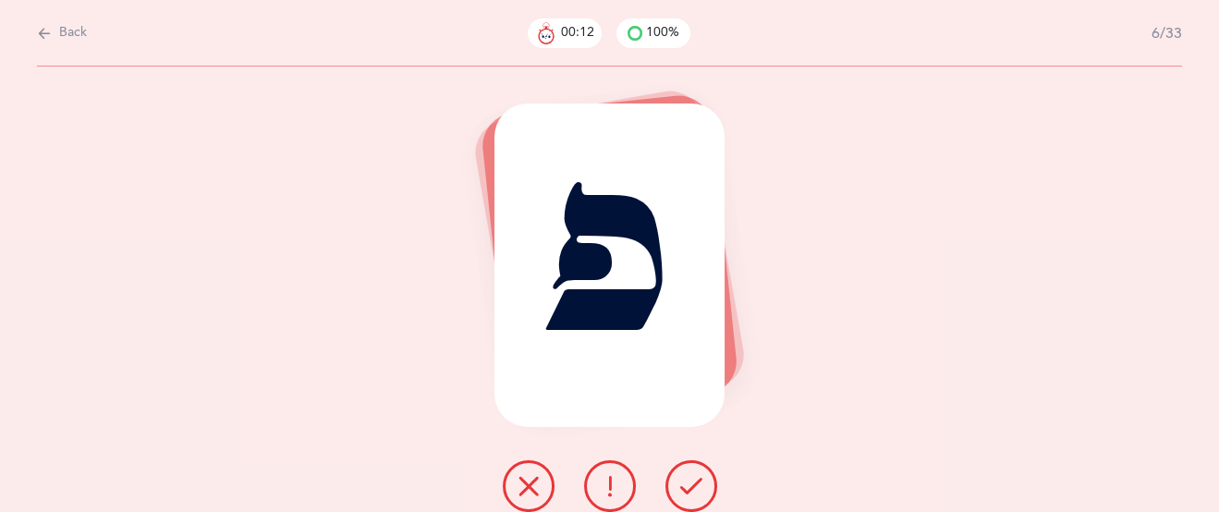
click at [686, 495] on icon at bounding box center [691, 486] width 22 height 22
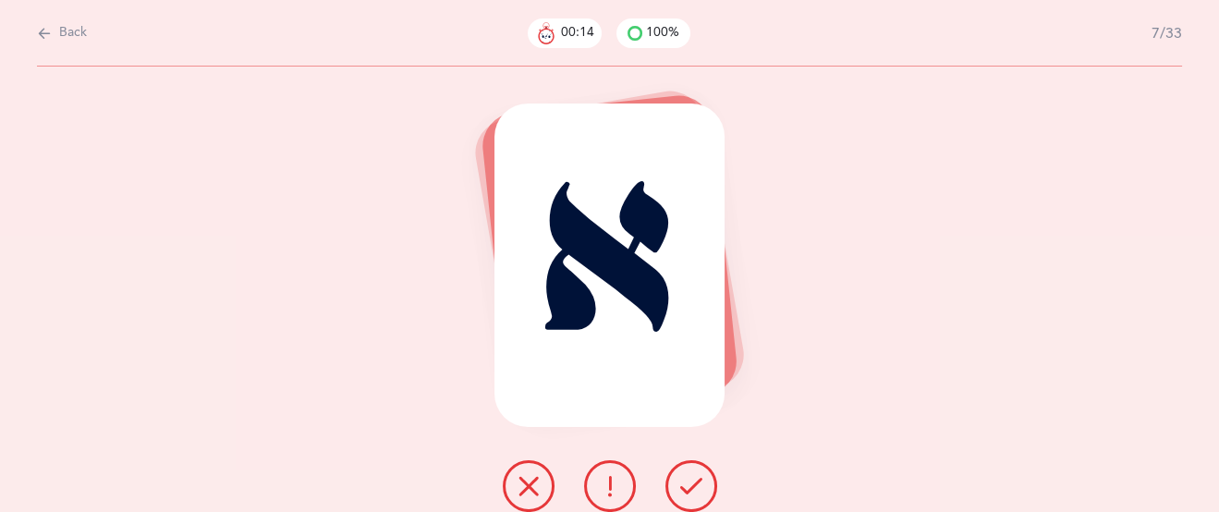
click at [687, 494] on icon at bounding box center [691, 486] width 22 height 22
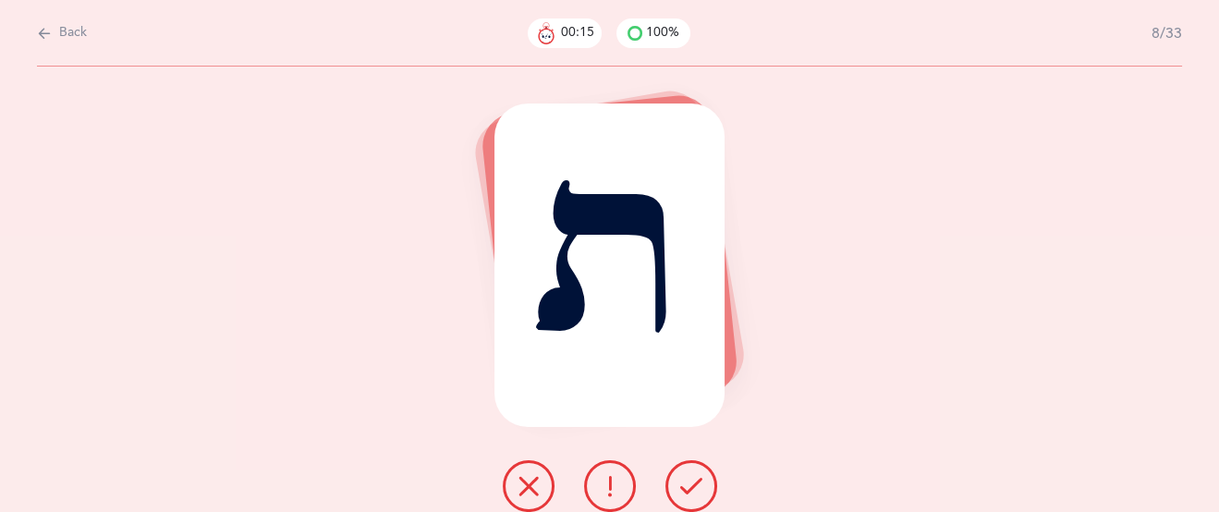
click at [687, 494] on icon at bounding box center [691, 486] width 22 height 22
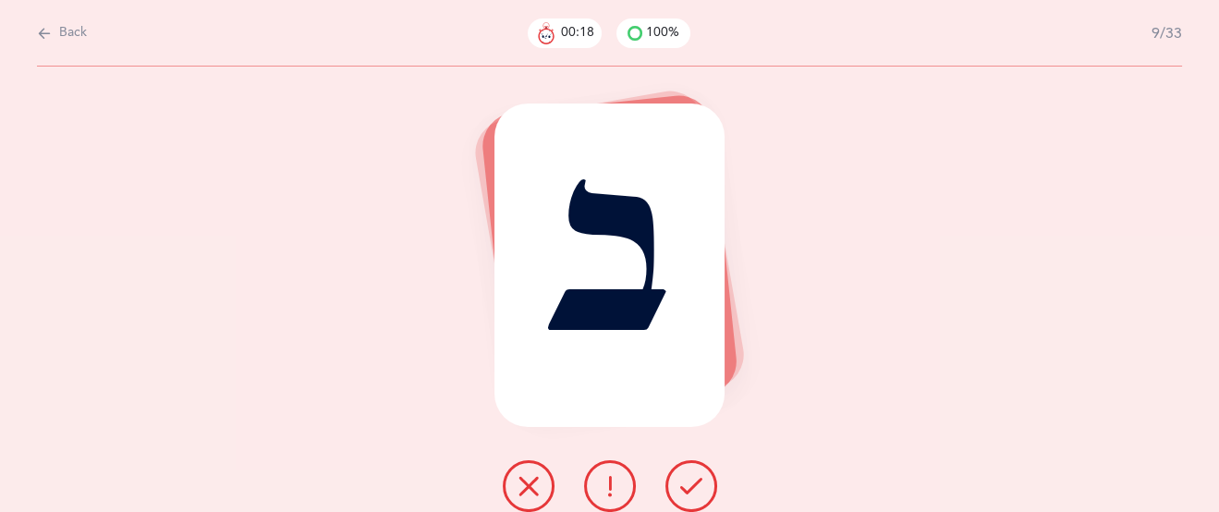
click at [687, 494] on icon at bounding box center [691, 486] width 22 height 22
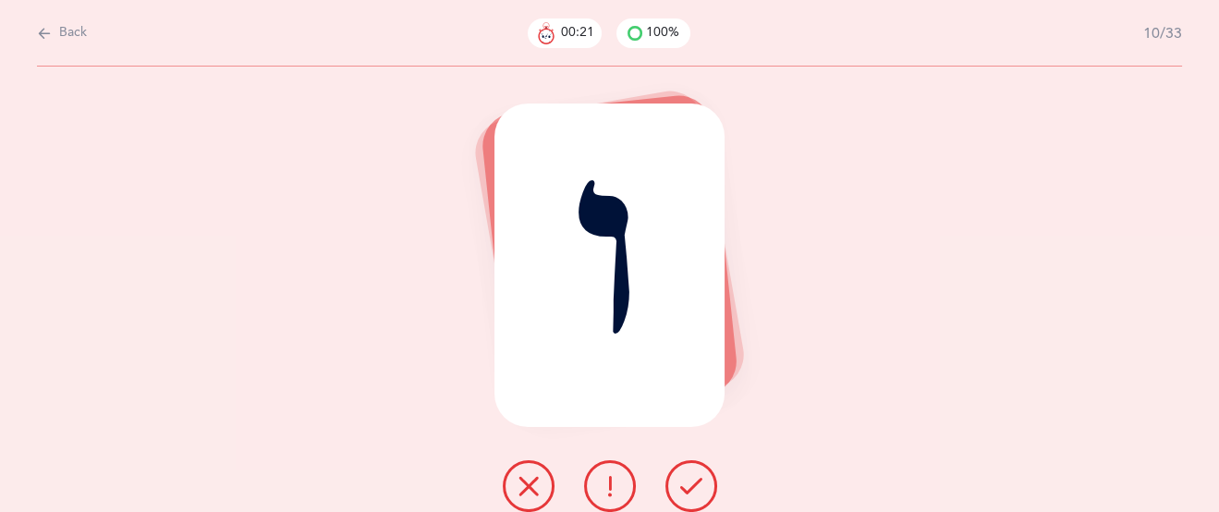
click at [689, 493] on icon at bounding box center [691, 486] width 22 height 22
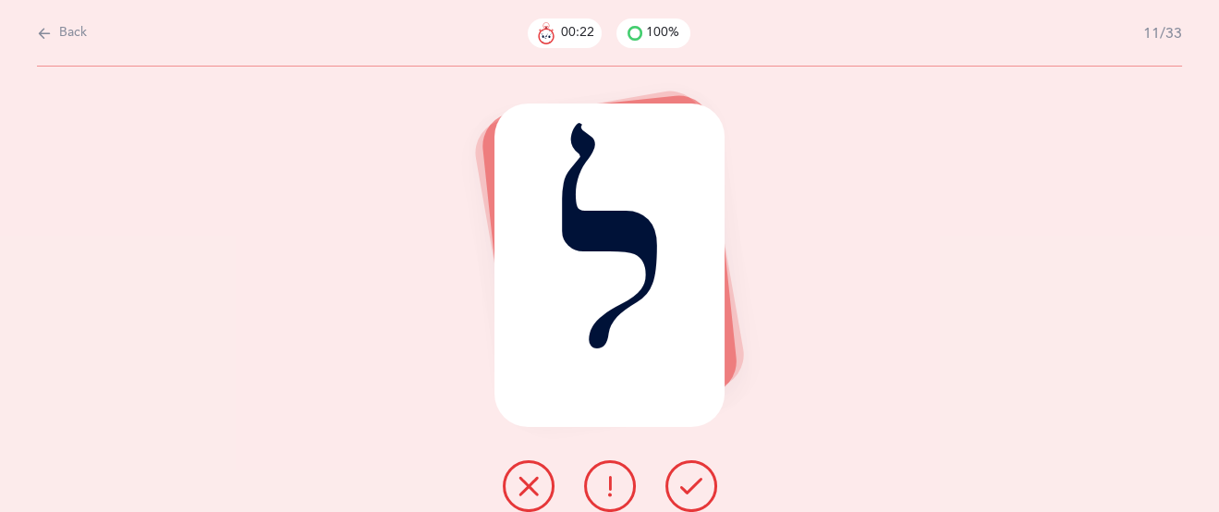
click at [690, 491] on icon at bounding box center [691, 486] width 22 height 22
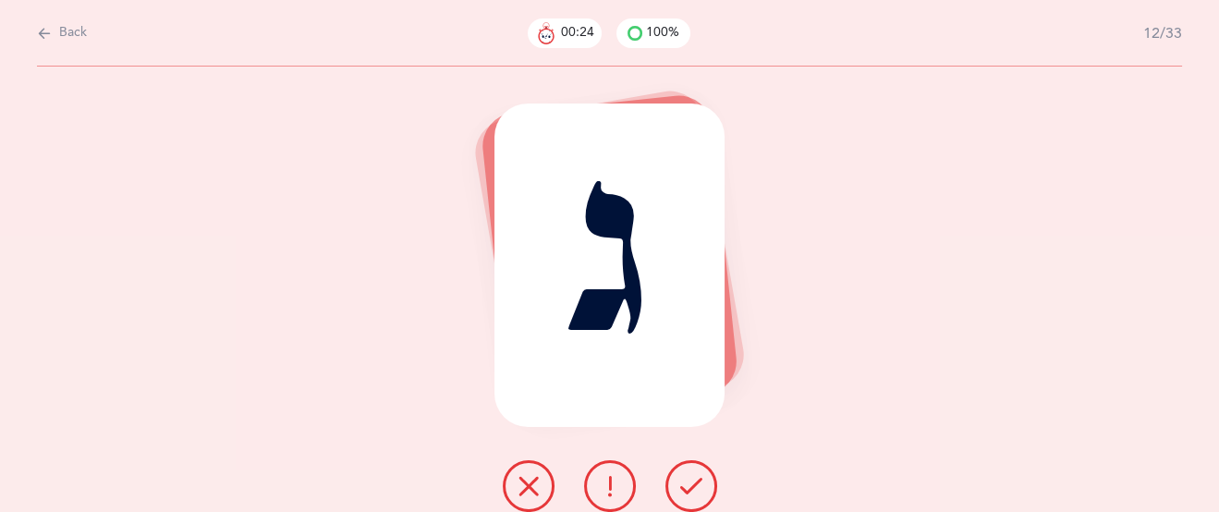
click at [690, 491] on icon at bounding box center [691, 486] width 22 height 22
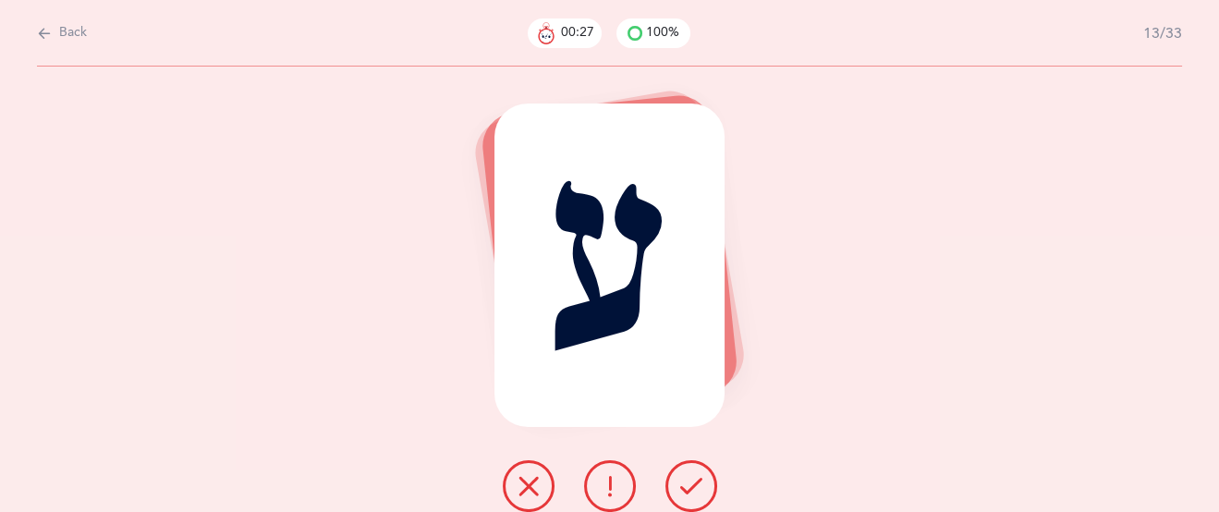
click at [690, 491] on icon at bounding box center [691, 486] width 22 height 22
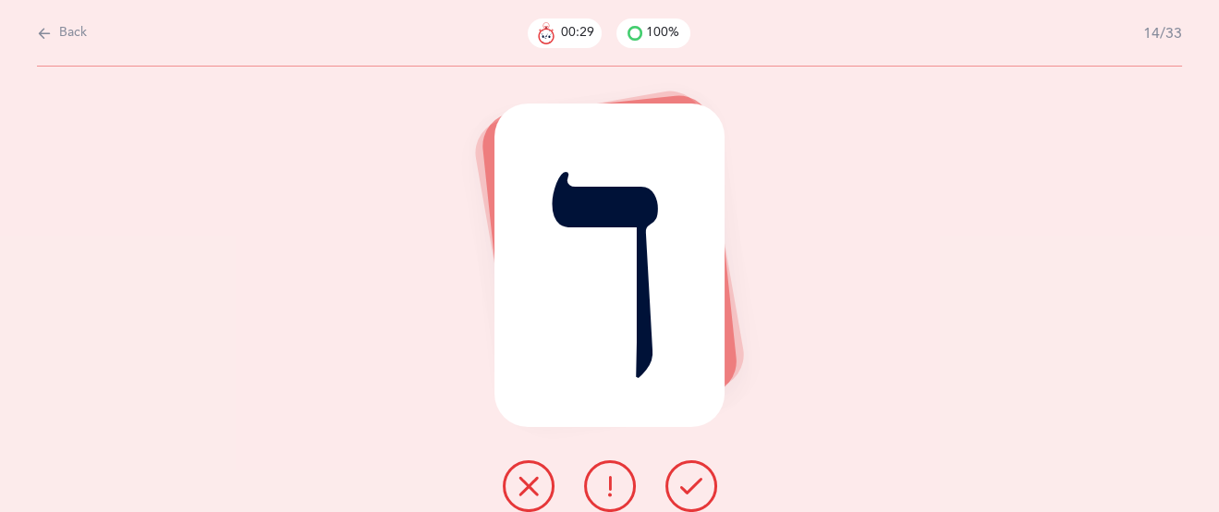
click at [690, 491] on icon at bounding box center [691, 486] width 22 height 22
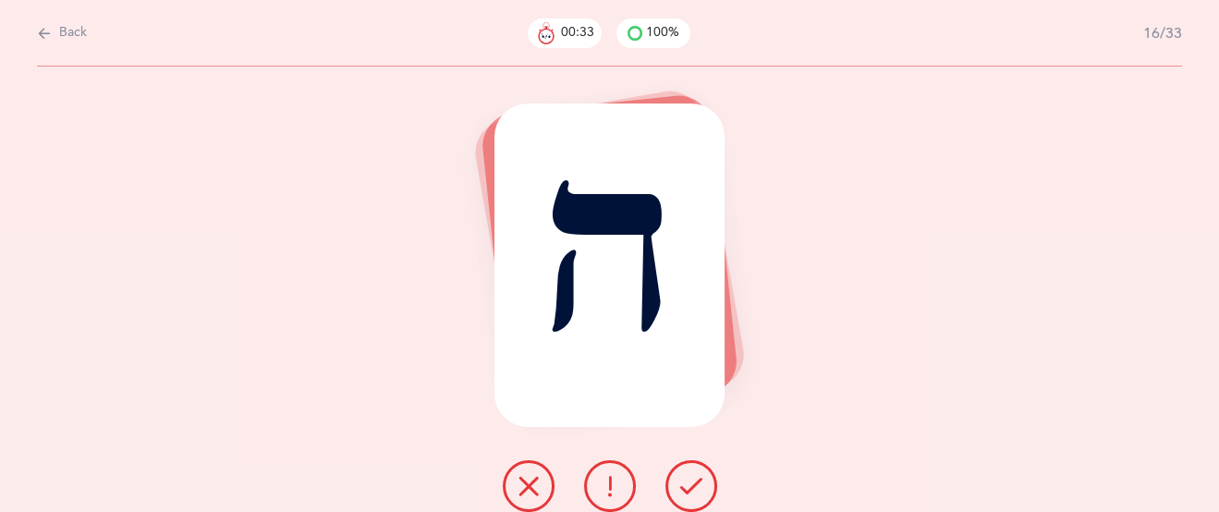
click at [690, 491] on icon at bounding box center [691, 486] width 22 height 22
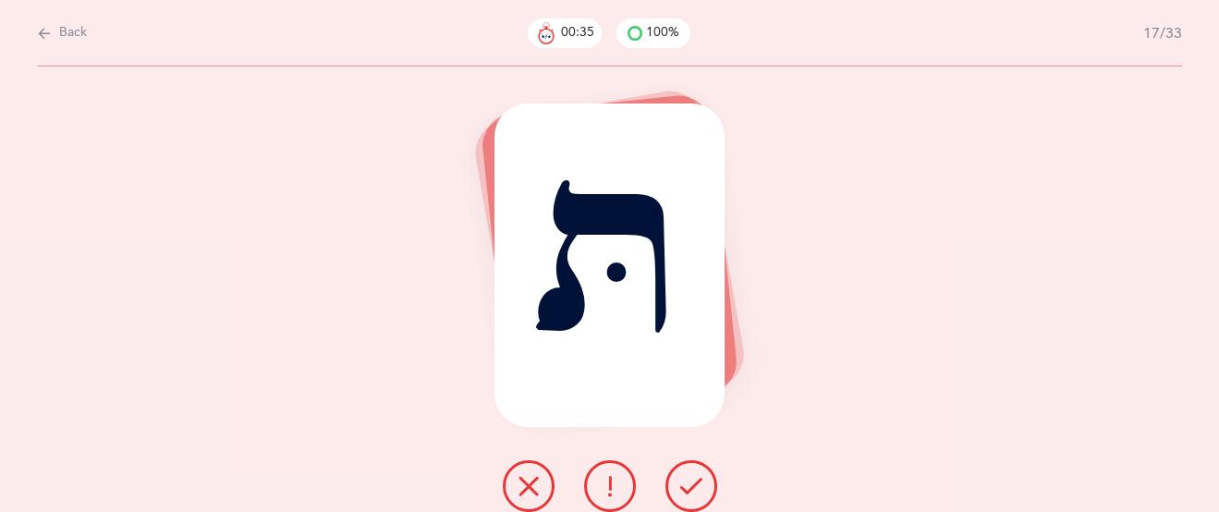
click at [693, 488] on icon at bounding box center [691, 486] width 22 height 22
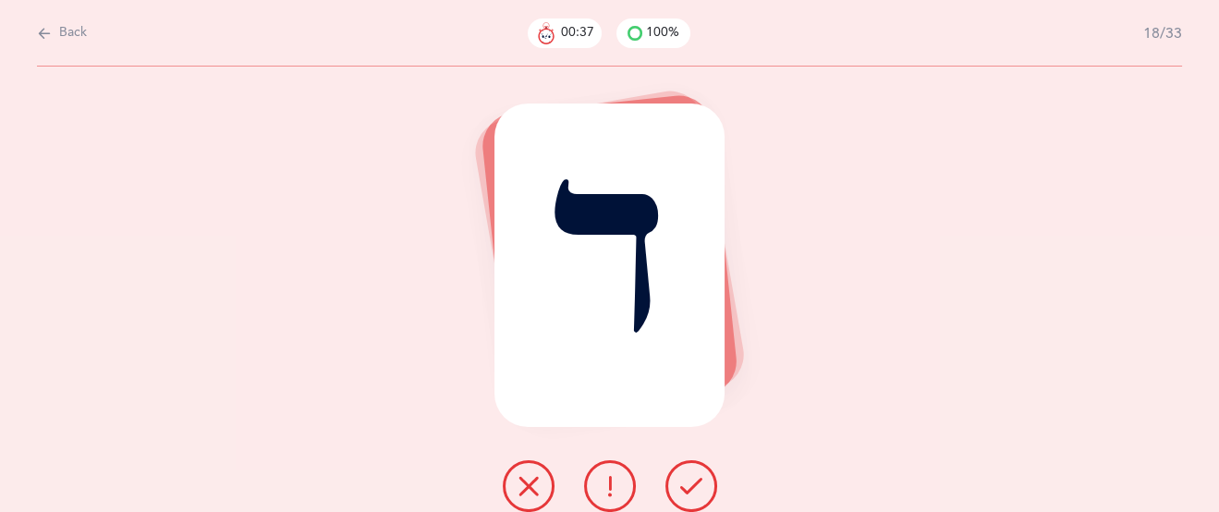
click at [683, 479] on icon at bounding box center [691, 486] width 22 height 22
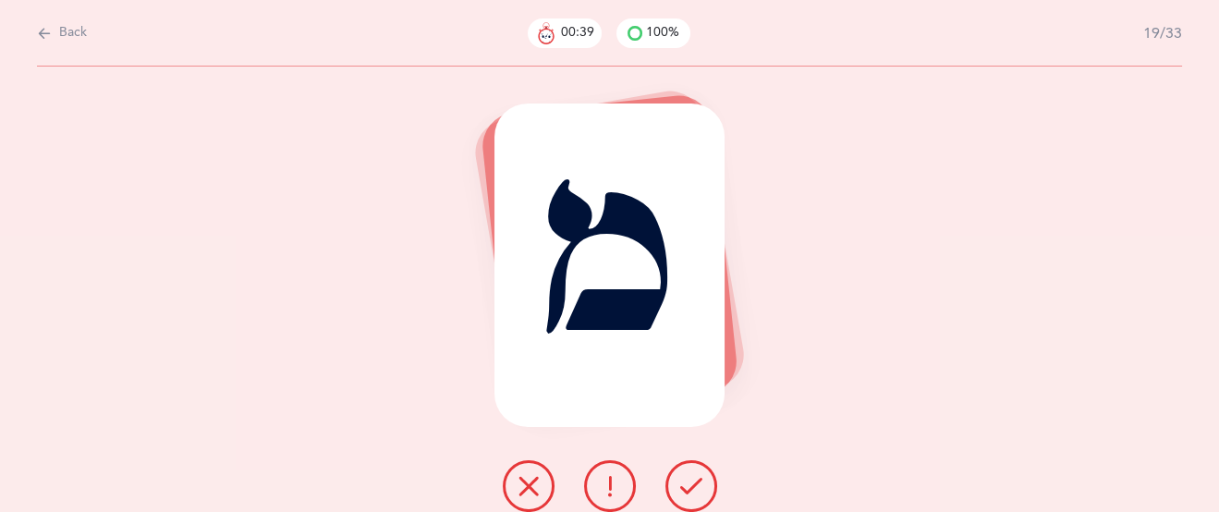
click at [683, 479] on icon at bounding box center [691, 486] width 22 height 22
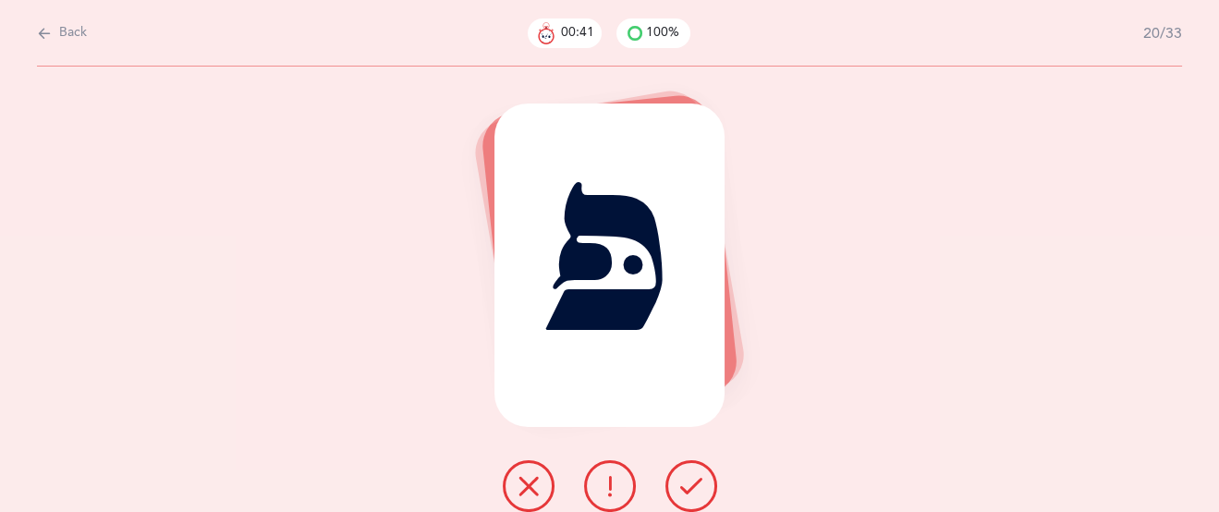
click at [684, 479] on icon at bounding box center [691, 486] width 22 height 22
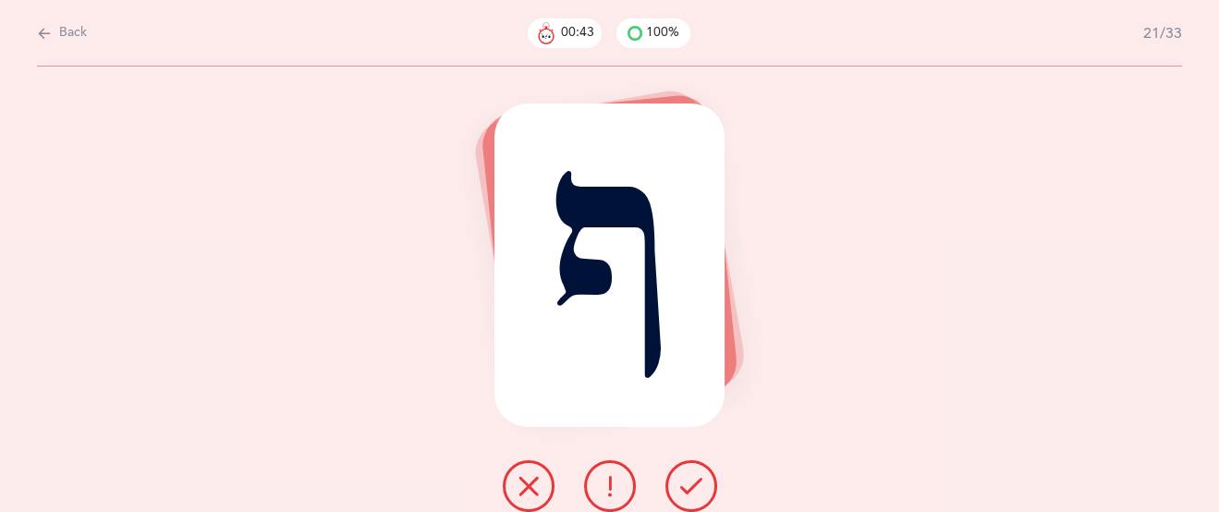
click at [684, 479] on icon at bounding box center [691, 486] width 22 height 22
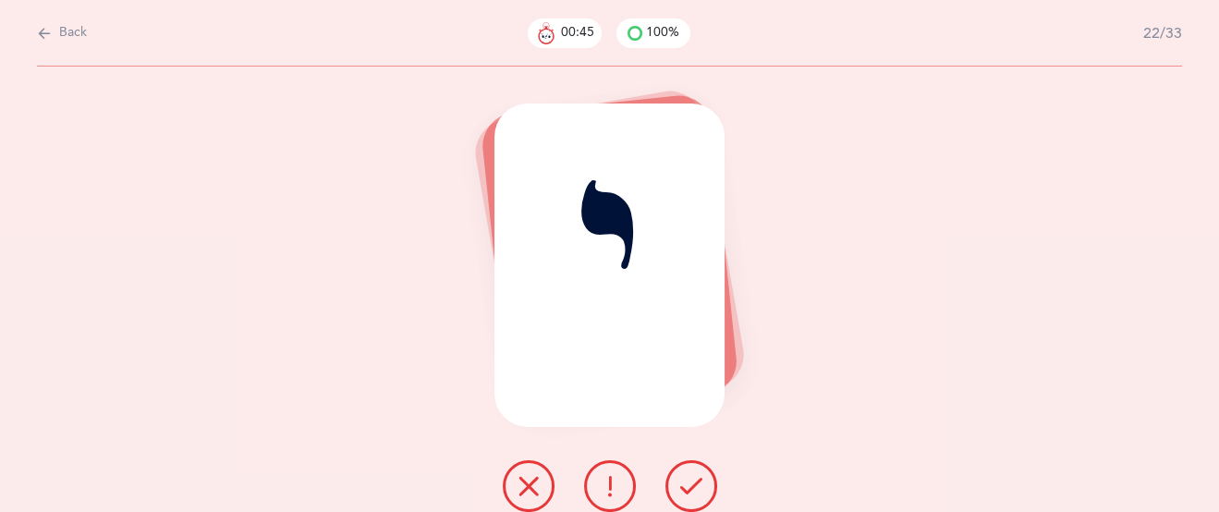
click at [684, 479] on icon at bounding box center [691, 486] width 22 height 22
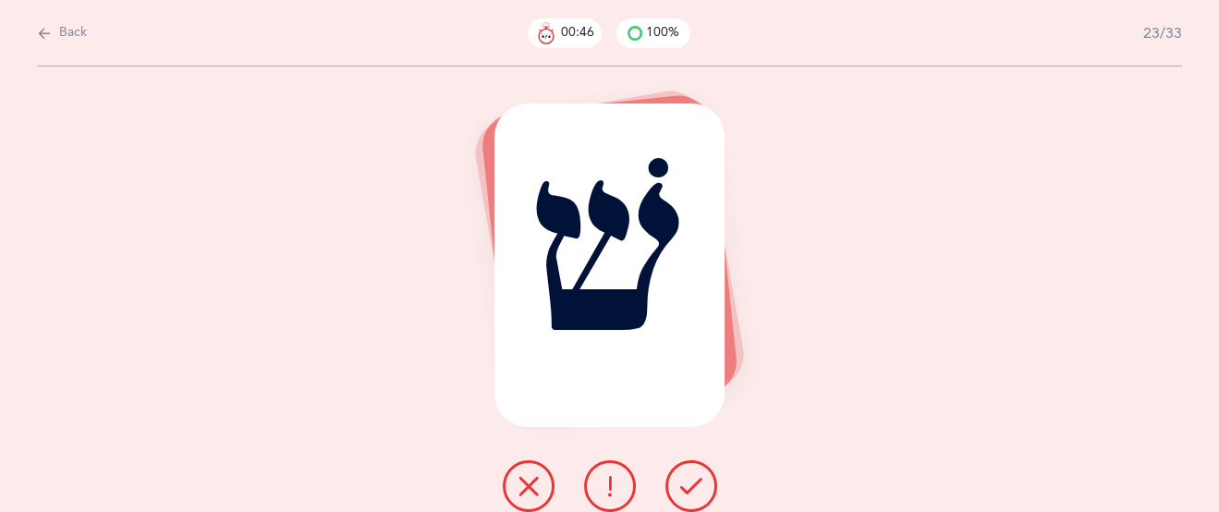
click at [684, 479] on icon at bounding box center [691, 486] width 22 height 22
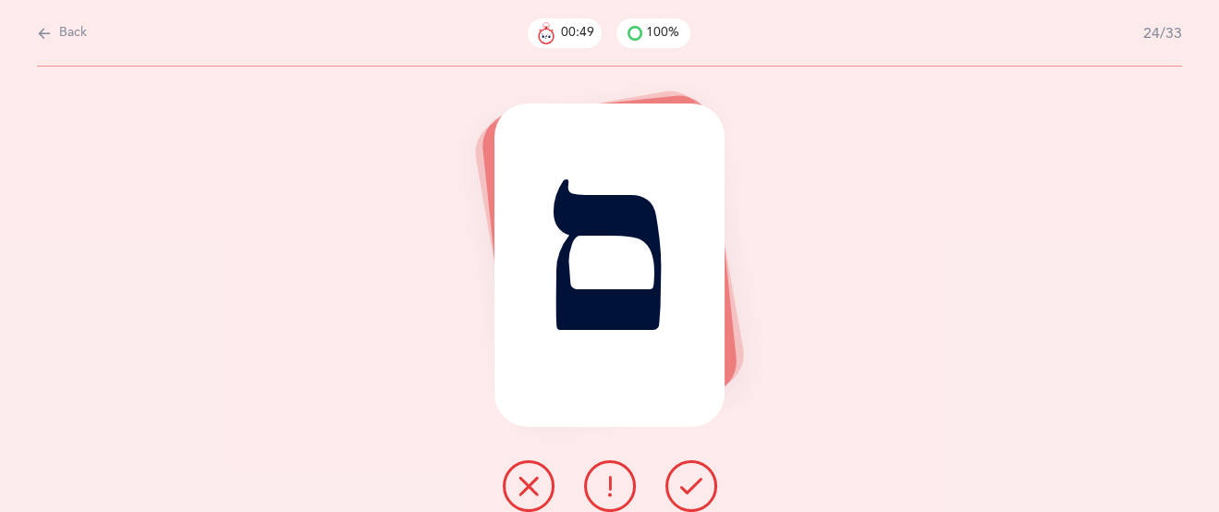
click at [685, 479] on icon at bounding box center [691, 486] width 22 height 22
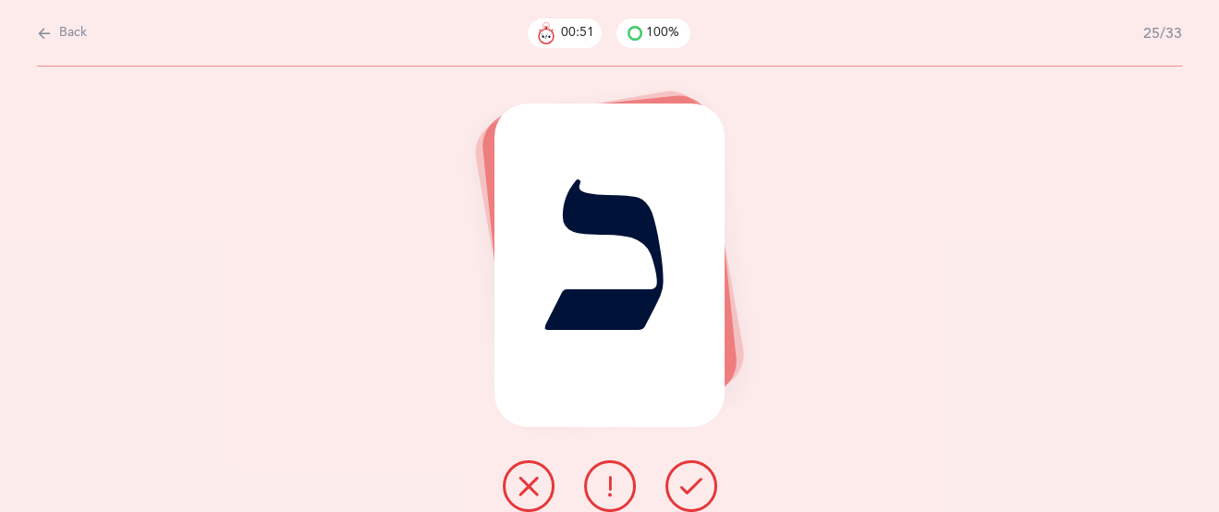
click at [686, 479] on icon at bounding box center [691, 486] width 22 height 22
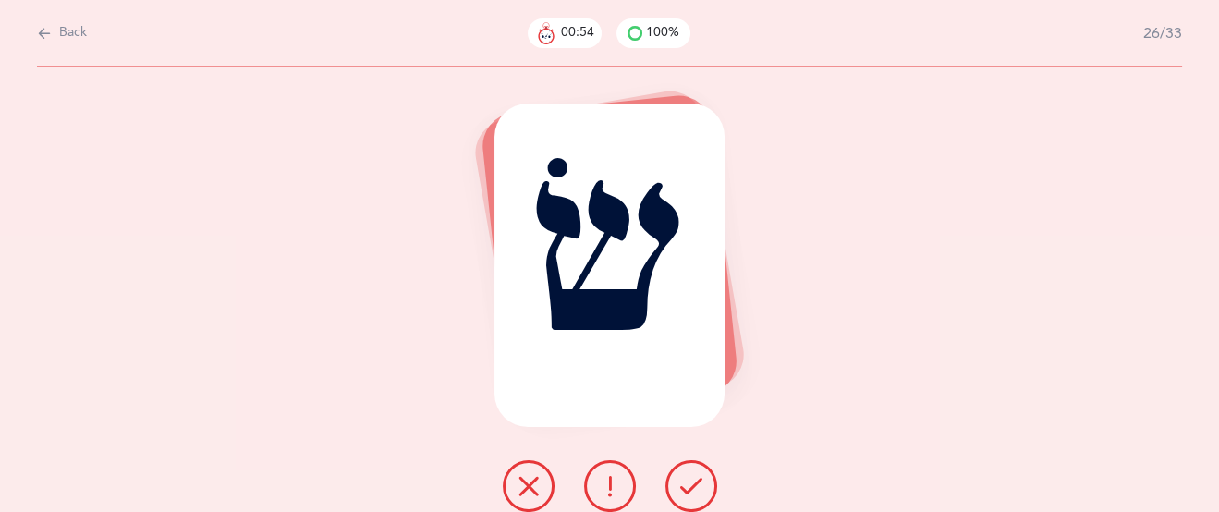
click at [688, 479] on icon at bounding box center [691, 486] width 22 height 22
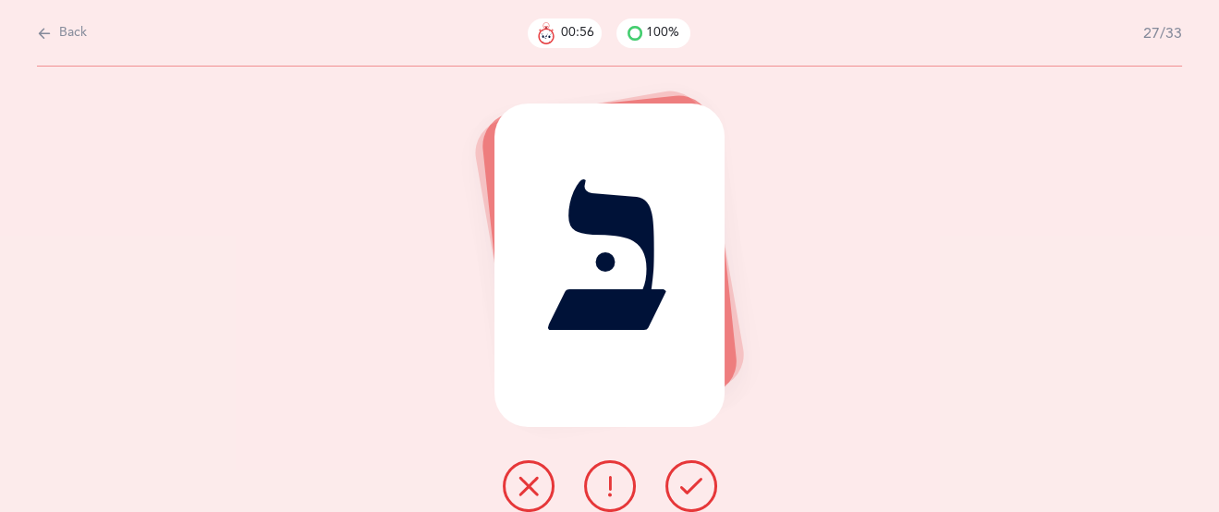
click at [689, 479] on icon at bounding box center [691, 486] width 22 height 22
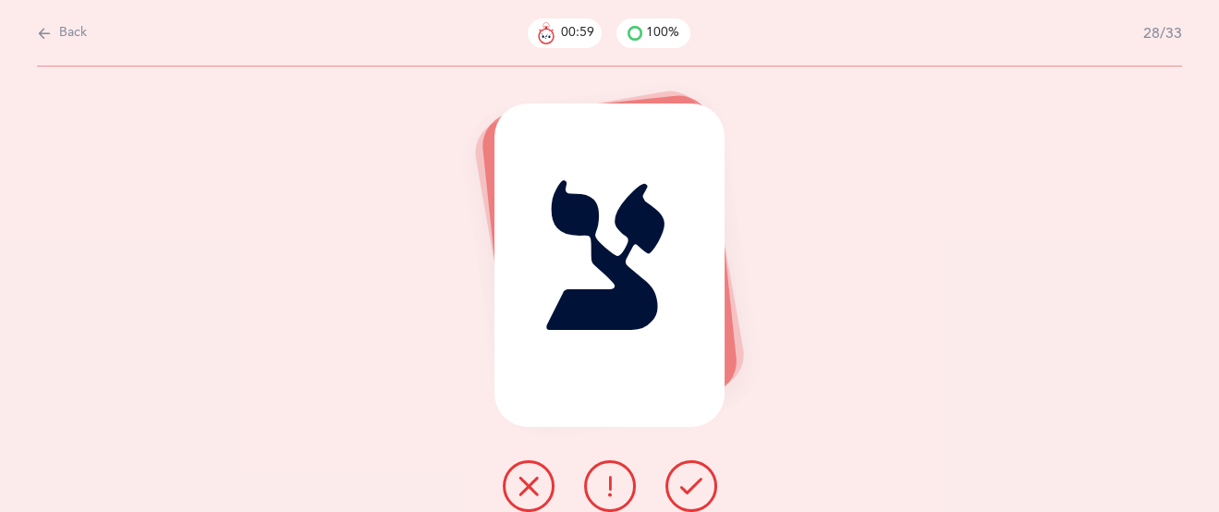
click at [544, 477] on button at bounding box center [529, 486] width 52 height 52
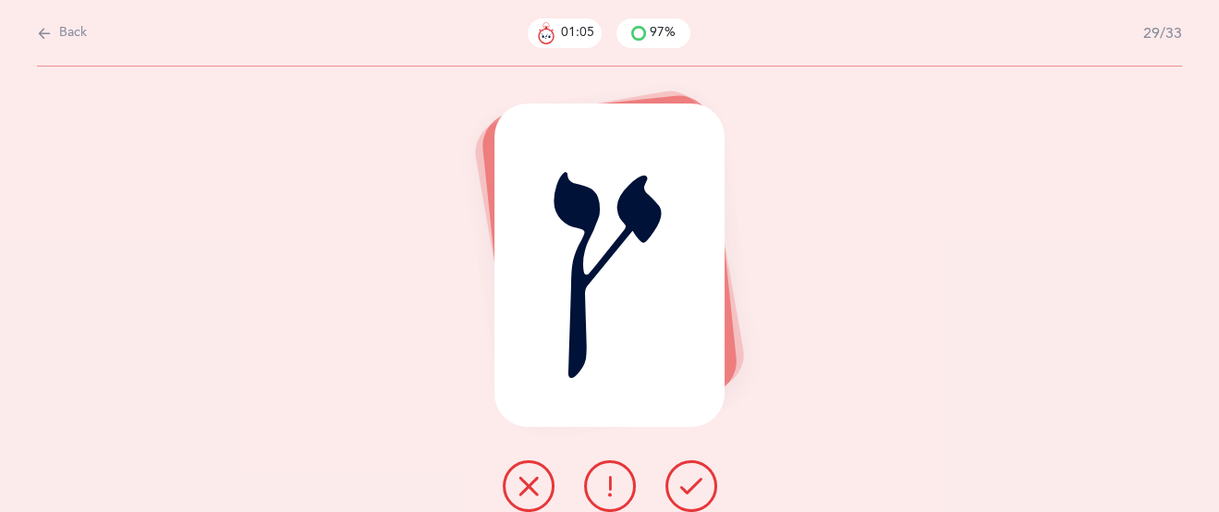
click at [696, 479] on icon at bounding box center [691, 486] width 22 height 22
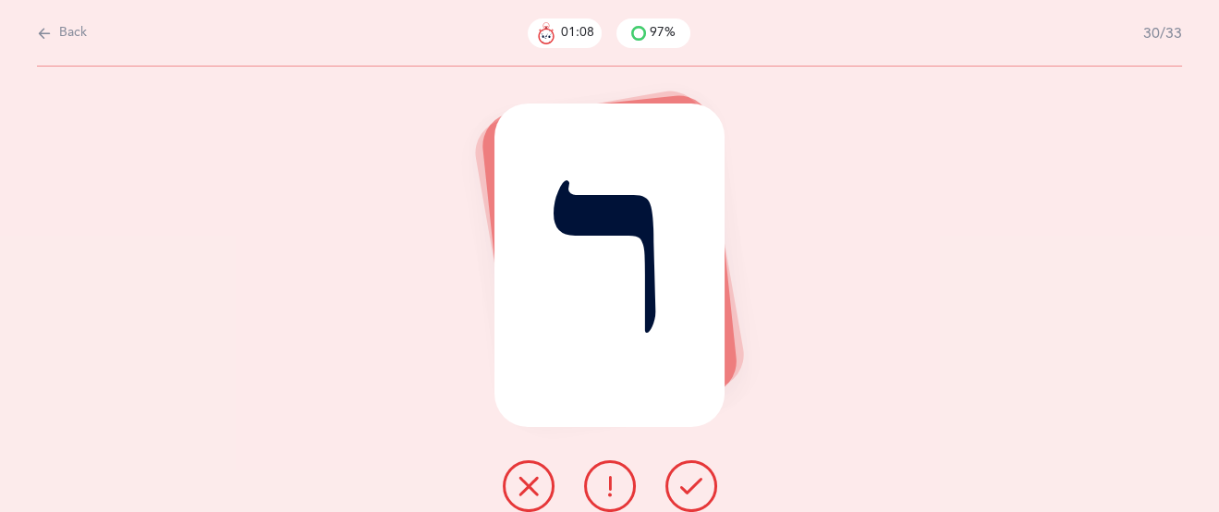
click at [696, 479] on icon at bounding box center [691, 486] width 22 height 22
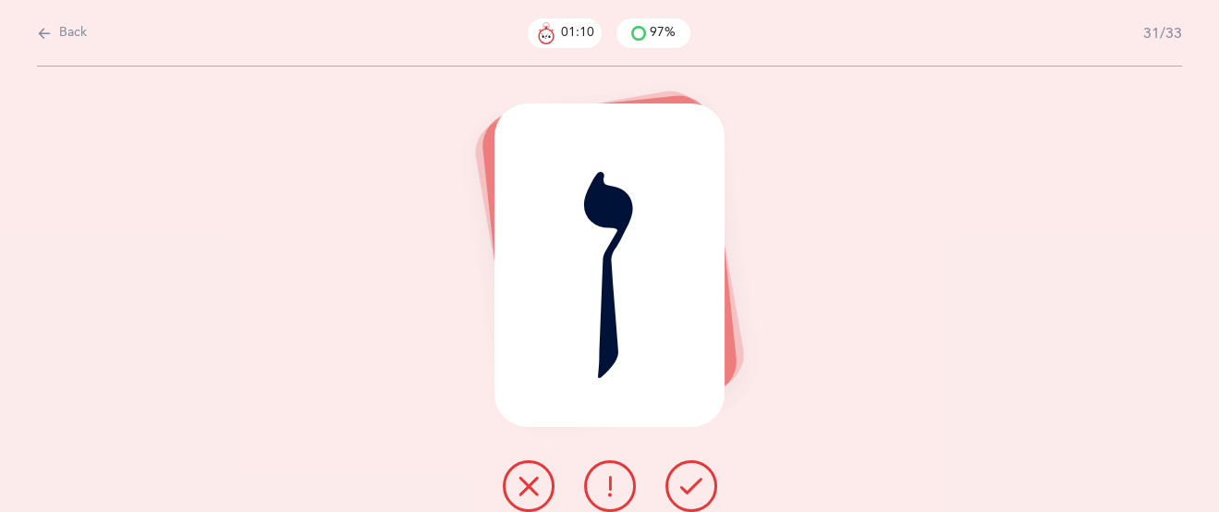
click at [696, 478] on icon at bounding box center [691, 486] width 22 height 22
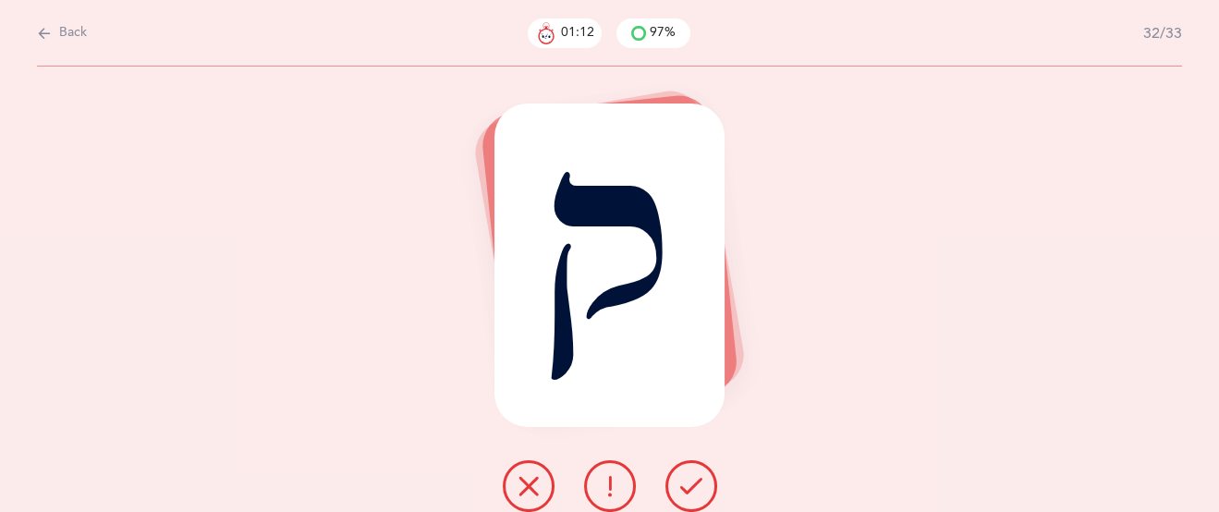
click at [696, 478] on icon at bounding box center [691, 486] width 22 height 22
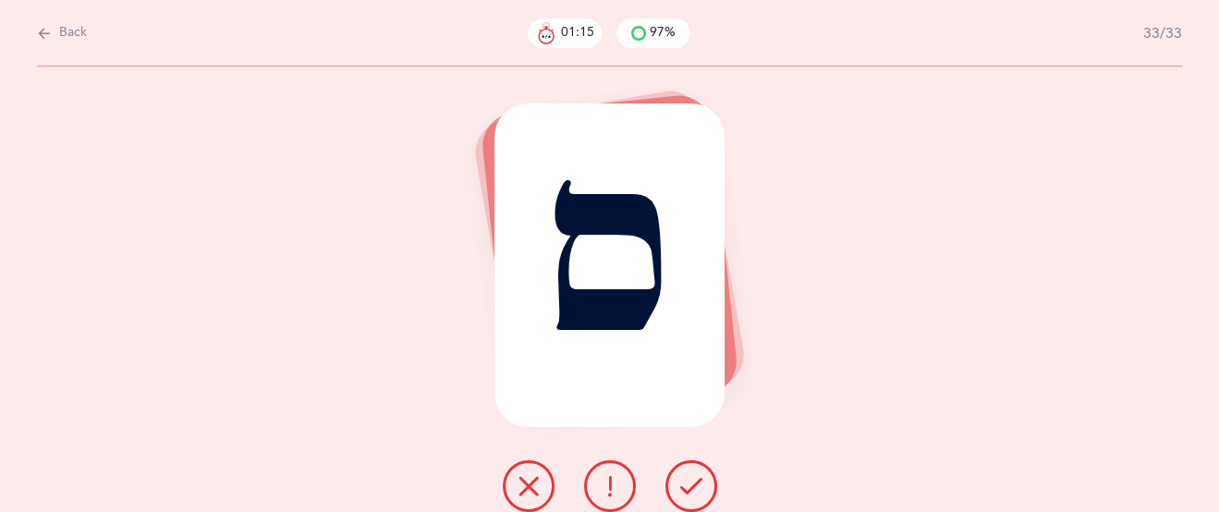
click at [696, 478] on icon at bounding box center [691, 486] width 22 height 22
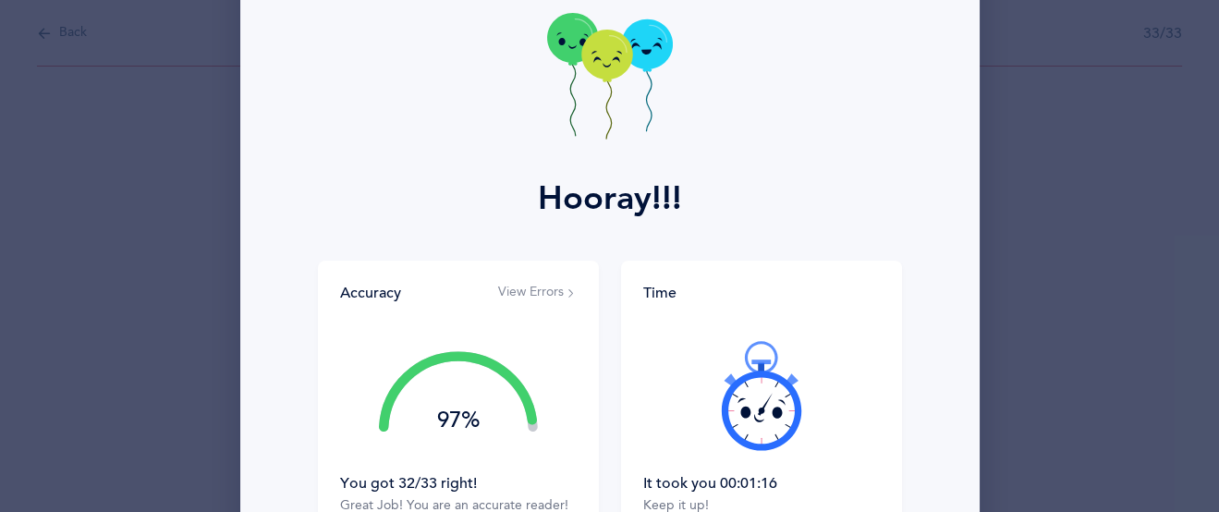
scroll to position [300, 0]
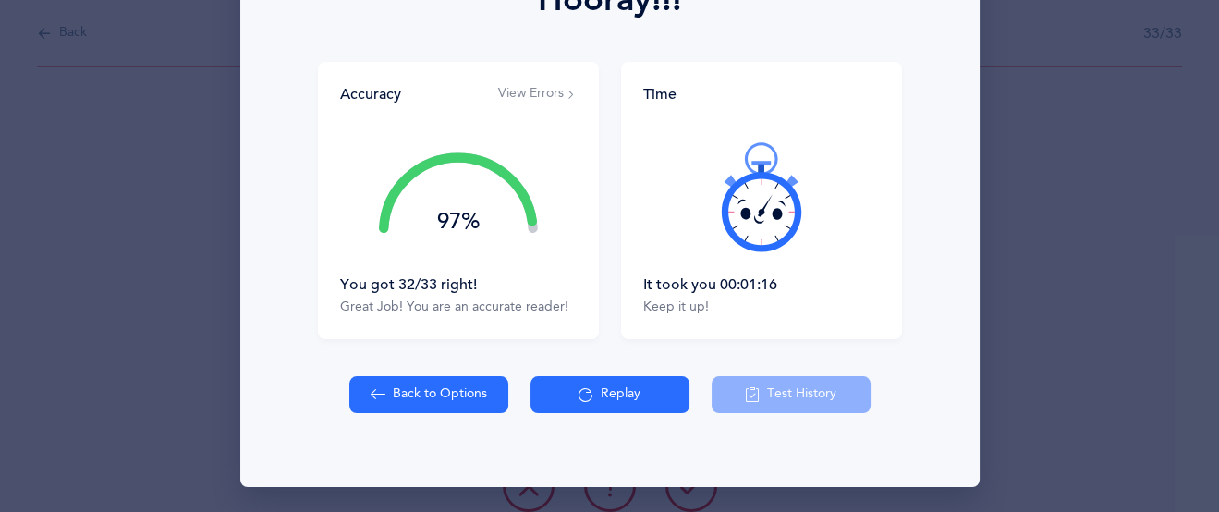
click at [522, 94] on button "View Errors" at bounding box center [537, 94] width 79 height 18
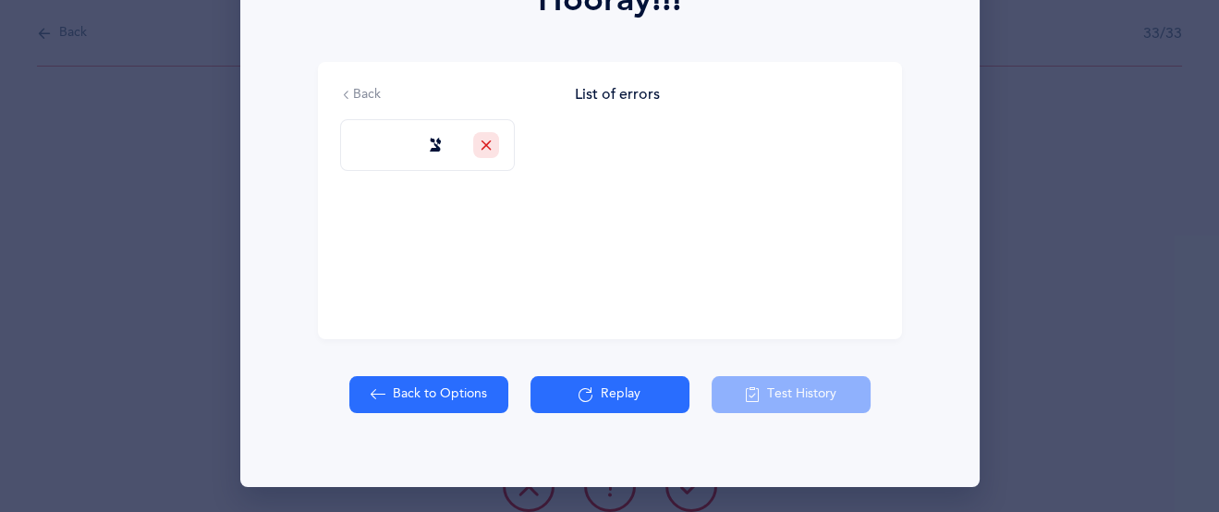
click at [630, 399] on button "Replay" at bounding box center [610, 394] width 159 height 37
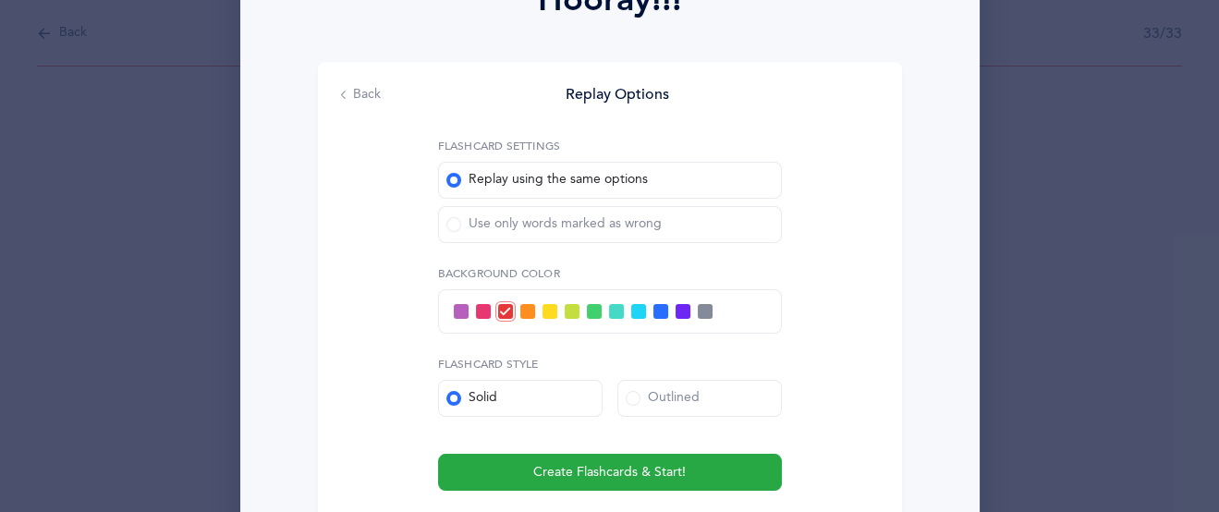
click at [452, 217] on span at bounding box center [453, 224] width 15 height 15
click at [0, 0] on input "Use only words marked as wrong" at bounding box center [0, 0] width 0 height 0
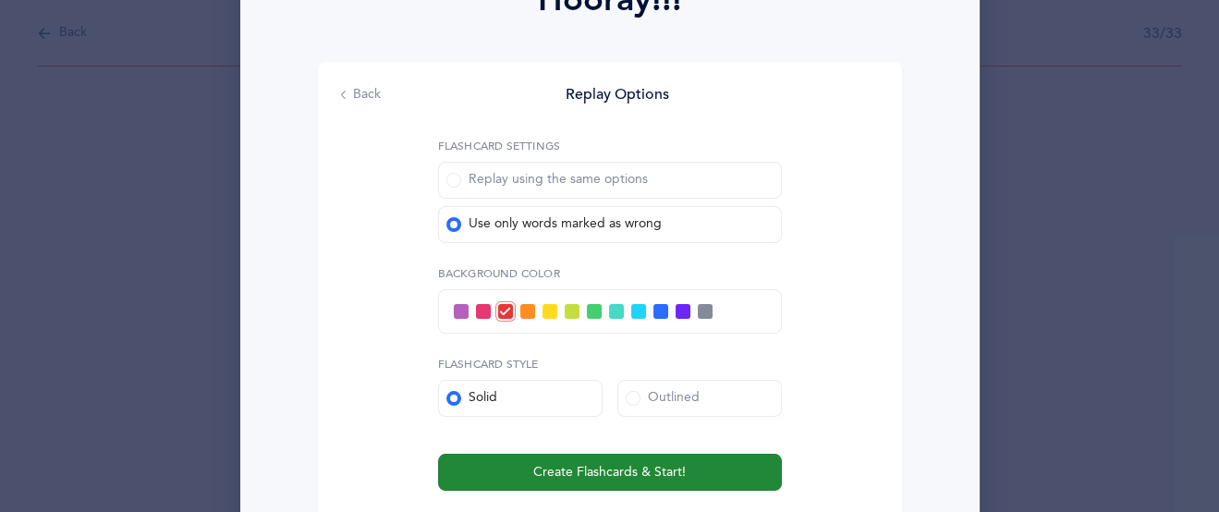
click at [605, 470] on span "Create Flashcards & Start!" at bounding box center [609, 472] width 153 height 19
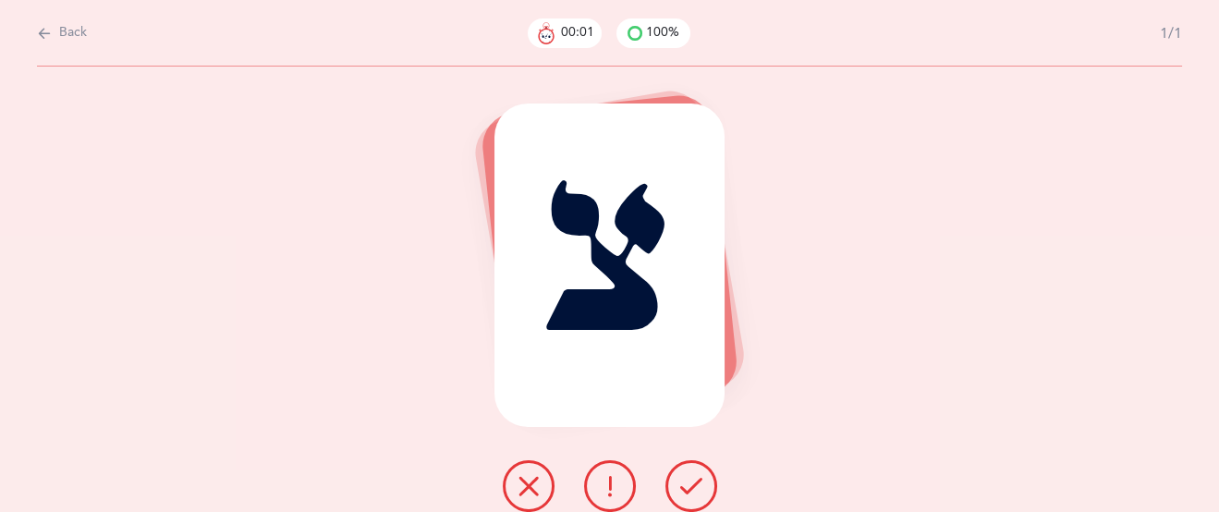
click at [682, 487] on icon at bounding box center [691, 486] width 22 height 22
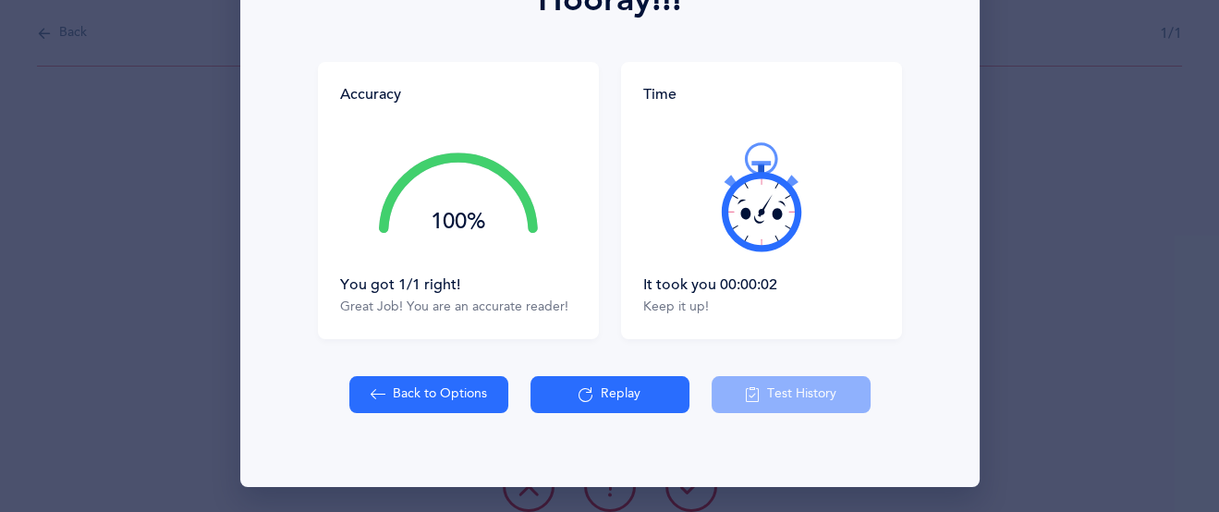
click at [583, 392] on icon at bounding box center [586, 395] width 15 height 20
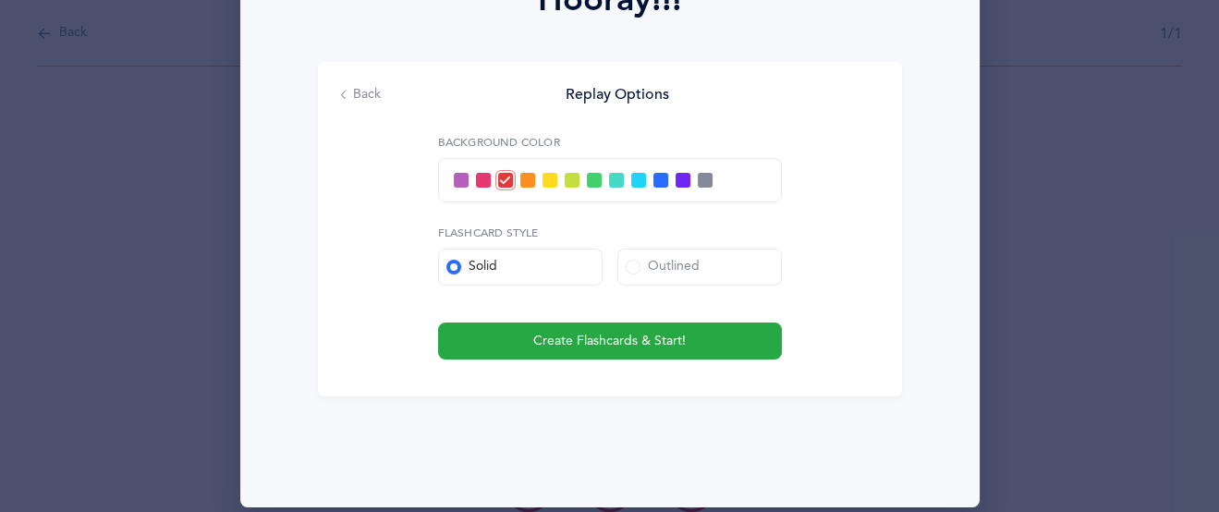
click at [552, 175] on span at bounding box center [550, 180] width 15 height 15
click at [0, 0] on input "checkbox" at bounding box center [0, 0] width 0 height 0
click at [634, 263] on span at bounding box center [633, 267] width 15 height 15
click at [0, 0] on input "Outlined" at bounding box center [0, 0] width 0 height 0
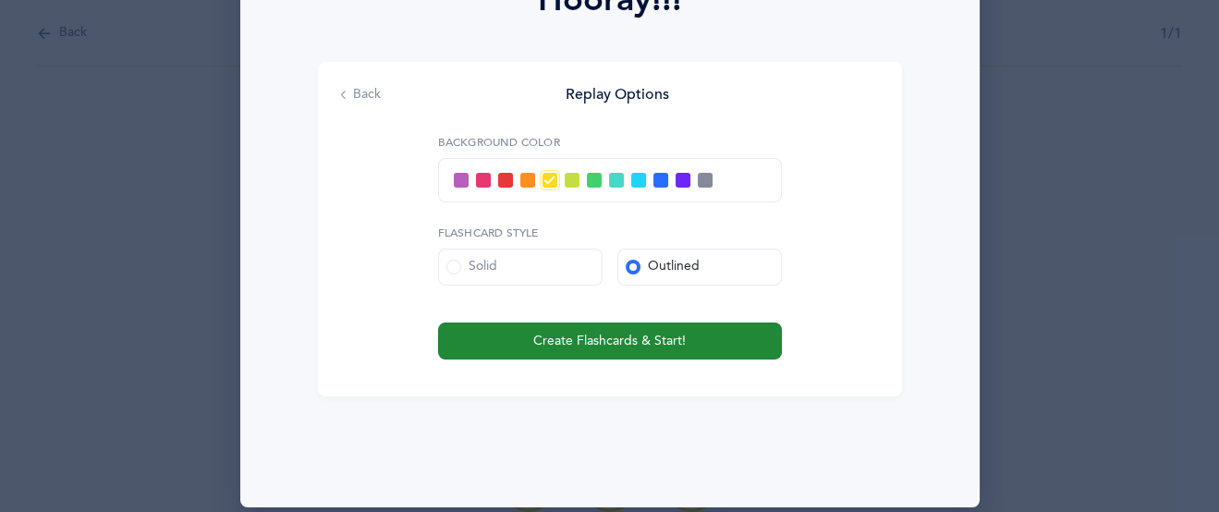
click at [717, 343] on button "Create Flashcards & Start!" at bounding box center [610, 341] width 344 height 37
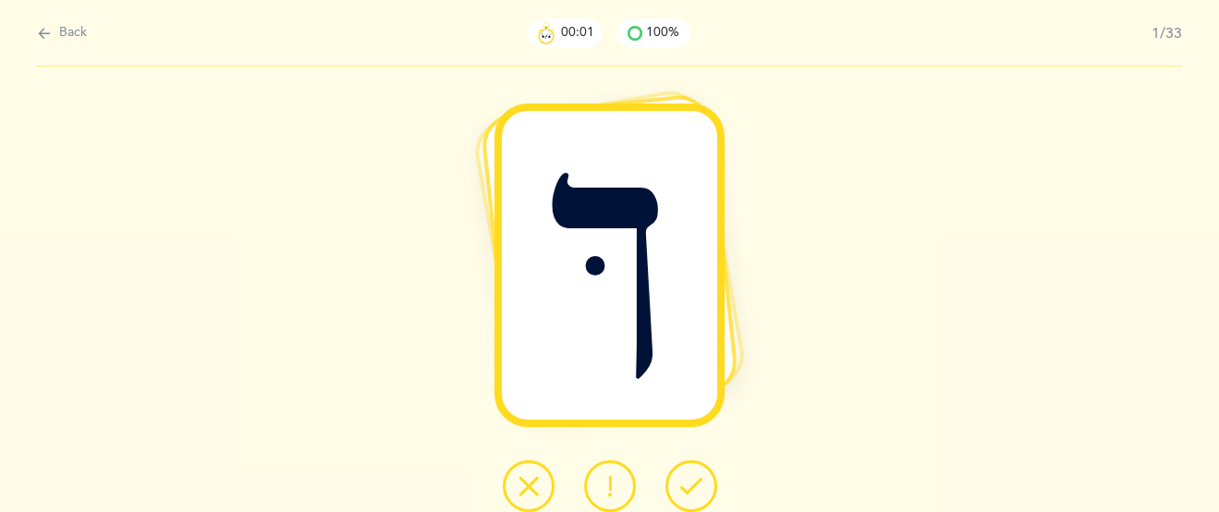
click at [687, 481] on icon at bounding box center [691, 486] width 22 height 22
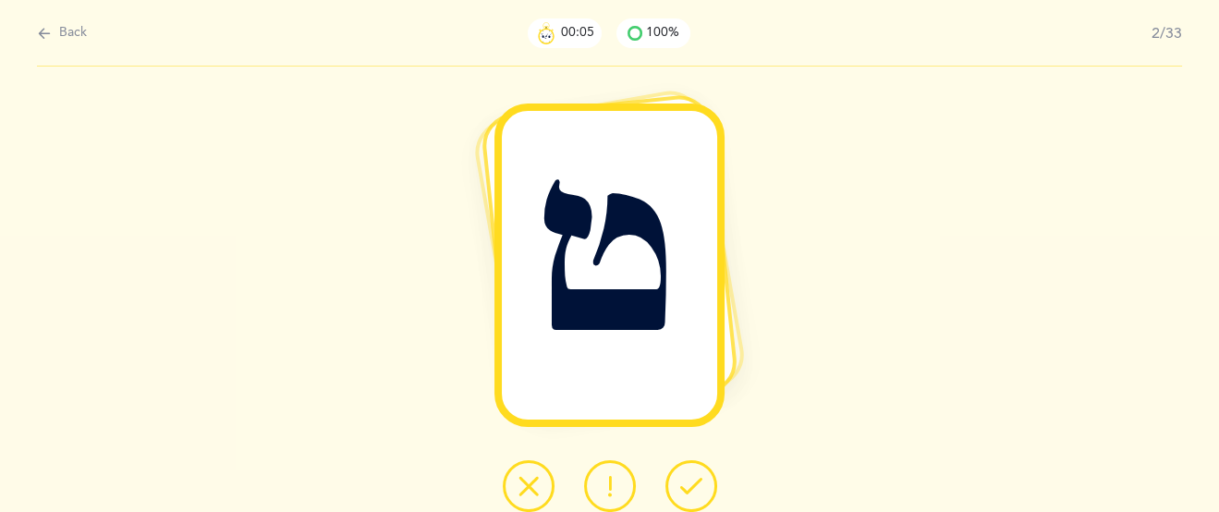
click at [686, 480] on icon at bounding box center [691, 486] width 22 height 22
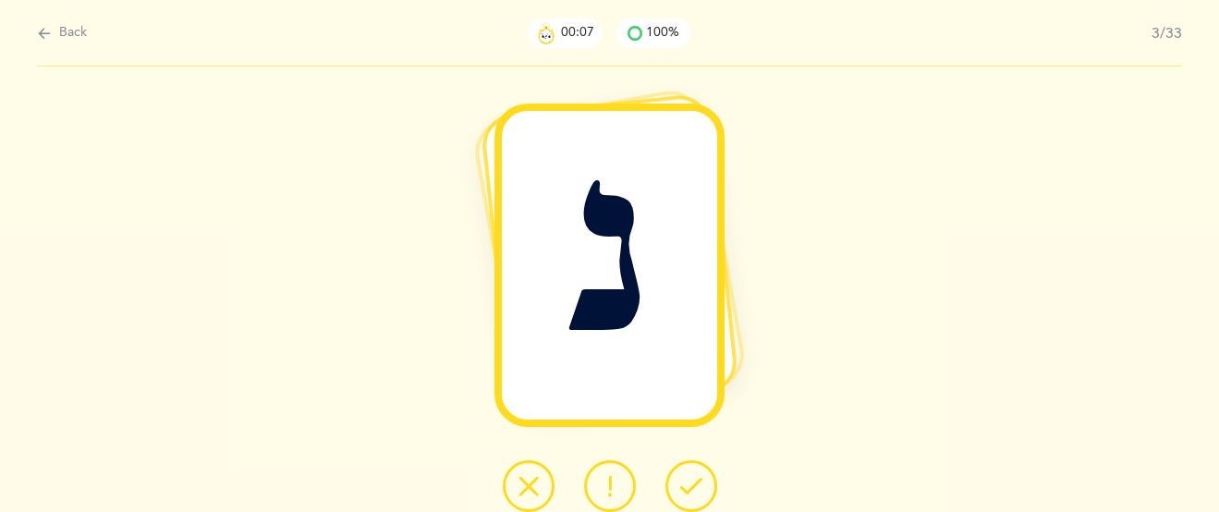
click at [694, 480] on icon at bounding box center [691, 486] width 22 height 22
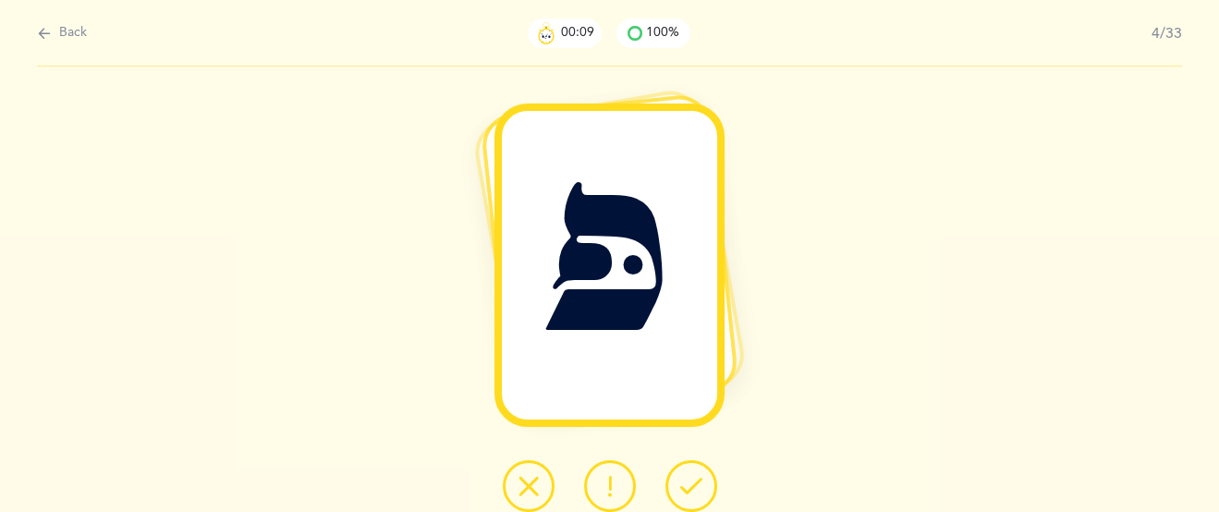
click at [694, 480] on icon at bounding box center [691, 486] width 22 height 22
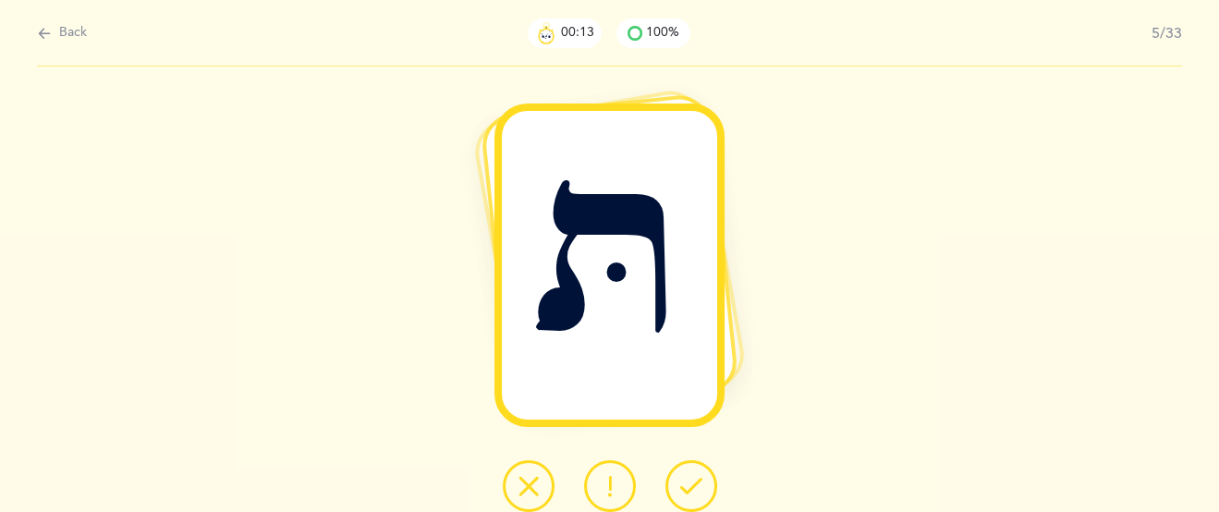
click at [700, 477] on icon at bounding box center [691, 486] width 22 height 22
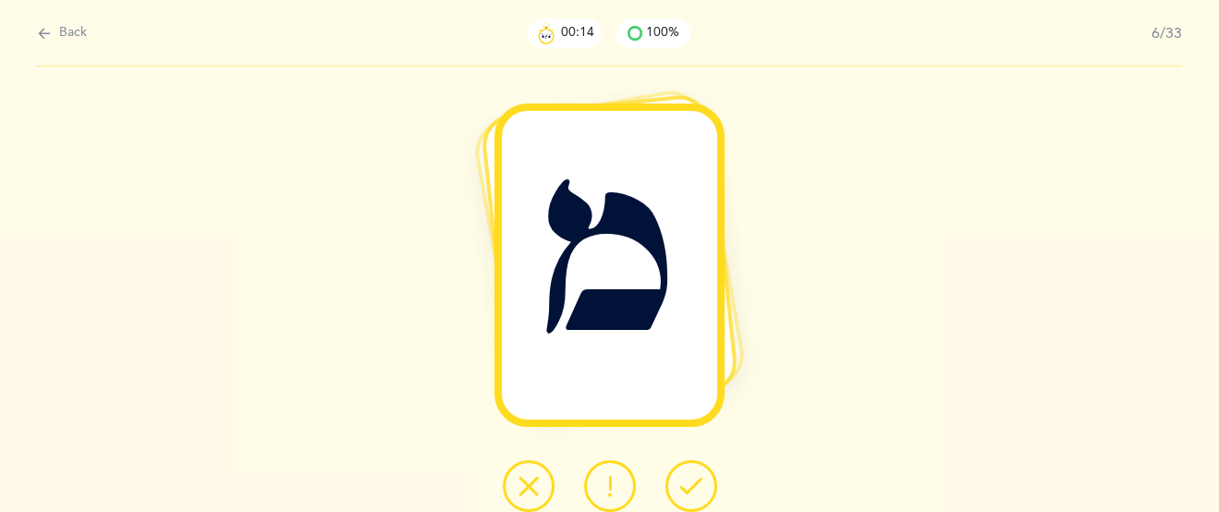
click at [697, 476] on icon at bounding box center [691, 486] width 22 height 22
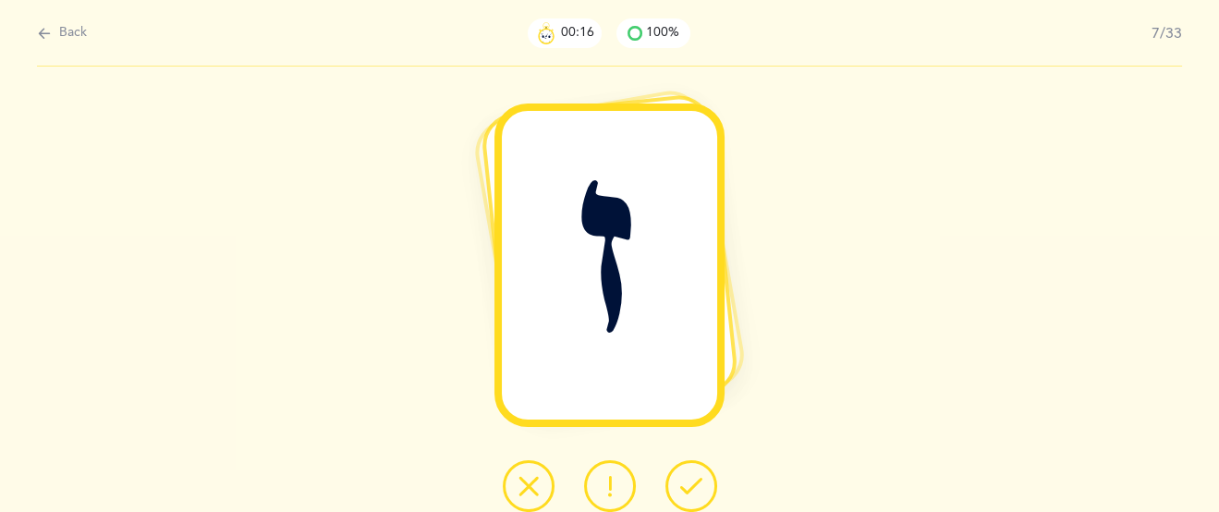
click at [697, 476] on icon at bounding box center [691, 486] width 22 height 22
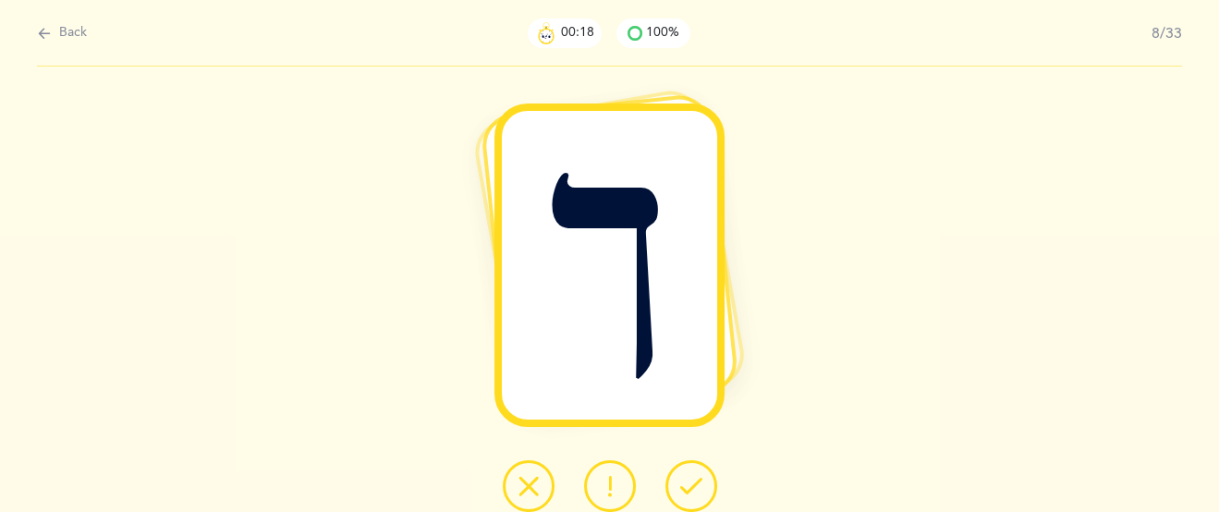
click at [696, 476] on icon at bounding box center [691, 486] width 22 height 22
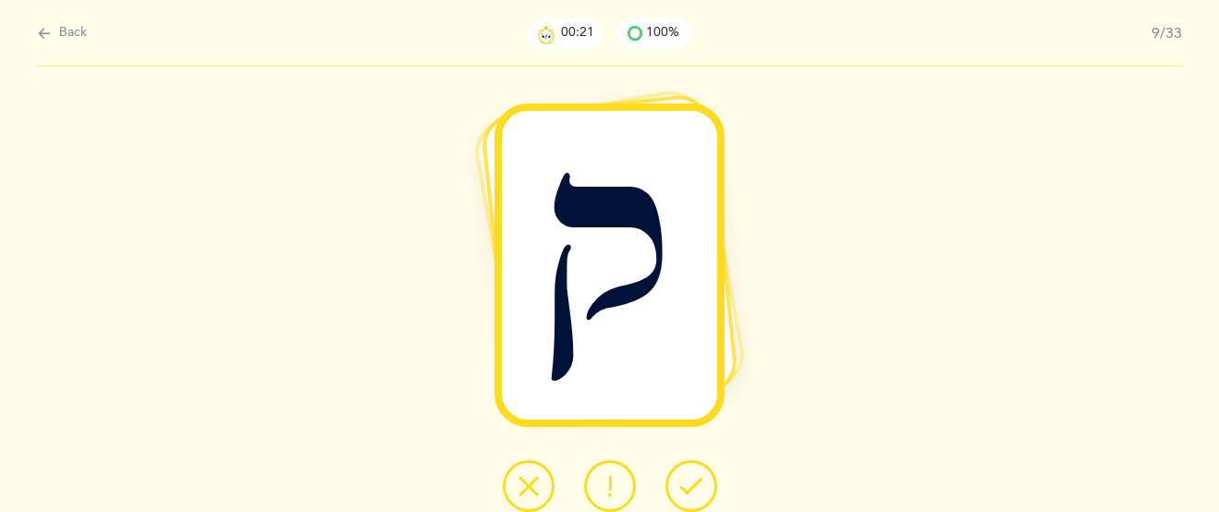
click at [696, 476] on icon at bounding box center [691, 486] width 22 height 22
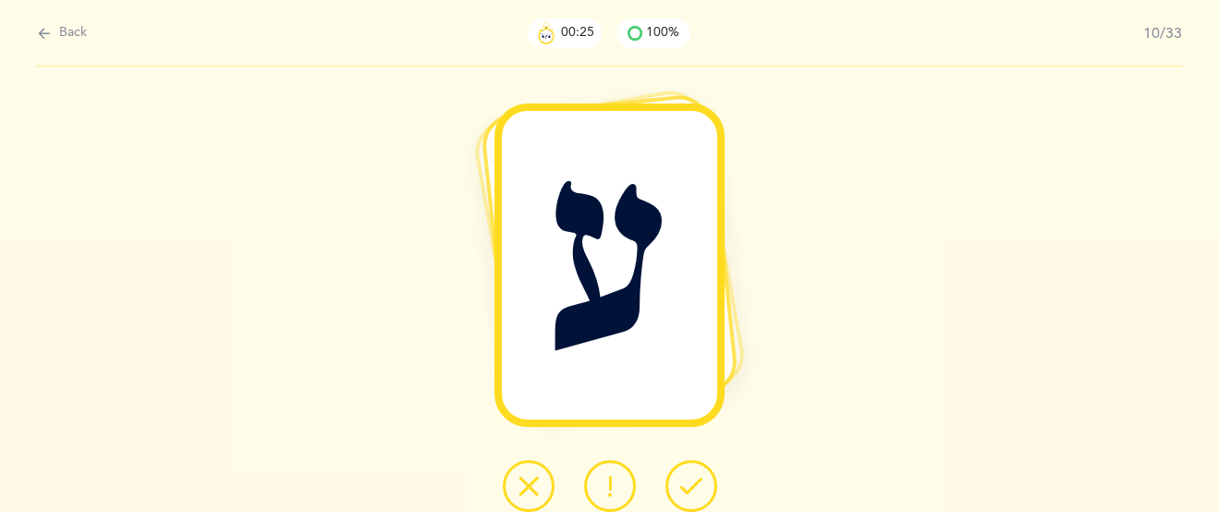
click at [696, 476] on icon at bounding box center [691, 486] width 22 height 22
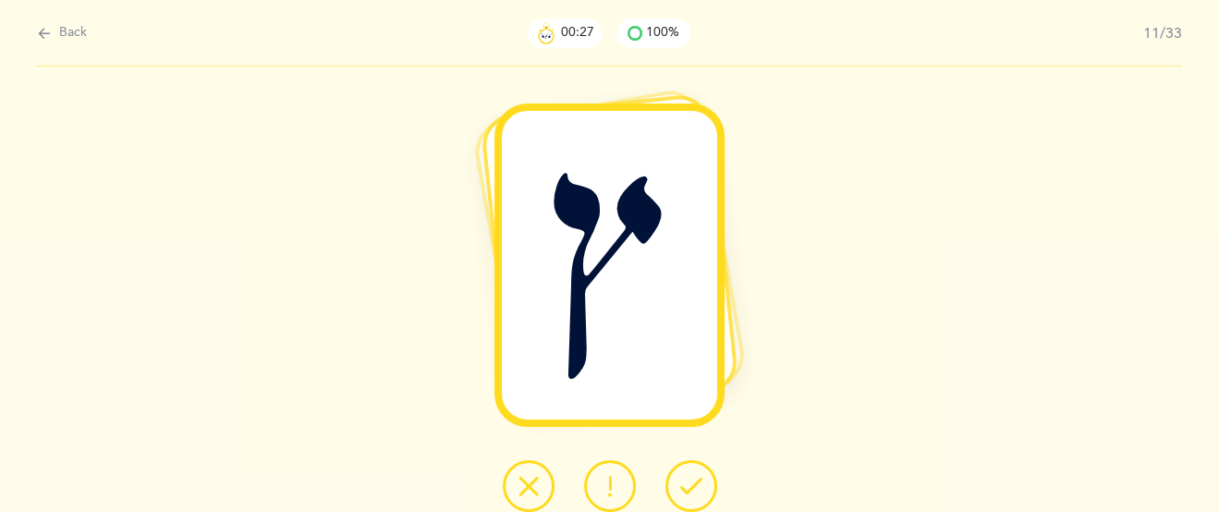
click at [696, 476] on icon at bounding box center [691, 486] width 22 height 22
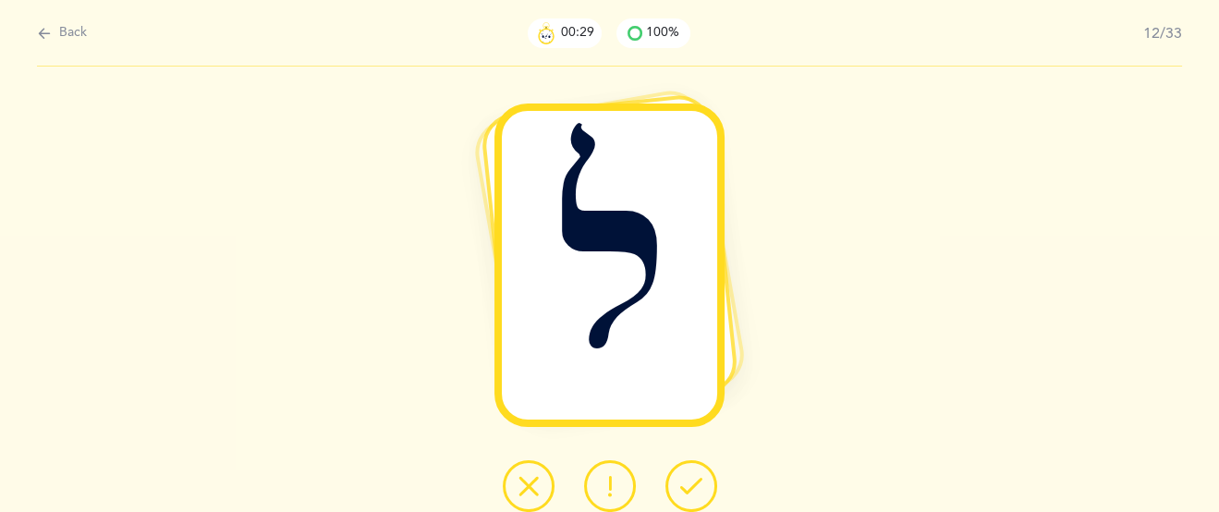
click at [696, 476] on icon at bounding box center [691, 486] width 22 height 22
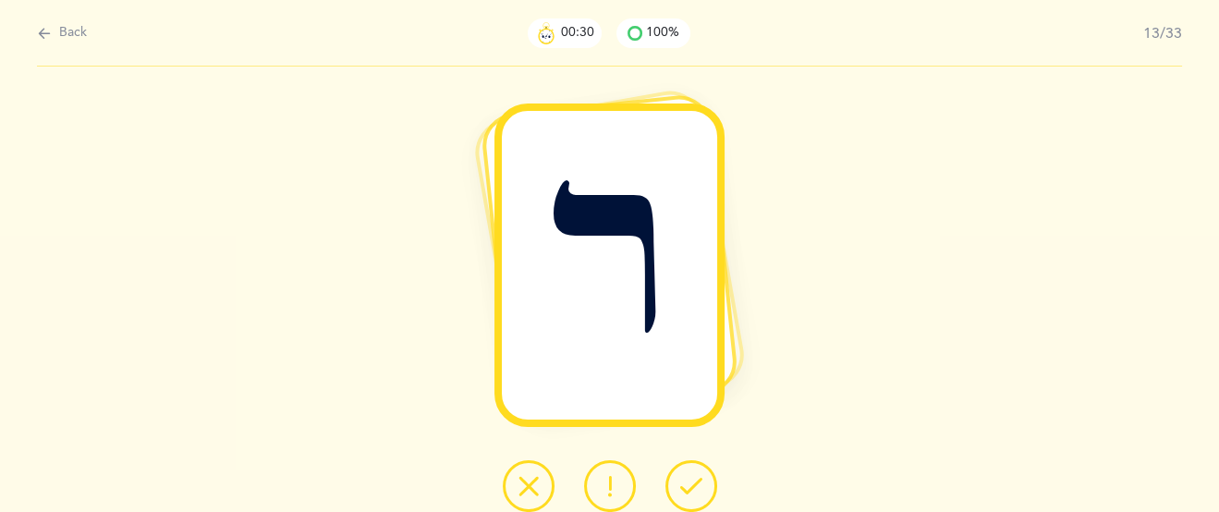
click at [696, 476] on icon at bounding box center [691, 486] width 22 height 22
click at [695, 475] on icon at bounding box center [691, 486] width 22 height 22
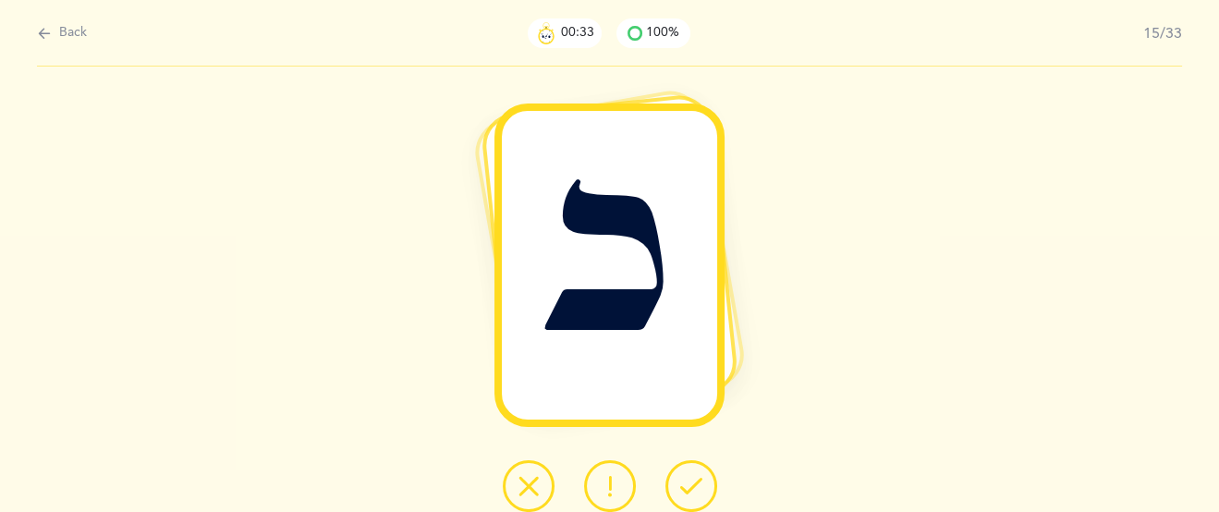
click at [695, 475] on icon at bounding box center [691, 486] width 22 height 22
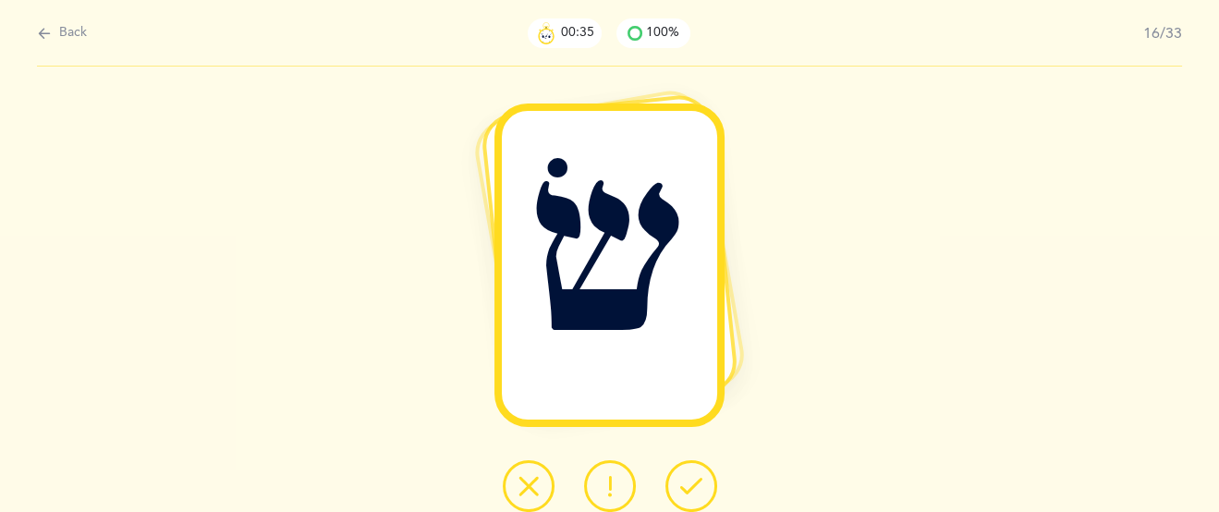
click at [695, 475] on icon at bounding box center [691, 486] width 22 height 22
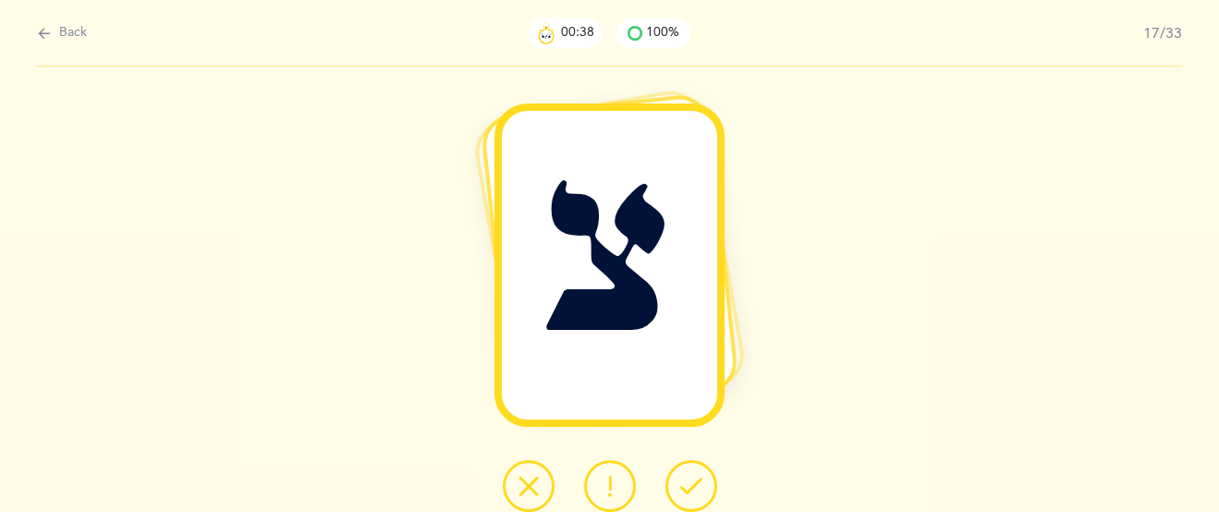
click at [695, 475] on icon at bounding box center [691, 486] width 22 height 22
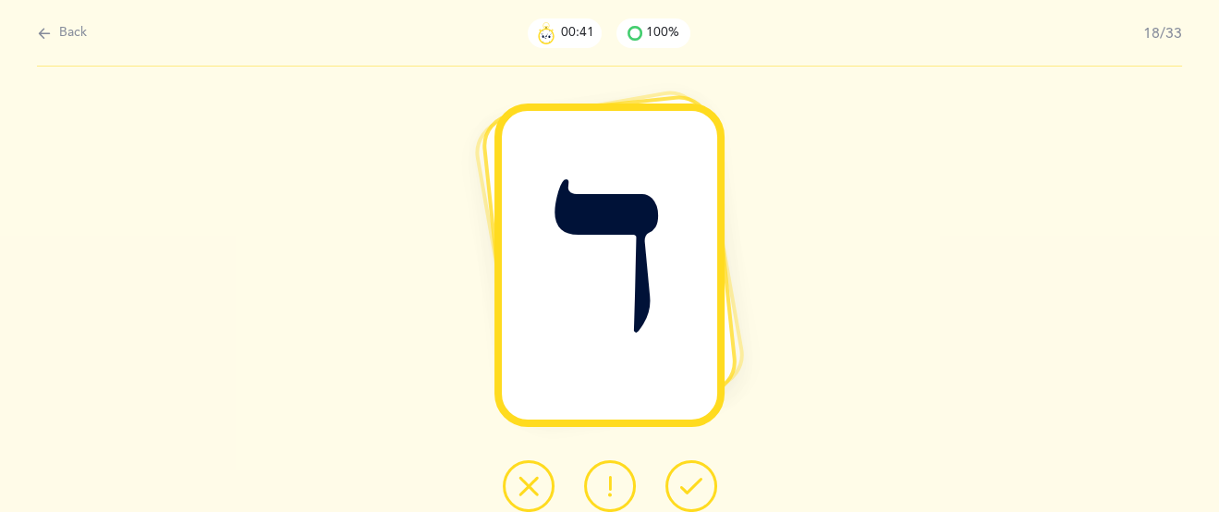
click at [694, 476] on icon at bounding box center [691, 486] width 22 height 22
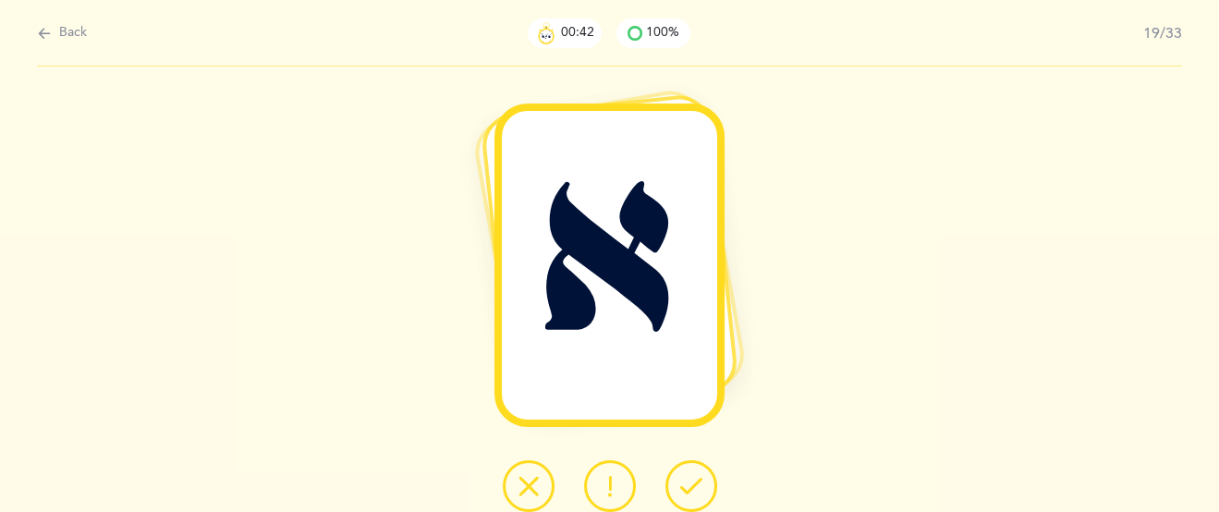
click at [700, 475] on icon at bounding box center [691, 486] width 22 height 22
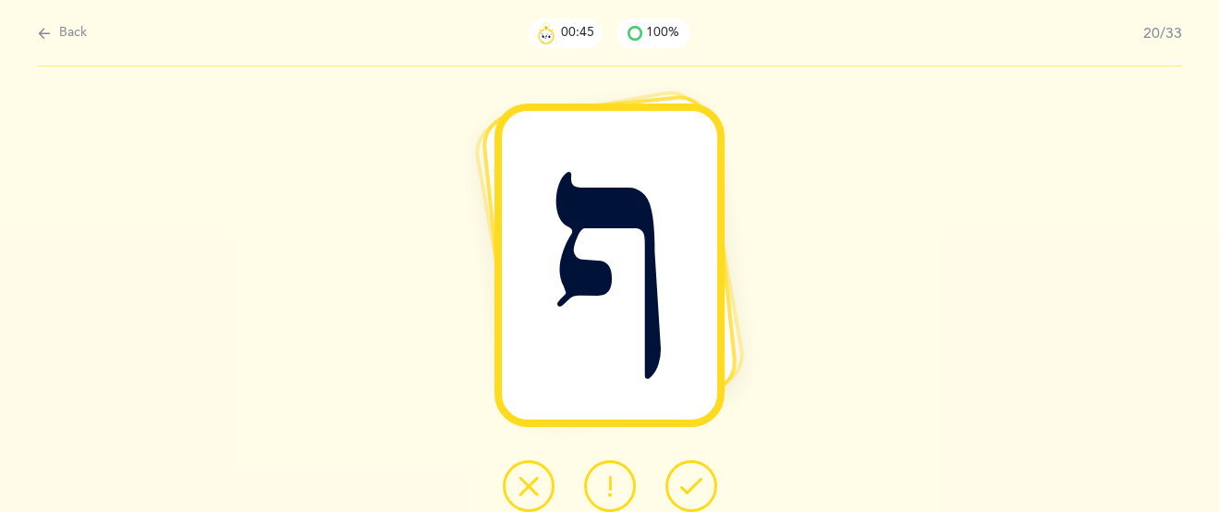
click at [699, 477] on icon at bounding box center [691, 486] width 22 height 22
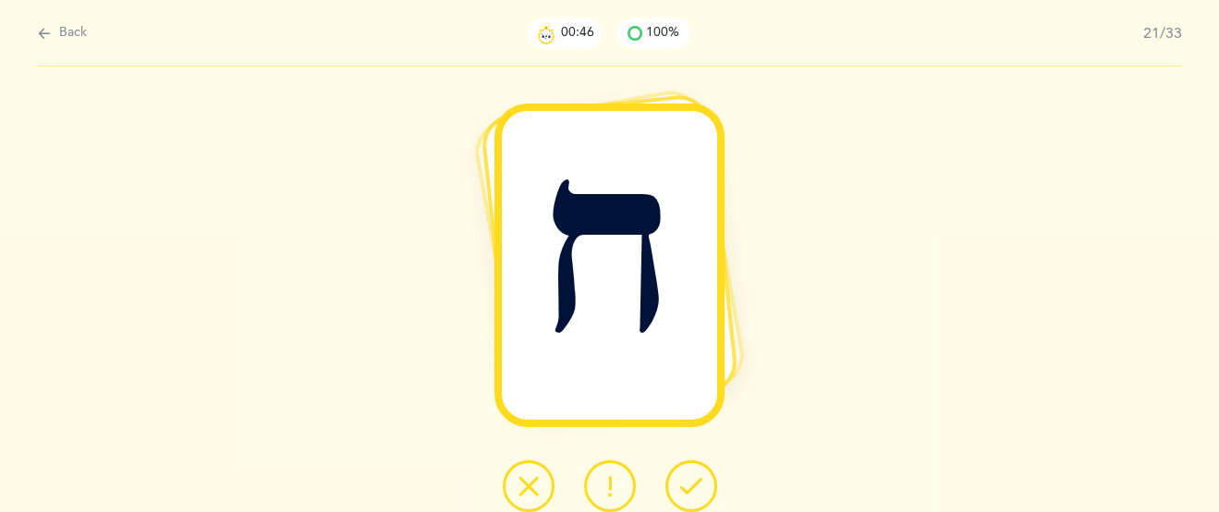
click at [699, 477] on icon at bounding box center [691, 486] width 22 height 22
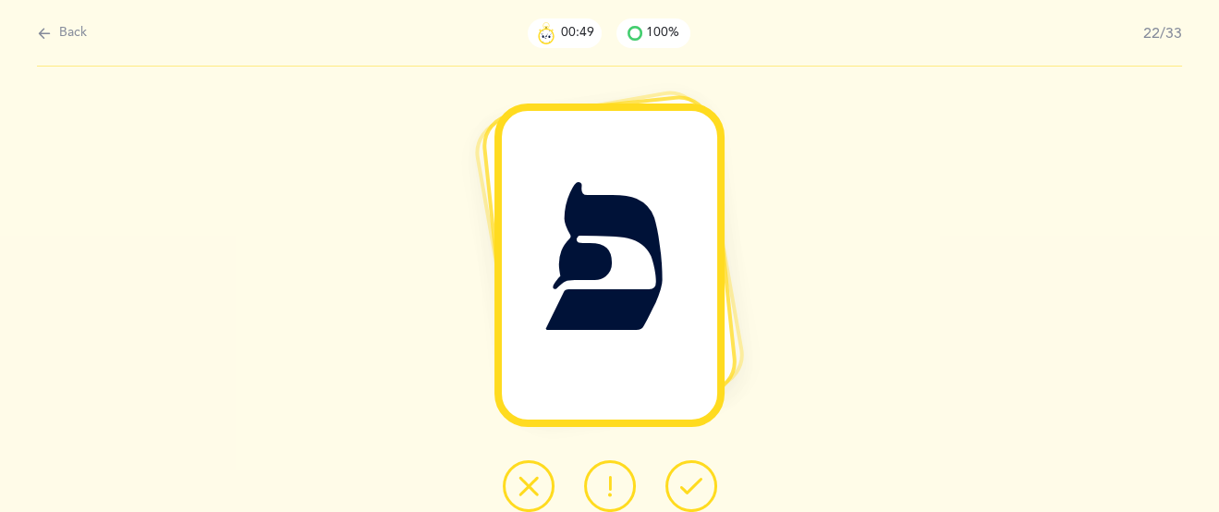
click at [699, 477] on icon at bounding box center [691, 486] width 22 height 22
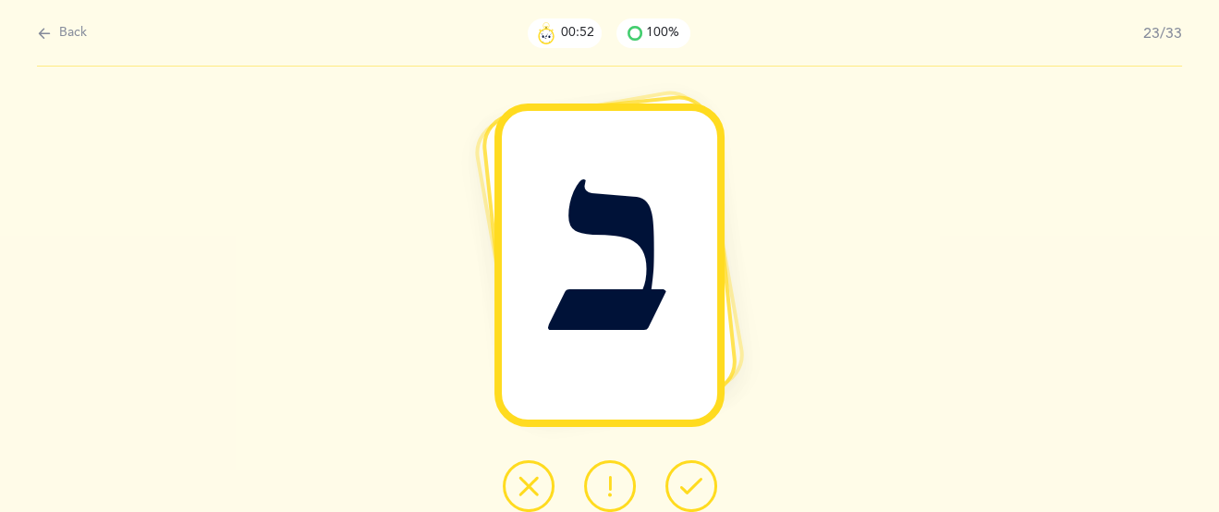
click at [699, 477] on icon at bounding box center [691, 486] width 22 height 22
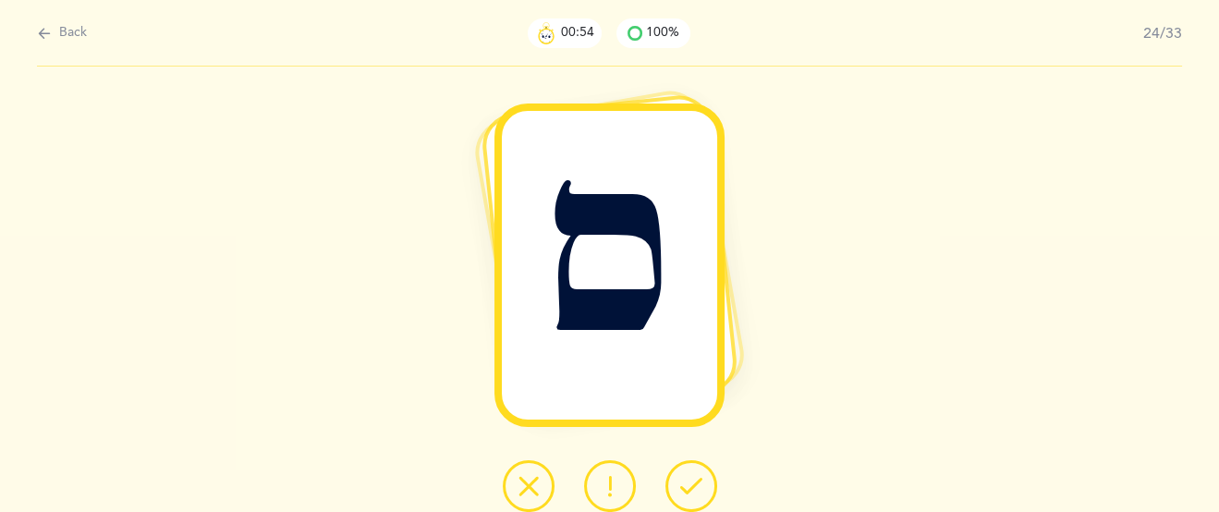
click at [699, 477] on icon at bounding box center [691, 486] width 22 height 22
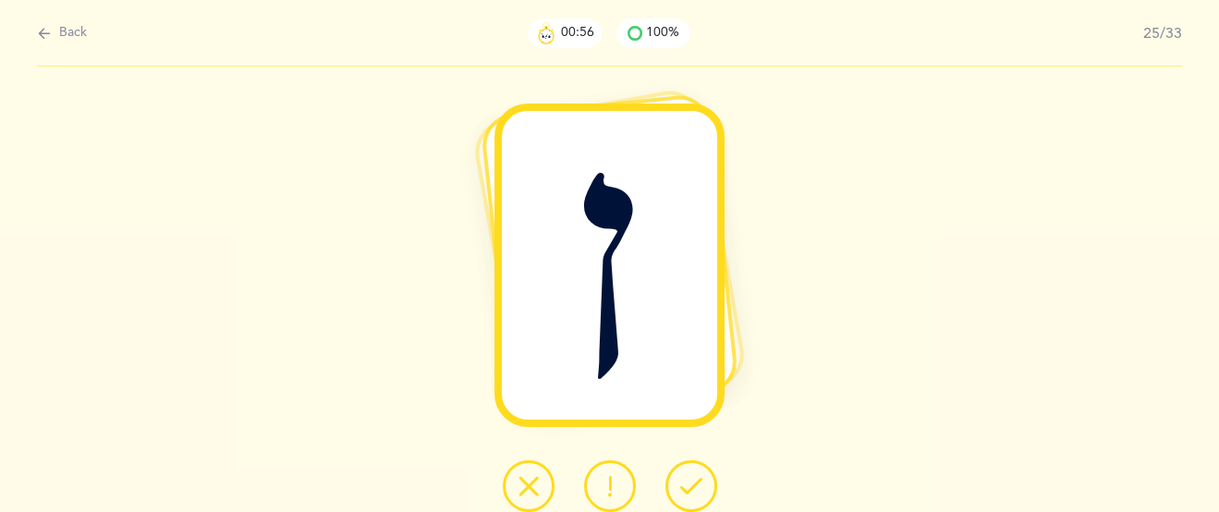
click at [699, 477] on icon at bounding box center [691, 486] width 22 height 22
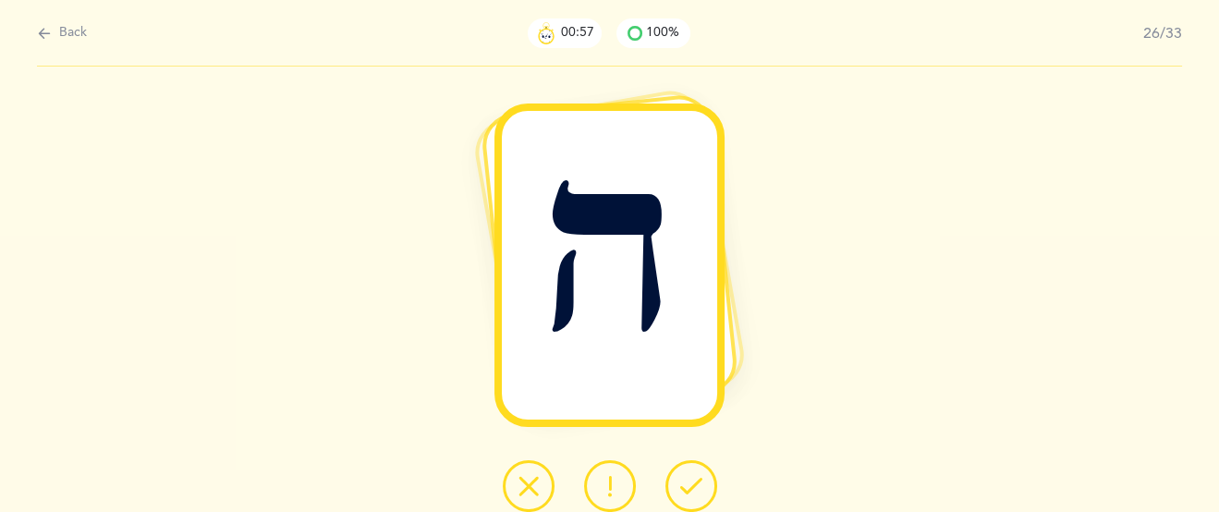
click at [699, 477] on icon at bounding box center [691, 486] width 22 height 22
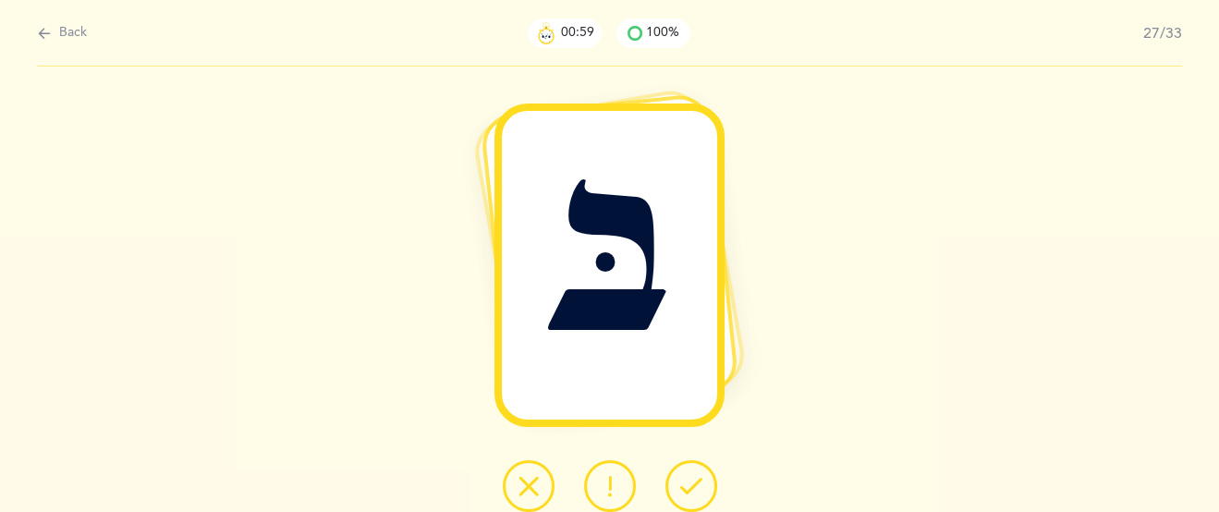
click at [699, 477] on icon at bounding box center [691, 486] width 22 height 22
click at [696, 491] on icon at bounding box center [691, 486] width 22 height 22
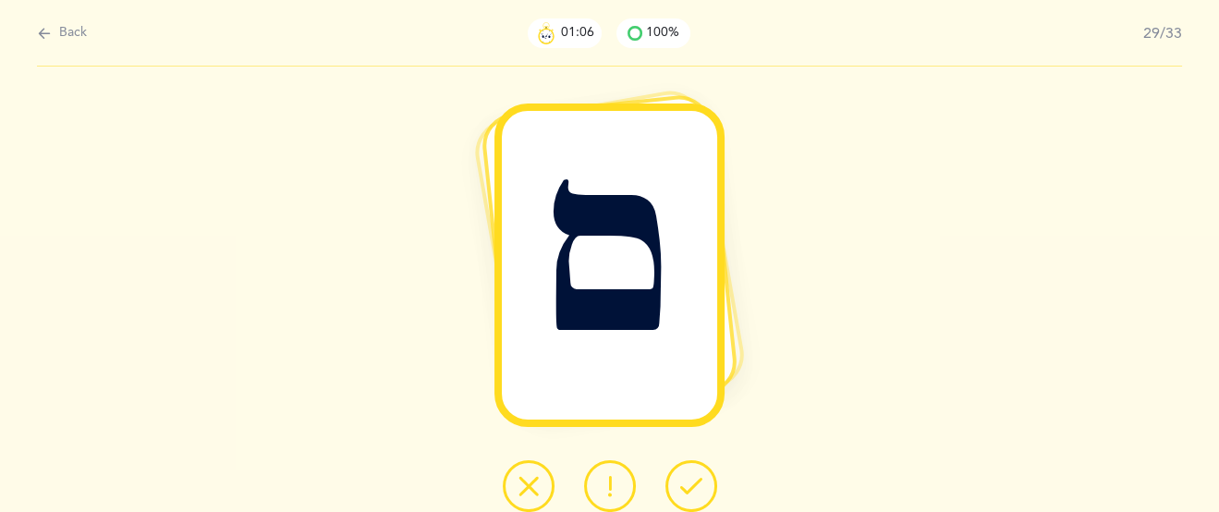
click at [692, 478] on icon at bounding box center [691, 486] width 22 height 22
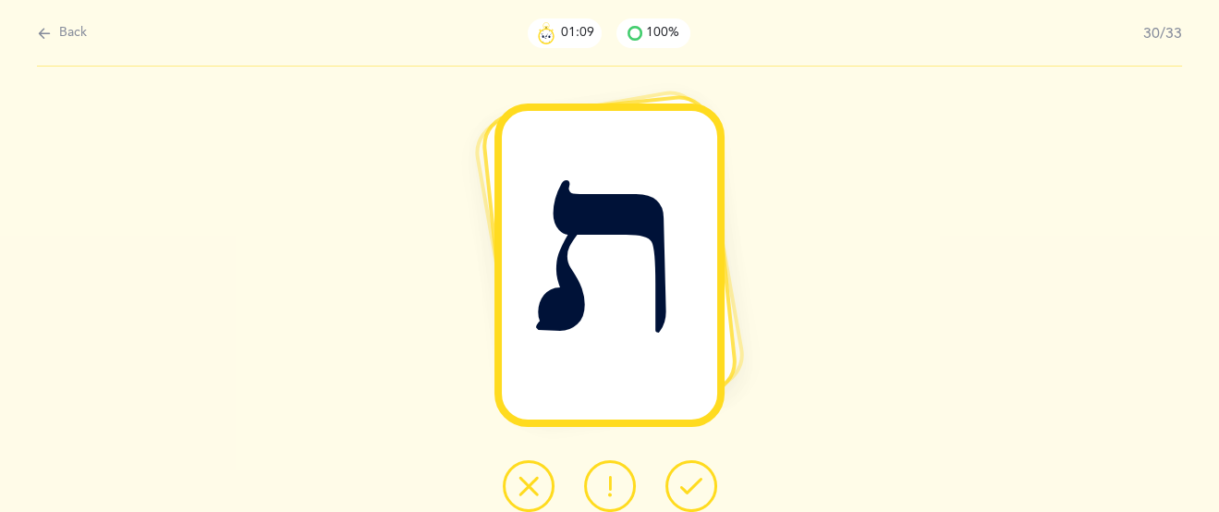
click at [692, 478] on icon at bounding box center [691, 486] width 22 height 22
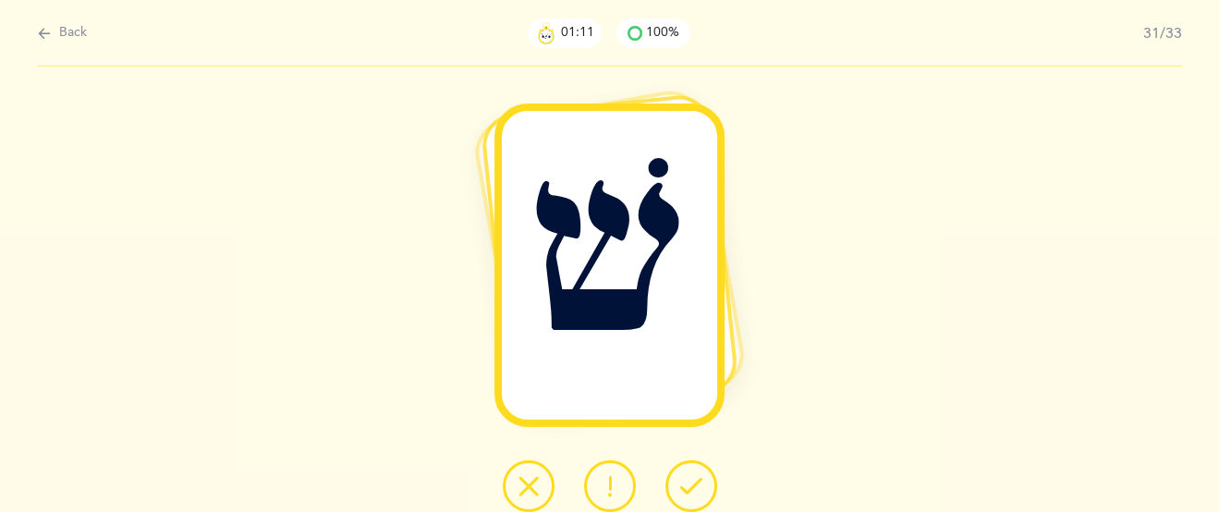
click at [694, 475] on icon at bounding box center [691, 486] width 22 height 22
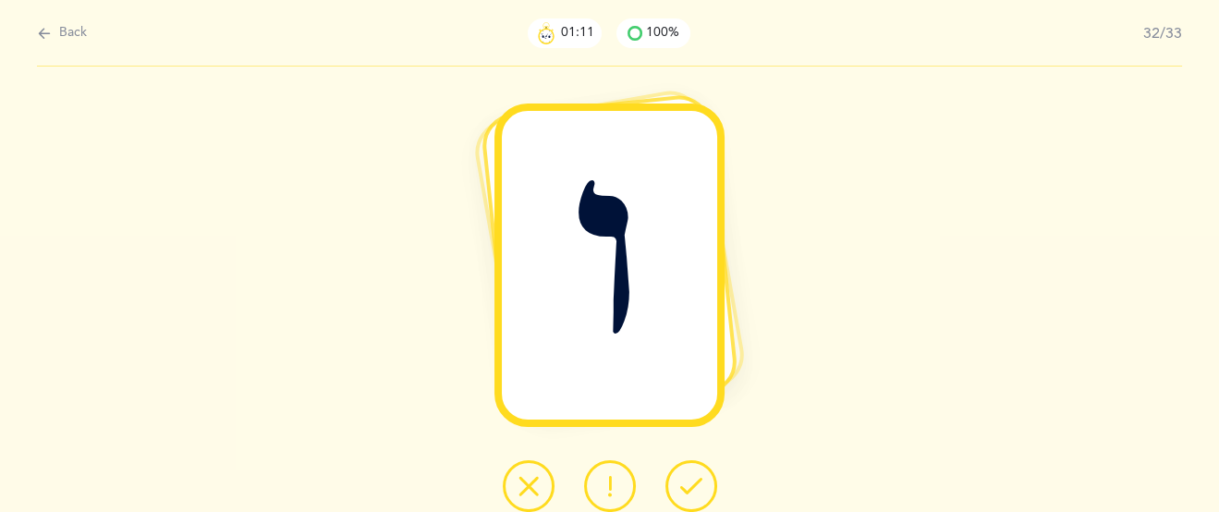
click at [694, 472] on button at bounding box center [692, 486] width 52 height 52
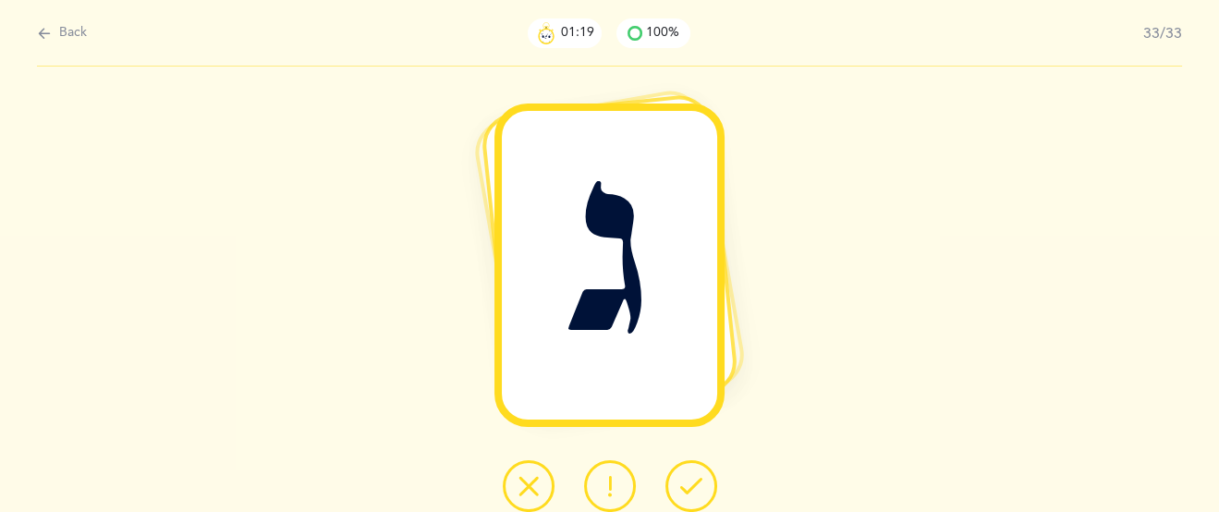
click at [699, 465] on button at bounding box center [692, 486] width 52 height 52
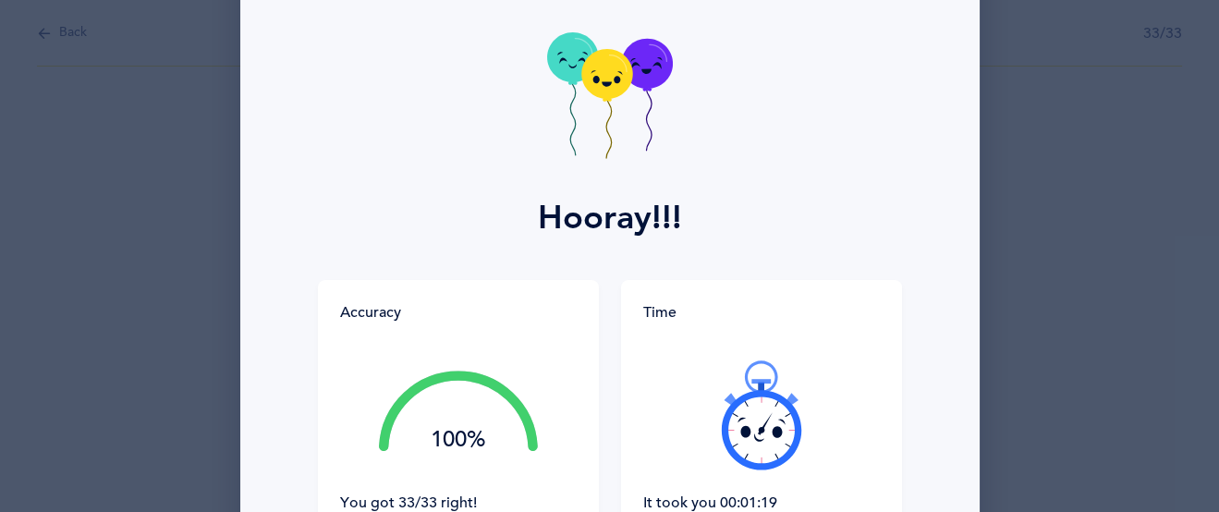
scroll to position [97, 0]
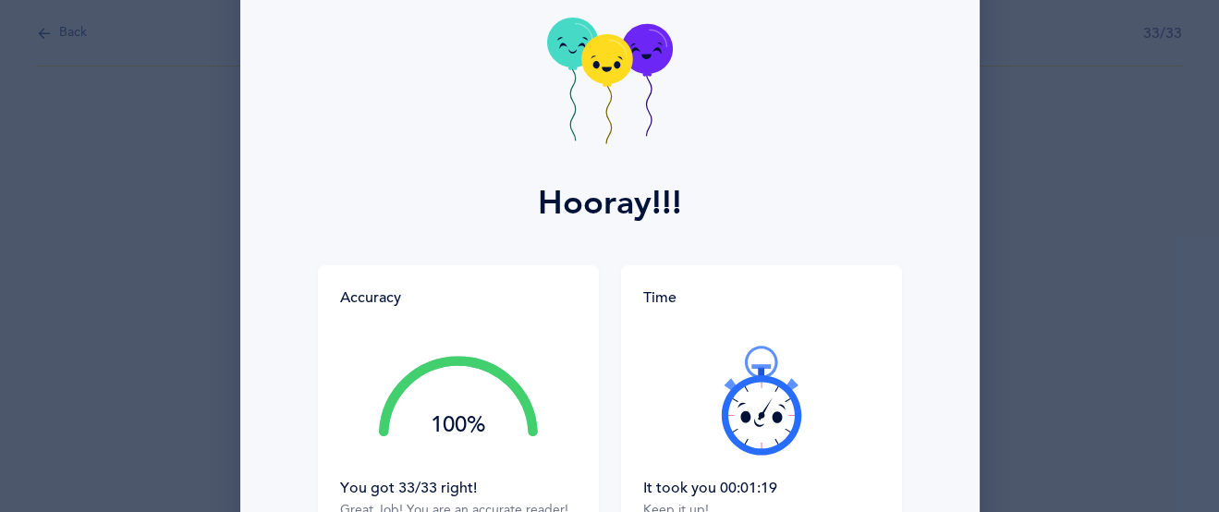
click at [598, 68] on icon at bounding box center [606, 59] width 51 height 50
click at [598, 68] on icon at bounding box center [596, 64] width 6 height 7
click at [598, 68] on icon at bounding box center [606, 59] width 51 height 50
click at [598, 68] on g at bounding box center [606, 88] width 51 height 109
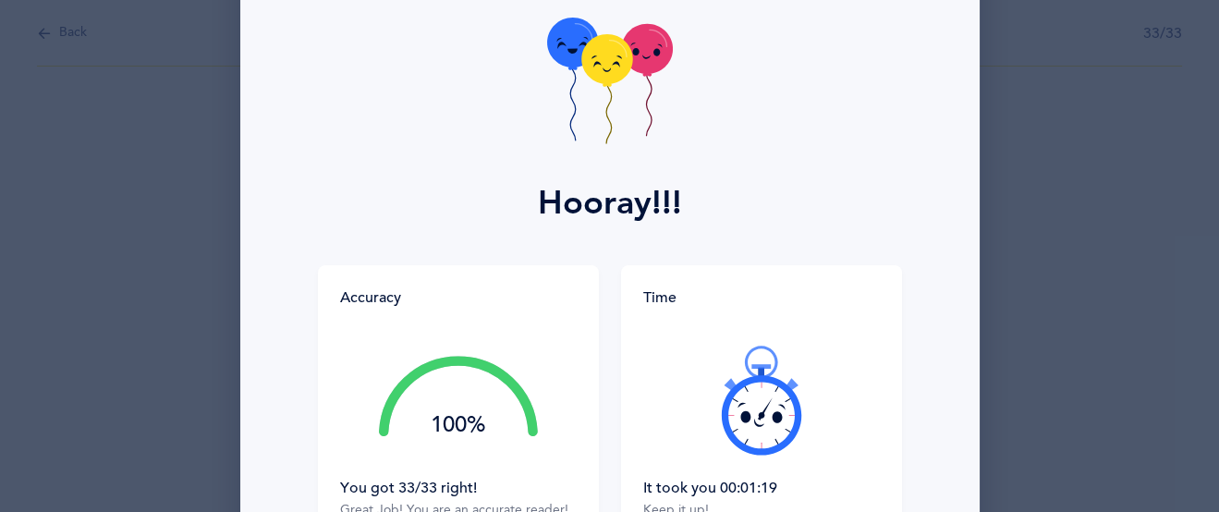
click at [598, 68] on icon at bounding box center [606, 59] width 51 height 50
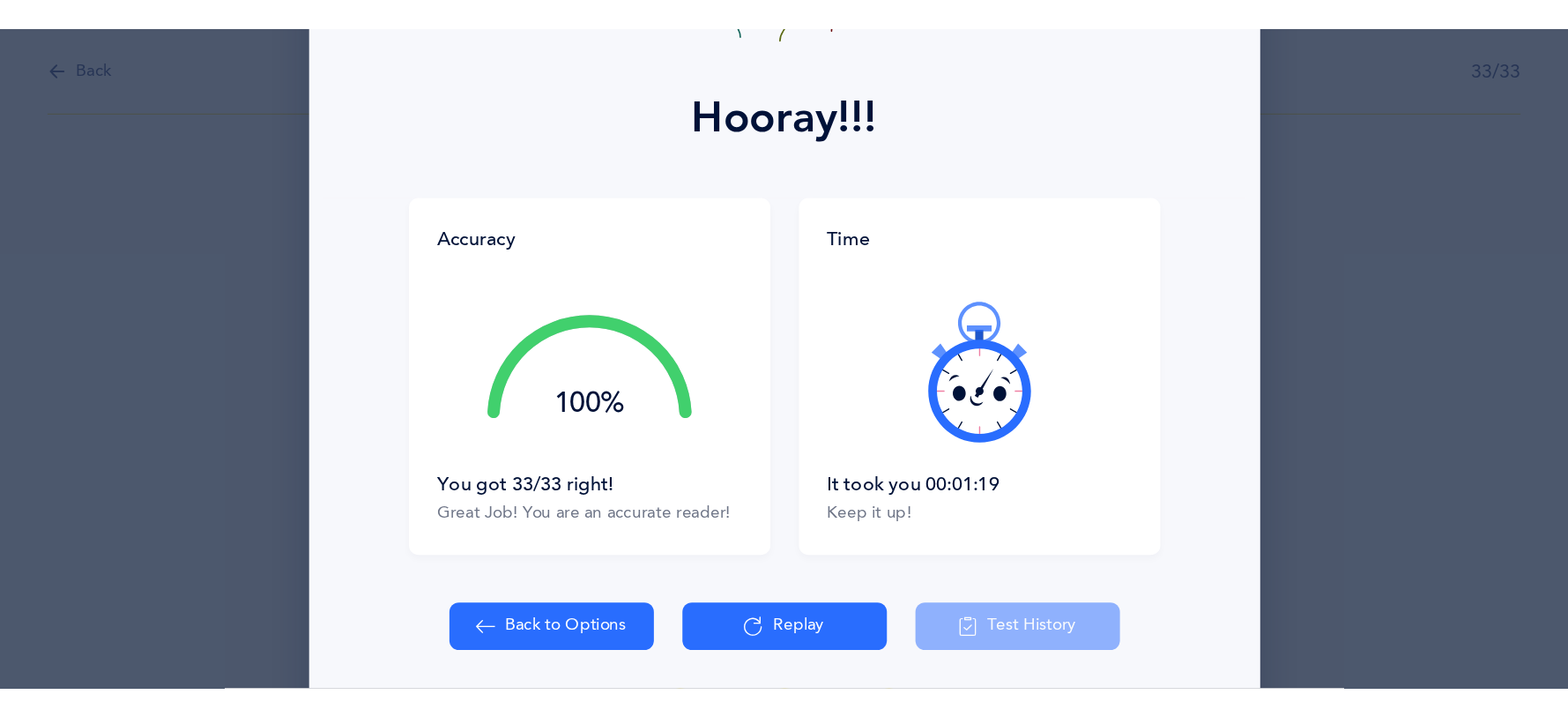
scroll to position [247, 0]
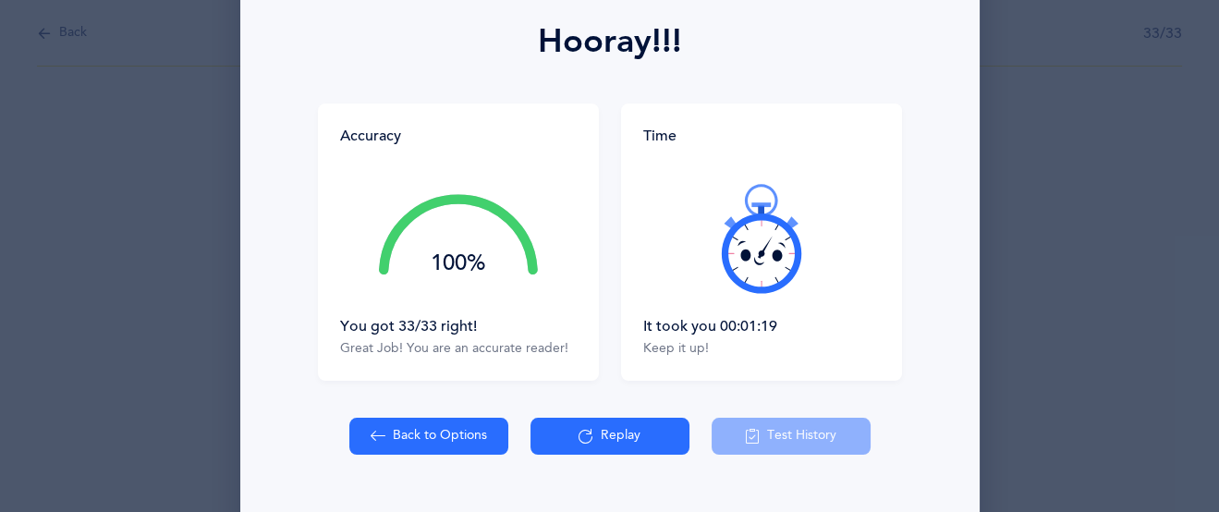
click at [752, 242] on icon at bounding box center [761, 238] width 111 height 111
click at [752, 242] on div at bounding box center [761, 238] width 237 height 155
click at [752, 242] on icon at bounding box center [761, 238] width 111 height 111
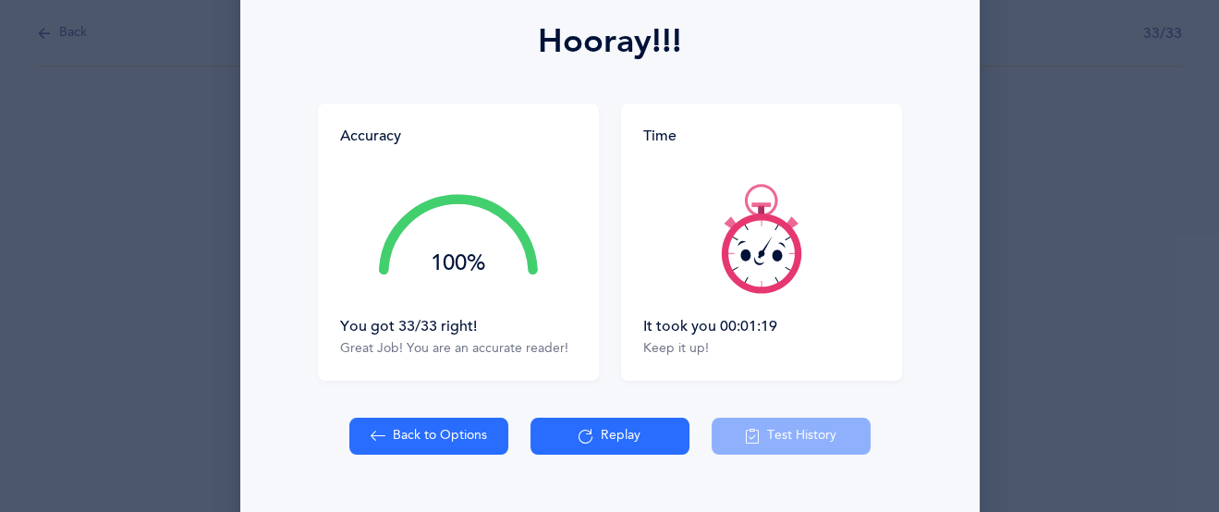
click at [754, 242] on icon at bounding box center [761, 238] width 111 height 111
click at [786, 212] on icon at bounding box center [761, 238] width 111 height 111
click at [445, 443] on button "Back to Options" at bounding box center [428, 436] width 159 height 37
select select "27"
select select "single"
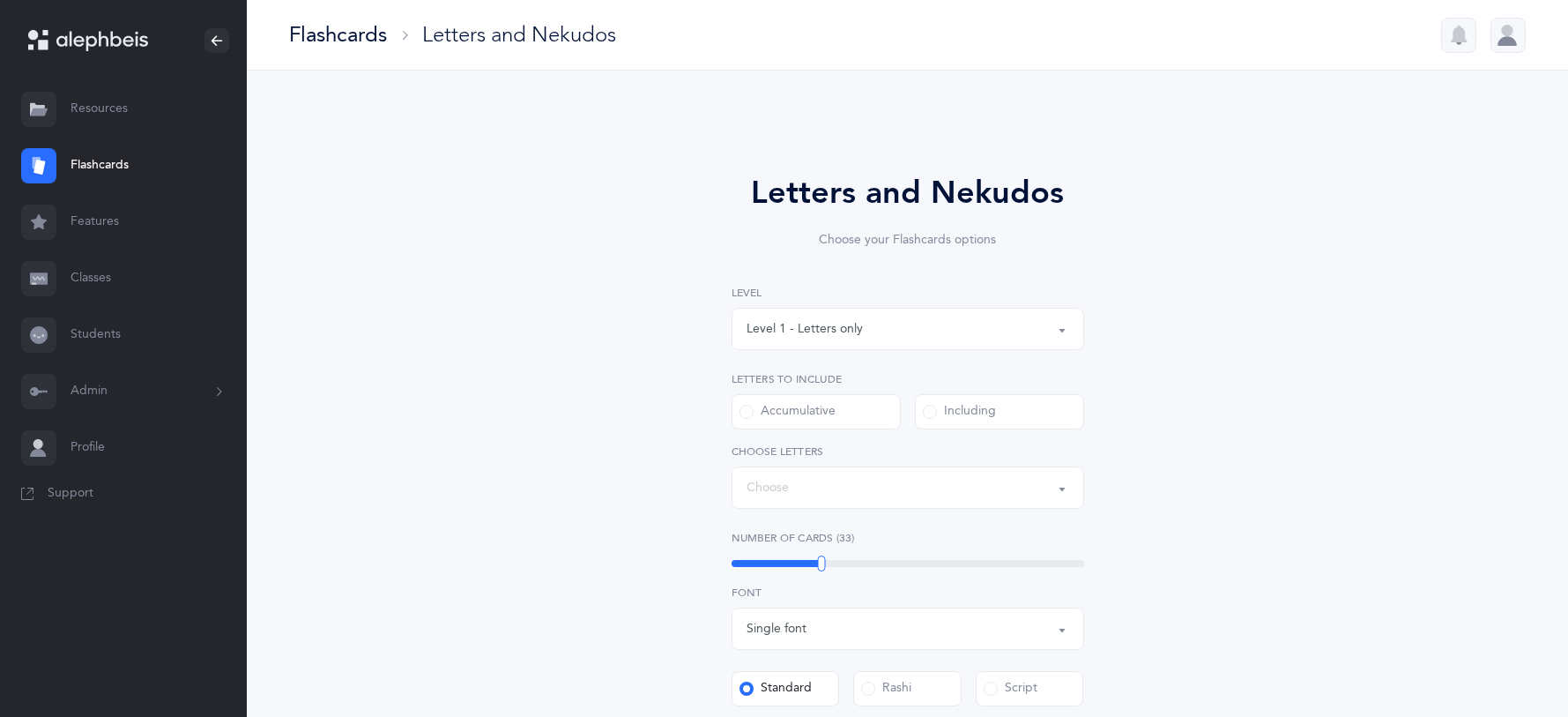
select select "single"
select select "27"
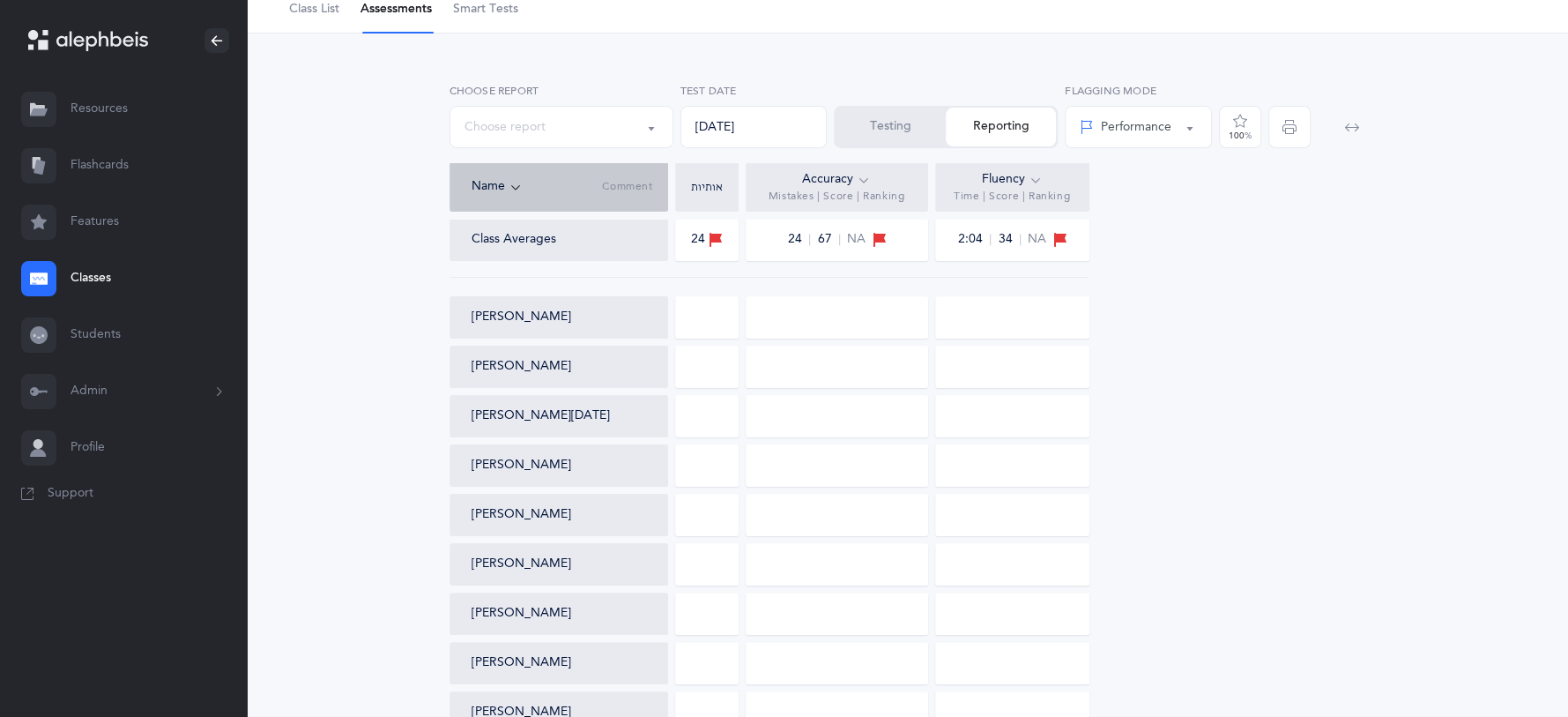
scroll to position [84, 0]
click at [106, 271] on link "Classes" at bounding box center [123, 278] width 247 height 56
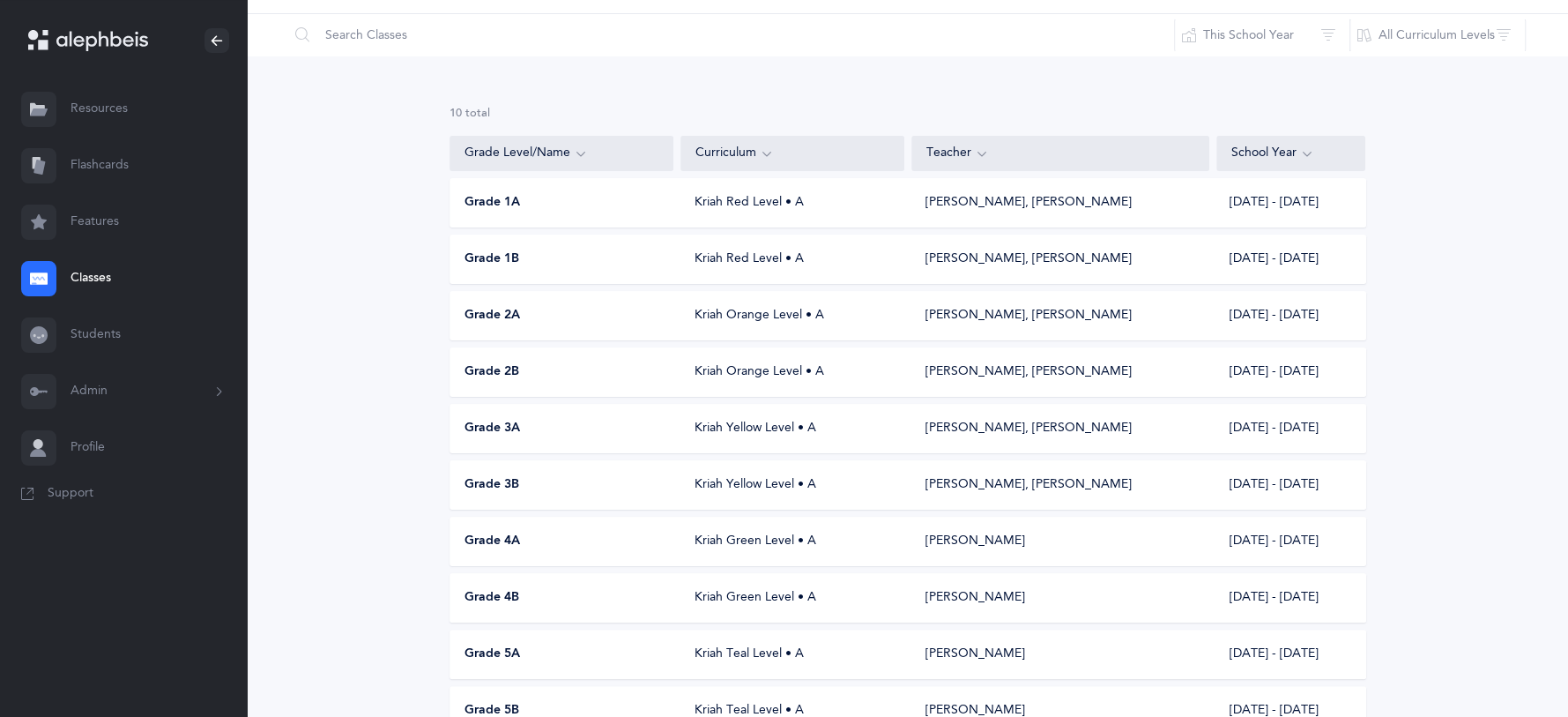
scroll to position [70, 0]
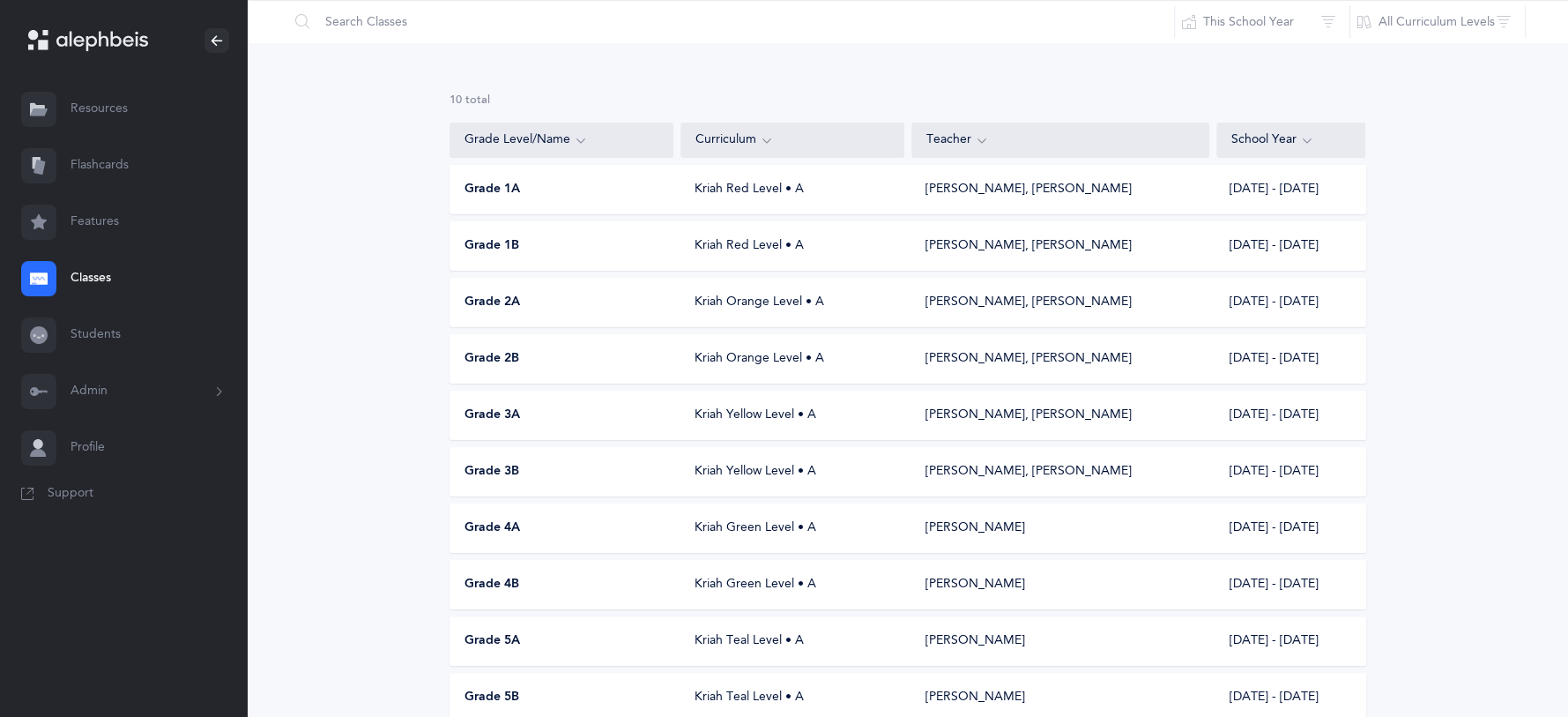
click at [918, 406] on div "Riki Arbin, Hadar Shenker" at bounding box center [1060, 415] width 297 height 17
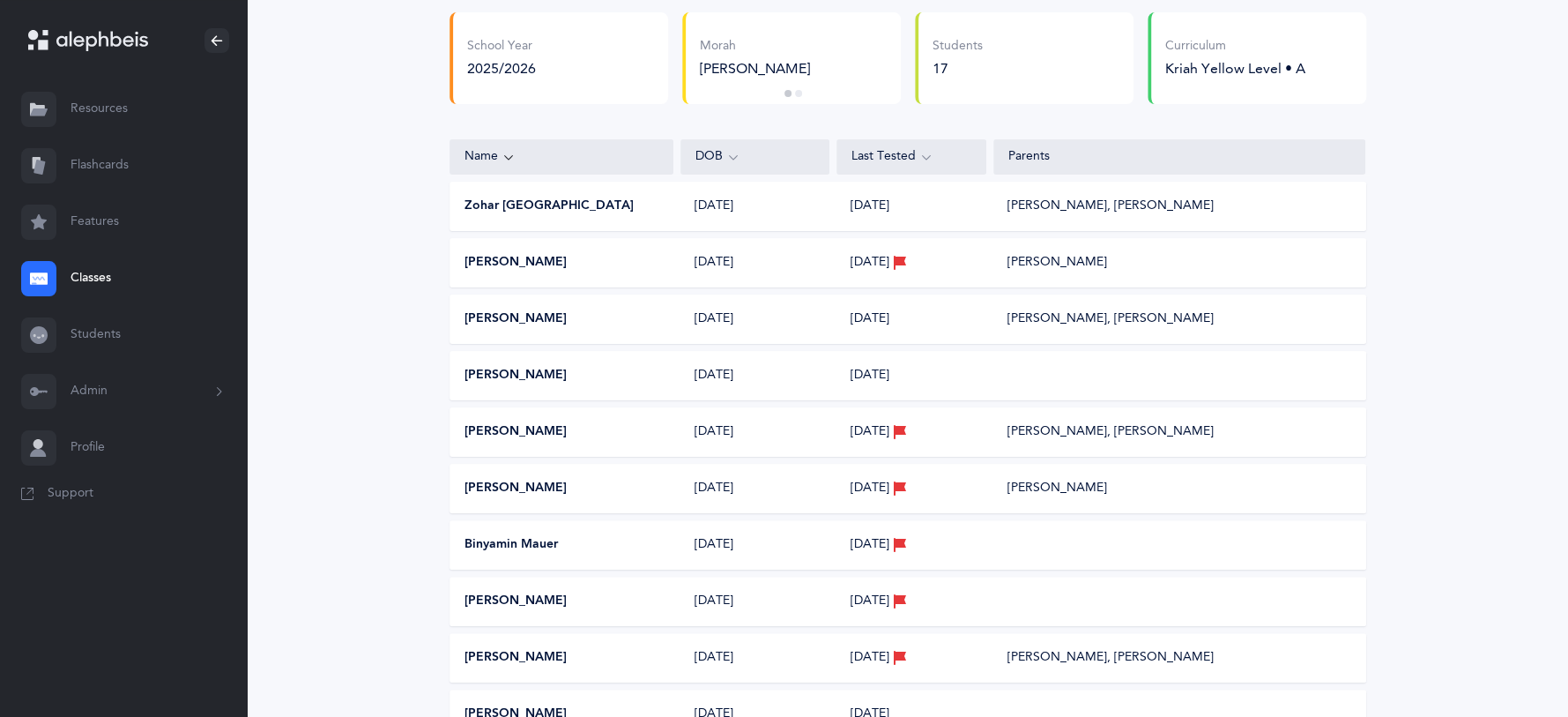
scroll to position [157, 0]
